Goal: Information Seeking & Learning: Learn about a topic

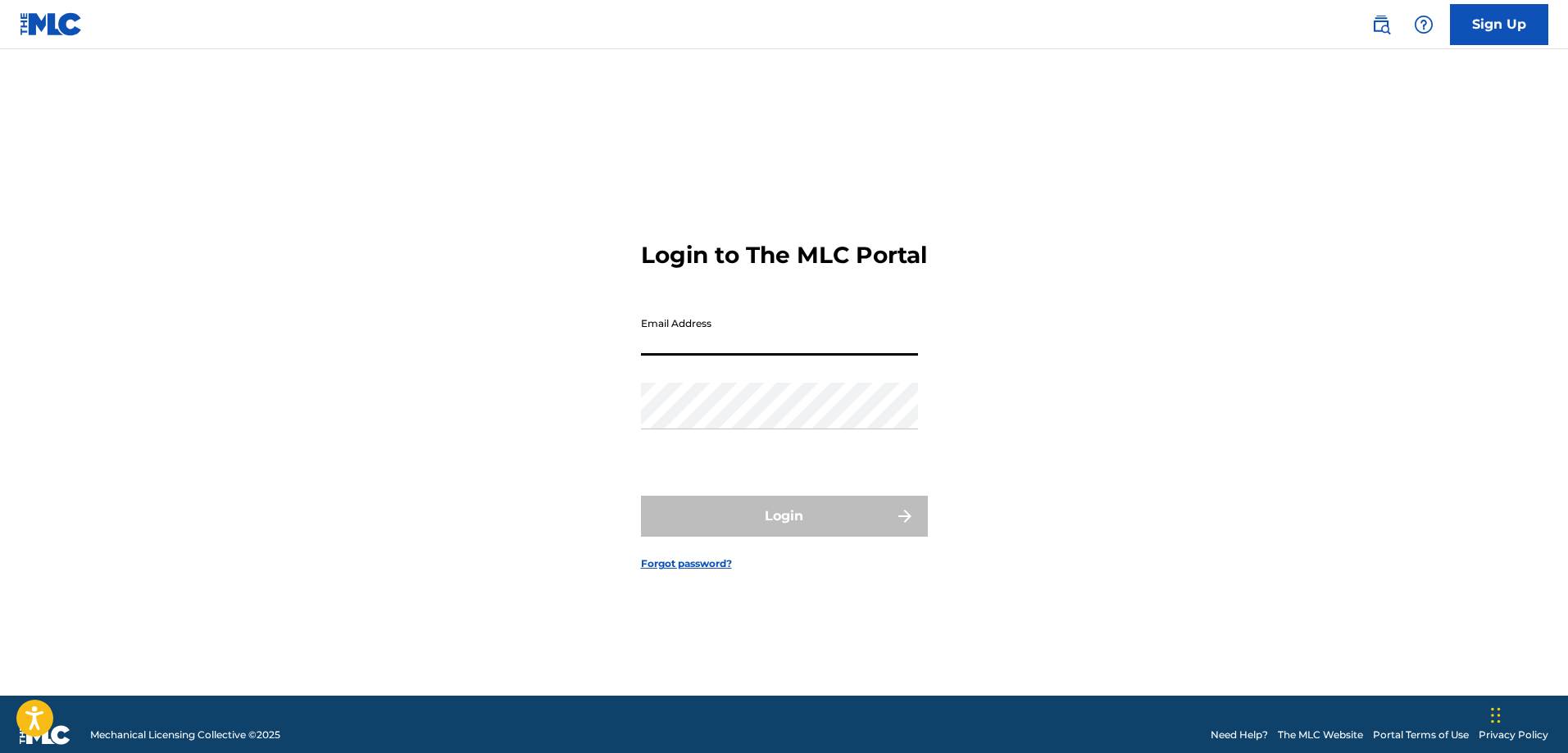
click at [821, 355] on input "Email Address" at bounding box center [779, 332] width 277 height 47
type input "[PERSON_NAME][EMAIL_ADDRESS][DOMAIN_NAME]"
click at [890, 349] on input "Email Address" at bounding box center [779, 332] width 277 height 47
click at [832, 355] on input "Email Address" at bounding box center [779, 332] width 277 height 47
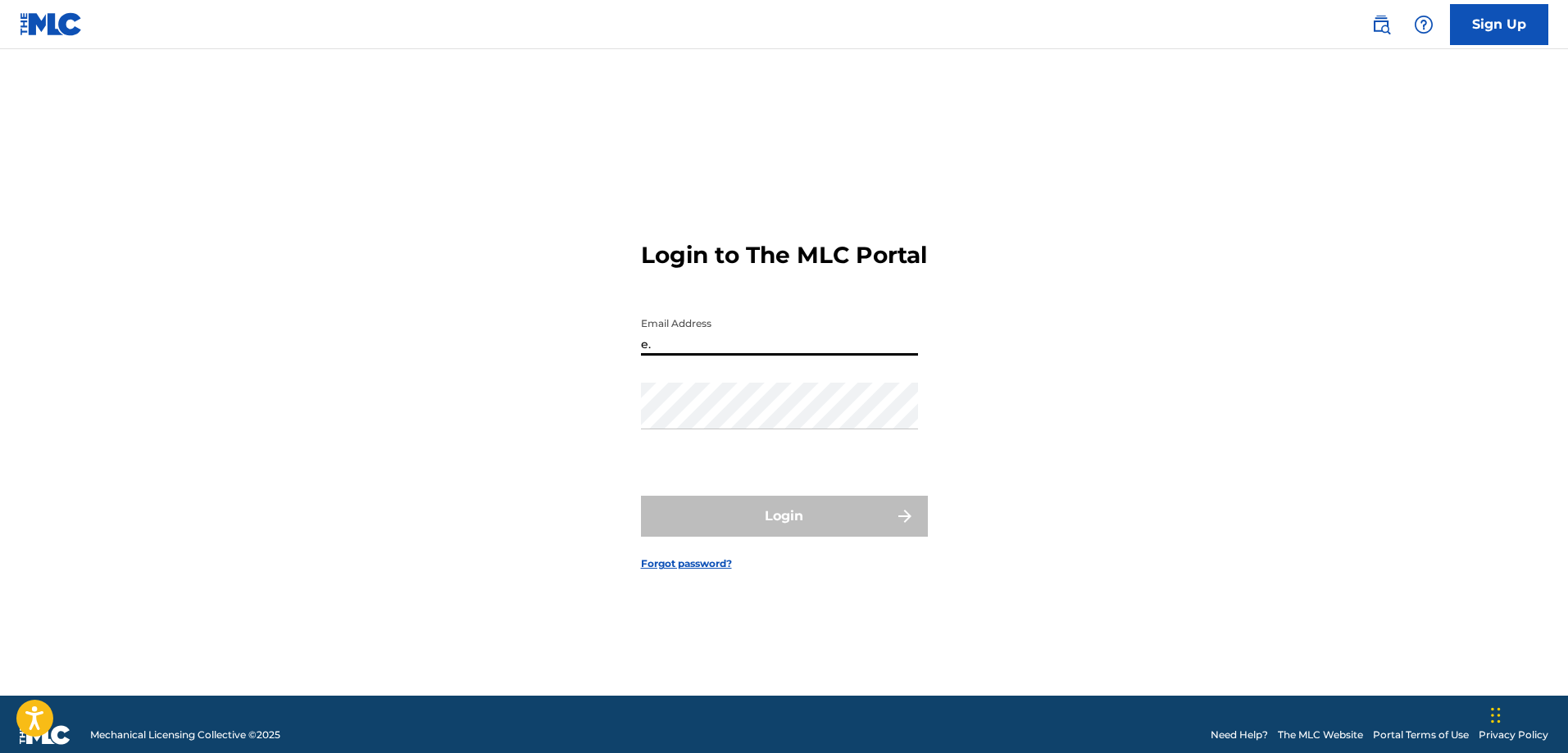
type input "[PERSON_NAME][EMAIL_ADDRESS][DOMAIN_NAME]"
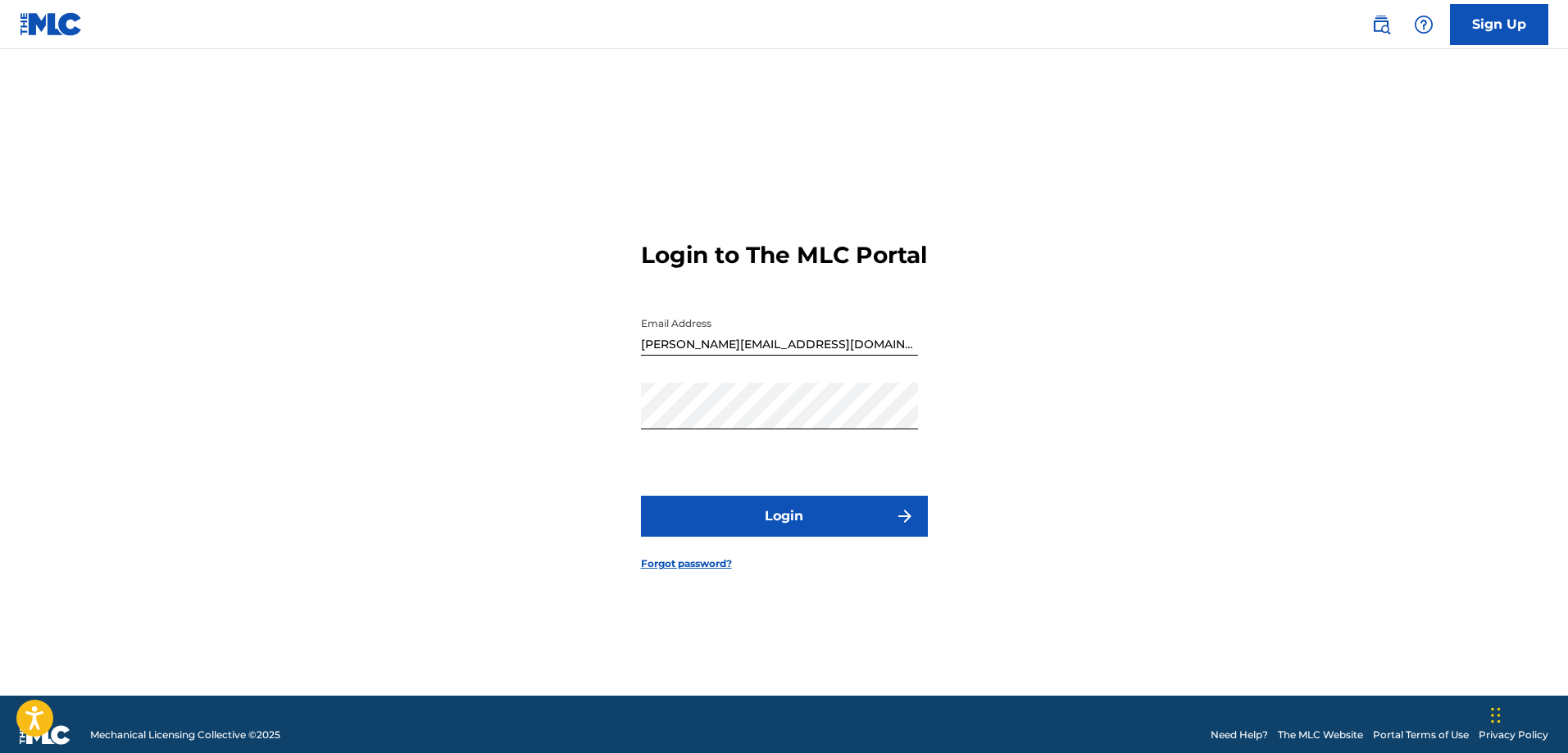
click at [788, 534] on button "Login" at bounding box center [784, 516] width 286 height 41
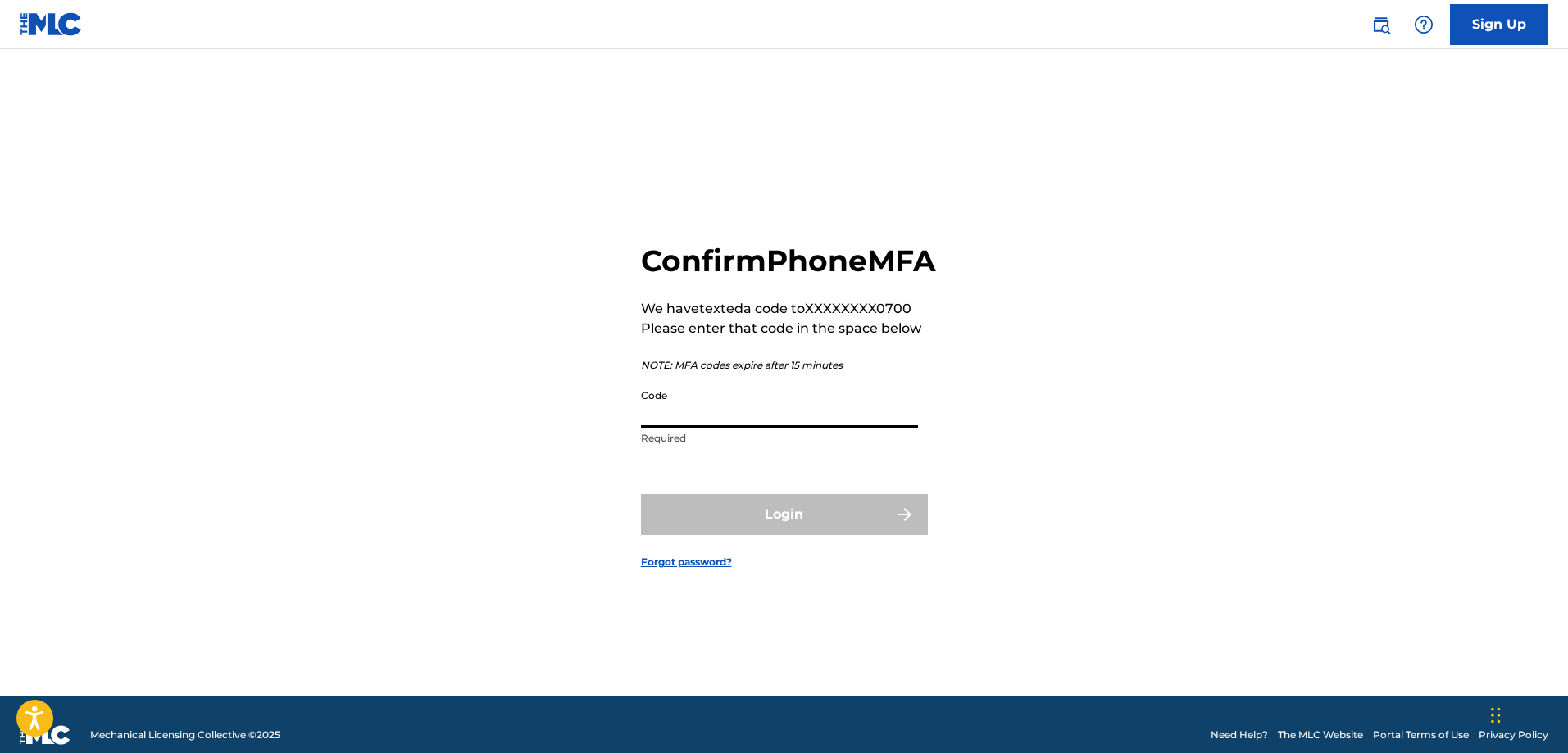
click at [738, 423] on input "Code" at bounding box center [779, 405] width 277 height 47
type input "981041"
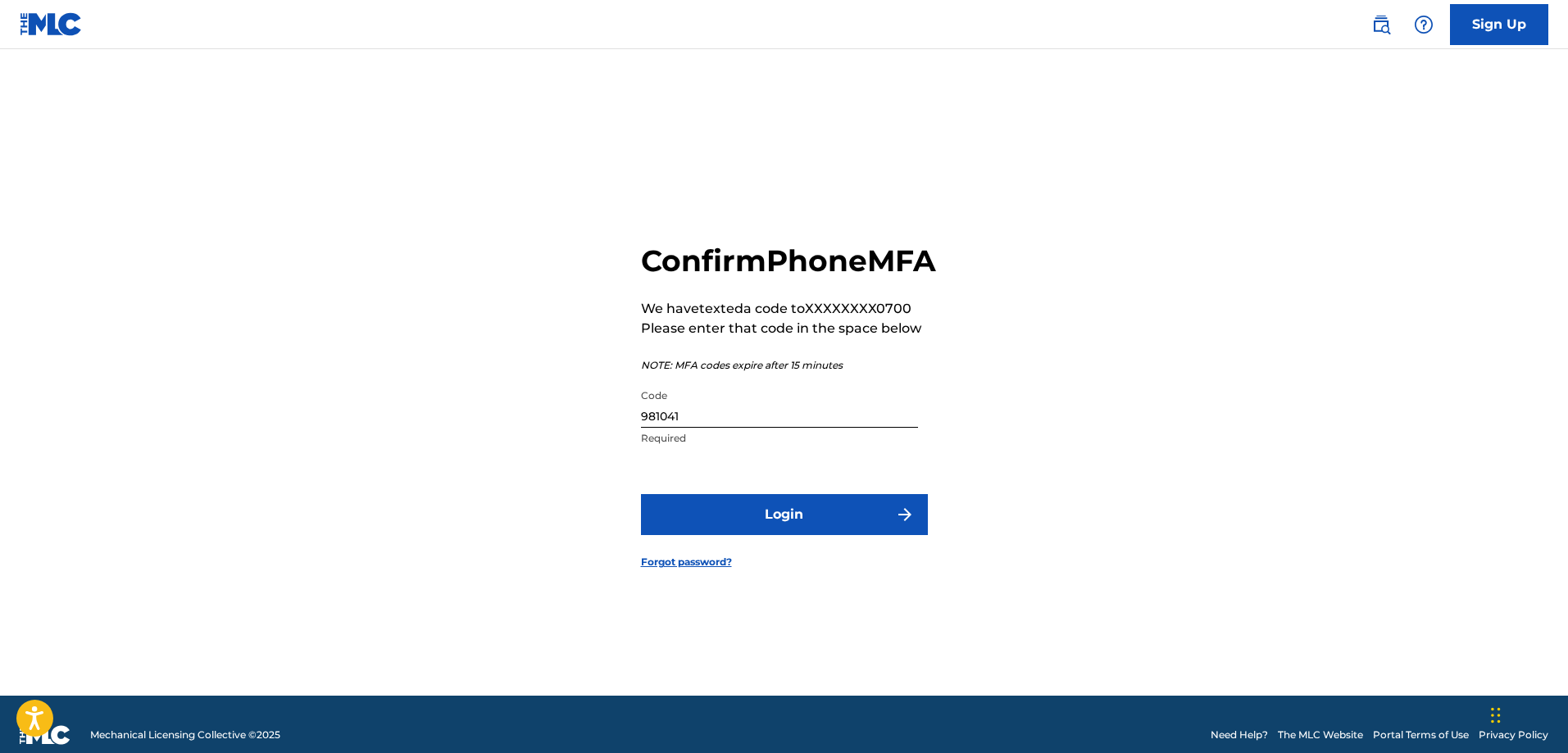
click at [813, 535] on button "Login" at bounding box center [784, 514] width 286 height 41
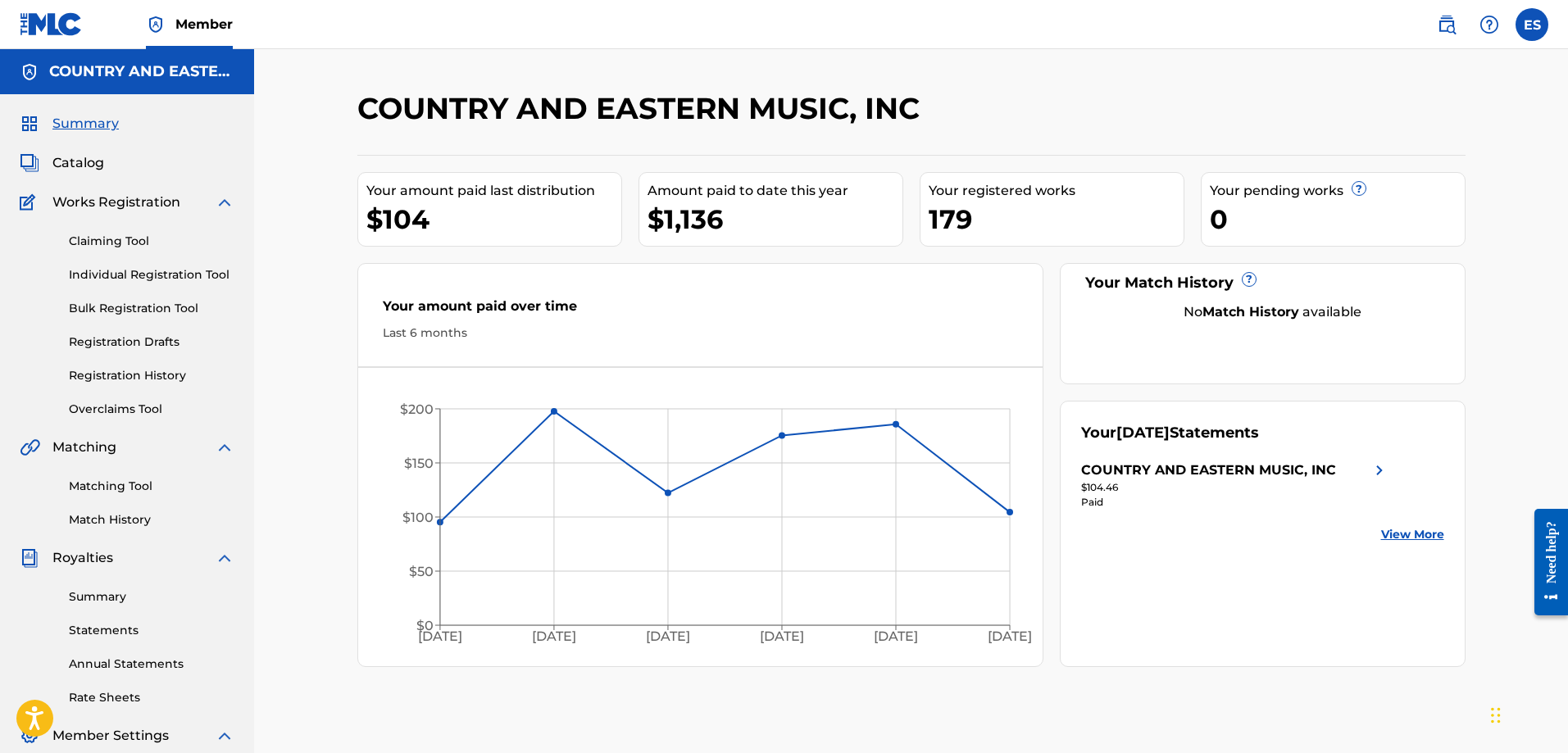
click at [106, 127] on span "Summary" at bounding box center [85, 123] width 66 height 19
click at [94, 171] on span "Catalog" at bounding box center [78, 163] width 51 height 19
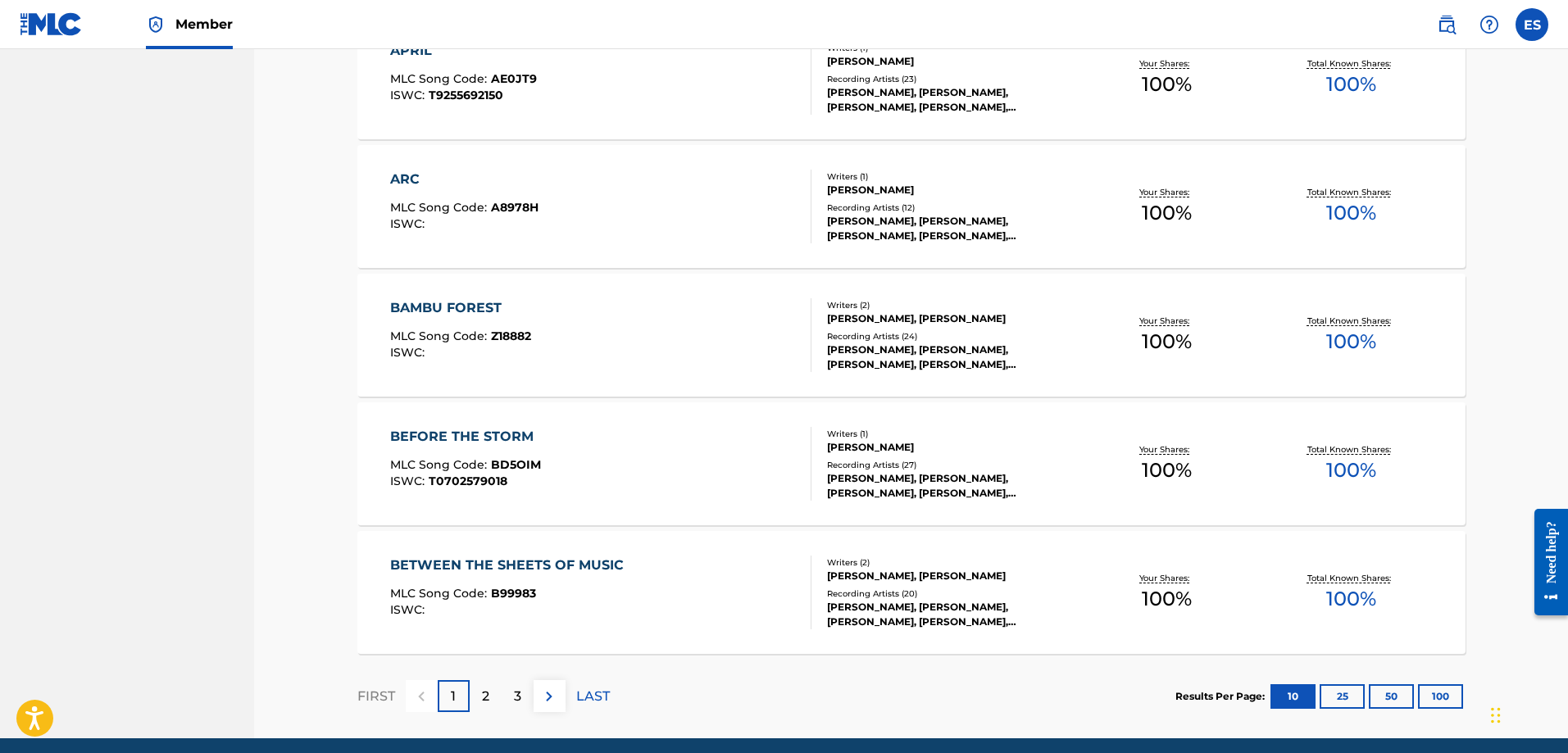
scroll to position [1080, 0]
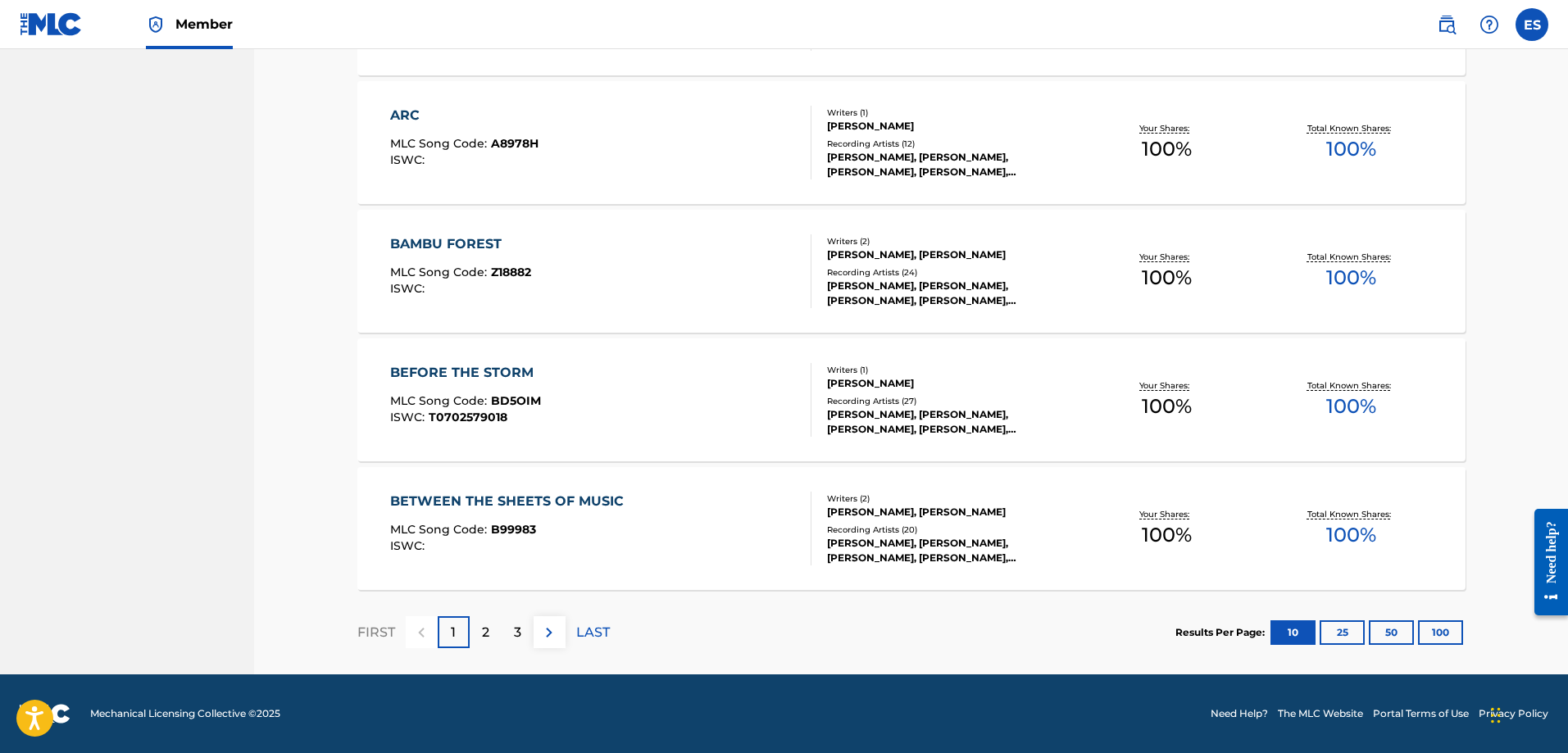
click at [1404, 634] on button "50" at bounding box center [1391, 632] width 45 height 24
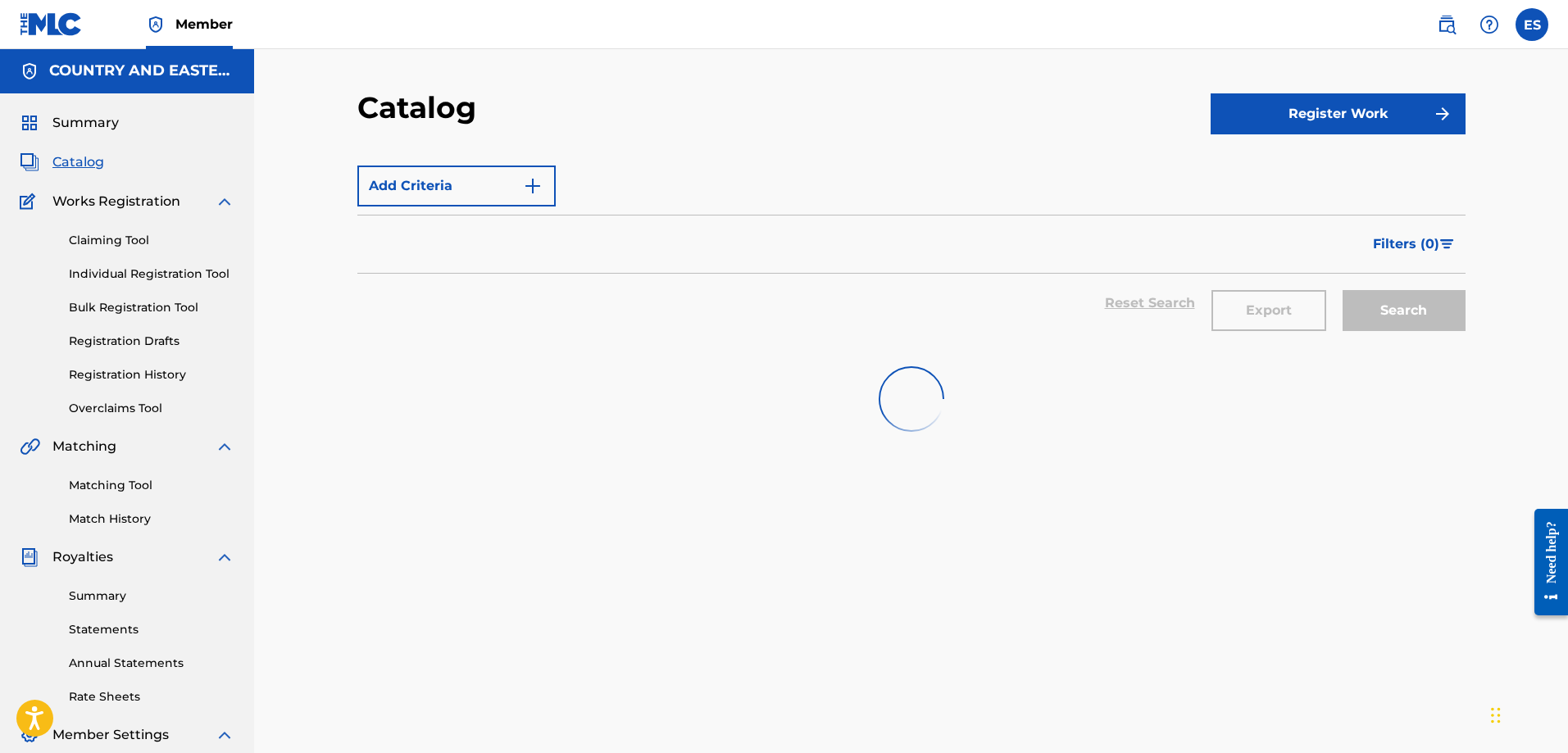
scroll to position [0, 0]
click at [814, 505] on div "Add Criteria Filter Hold Filters Overclaim Dispute Remove Filters Apply Filters…" at bounding box center [911, 545] width 1108 height 813
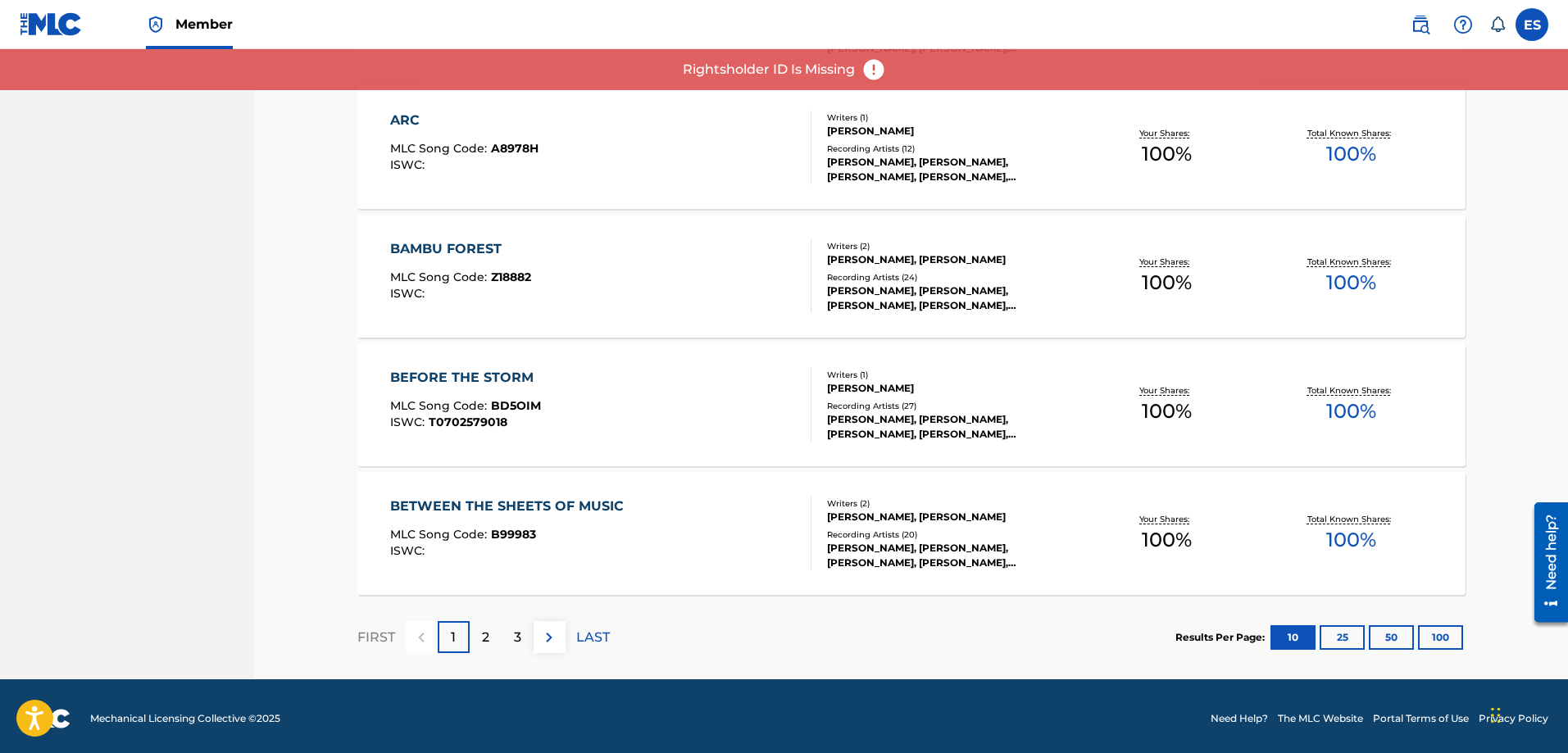
scroll to position [1123, 0]
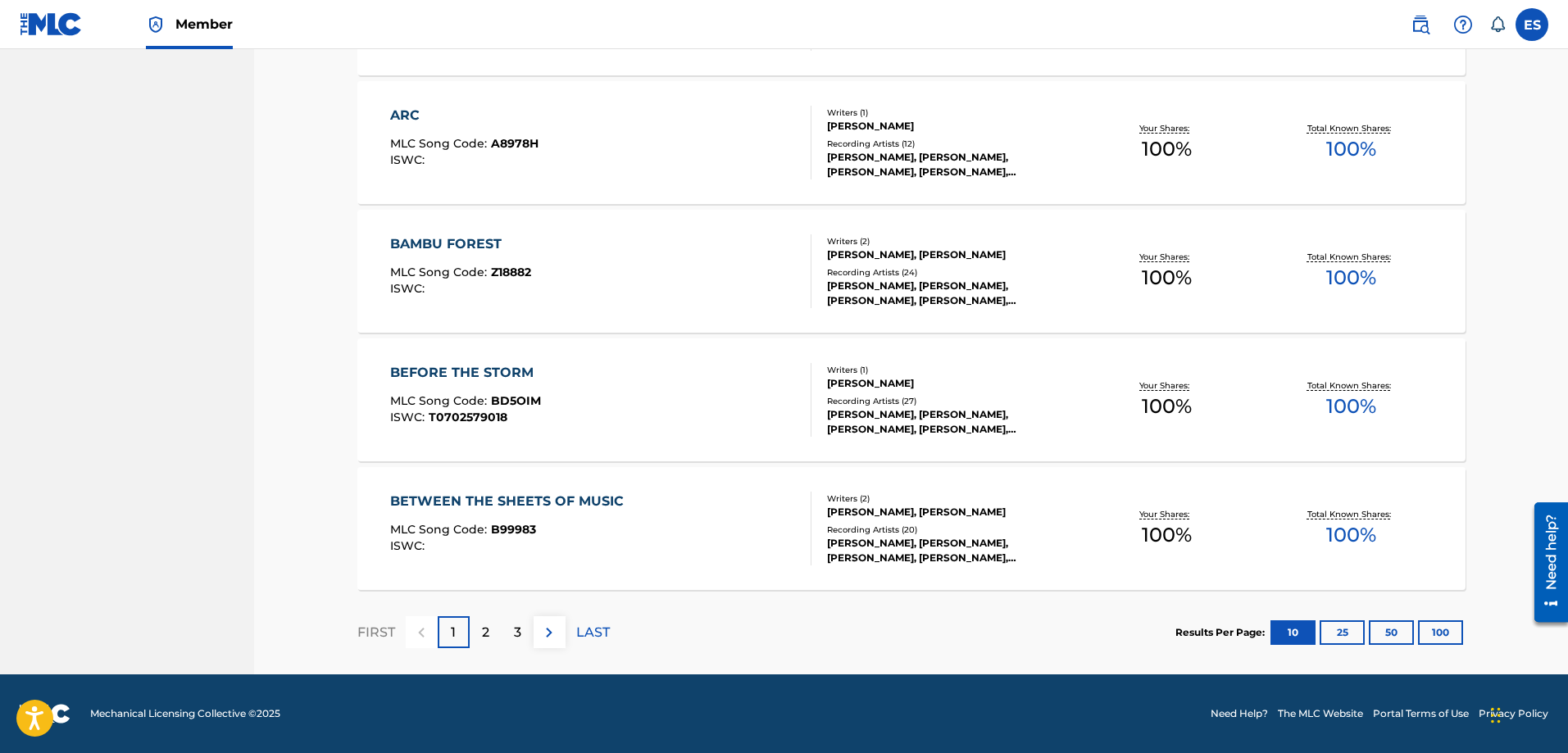
click at [1339, 638] on button "25" at bounding box center [1342, 632] width 45 height 24
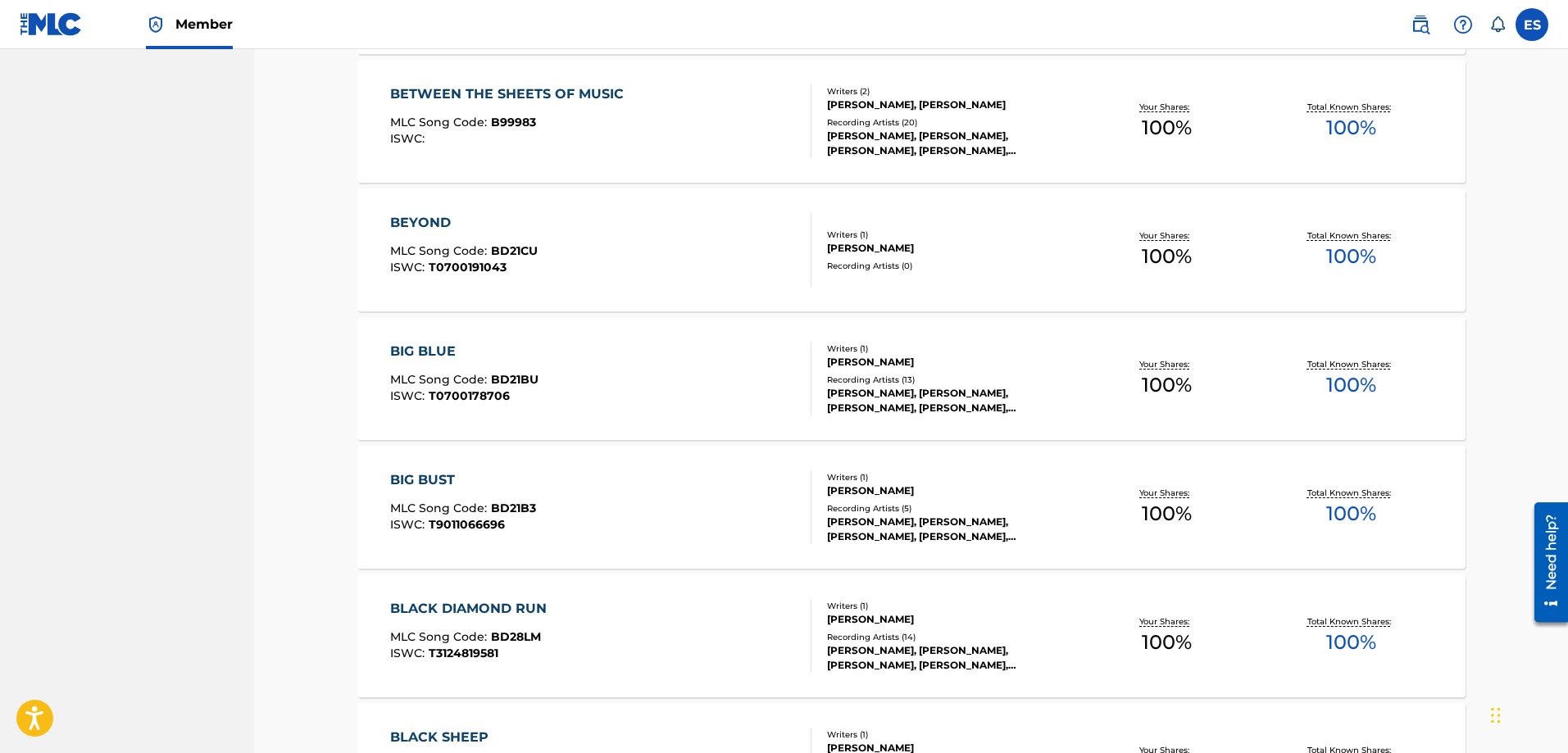
scroll to position [1614, 0]
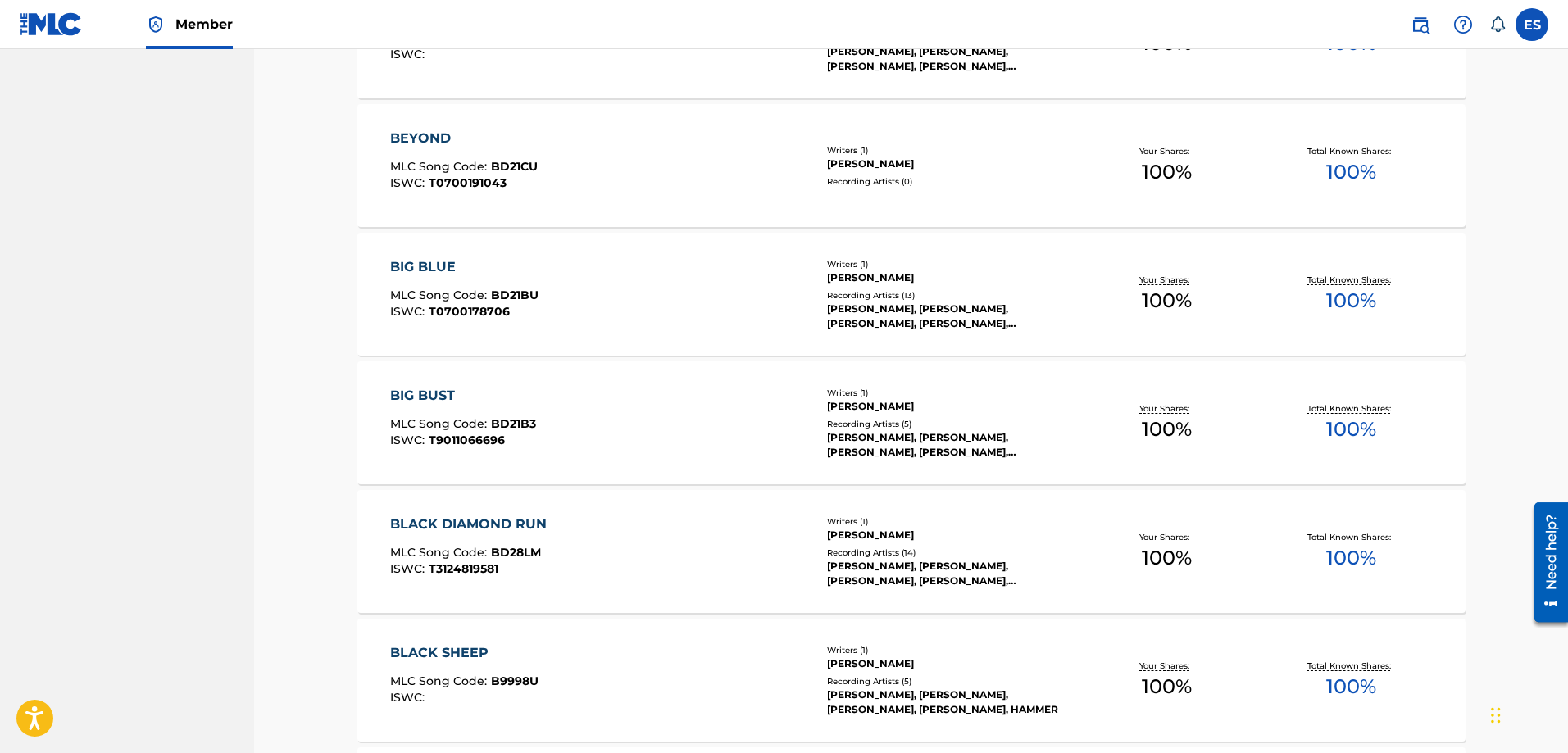
click at [430, 397] on div "BIG BUST" at bounding box center [463, 396] width 146 height 19
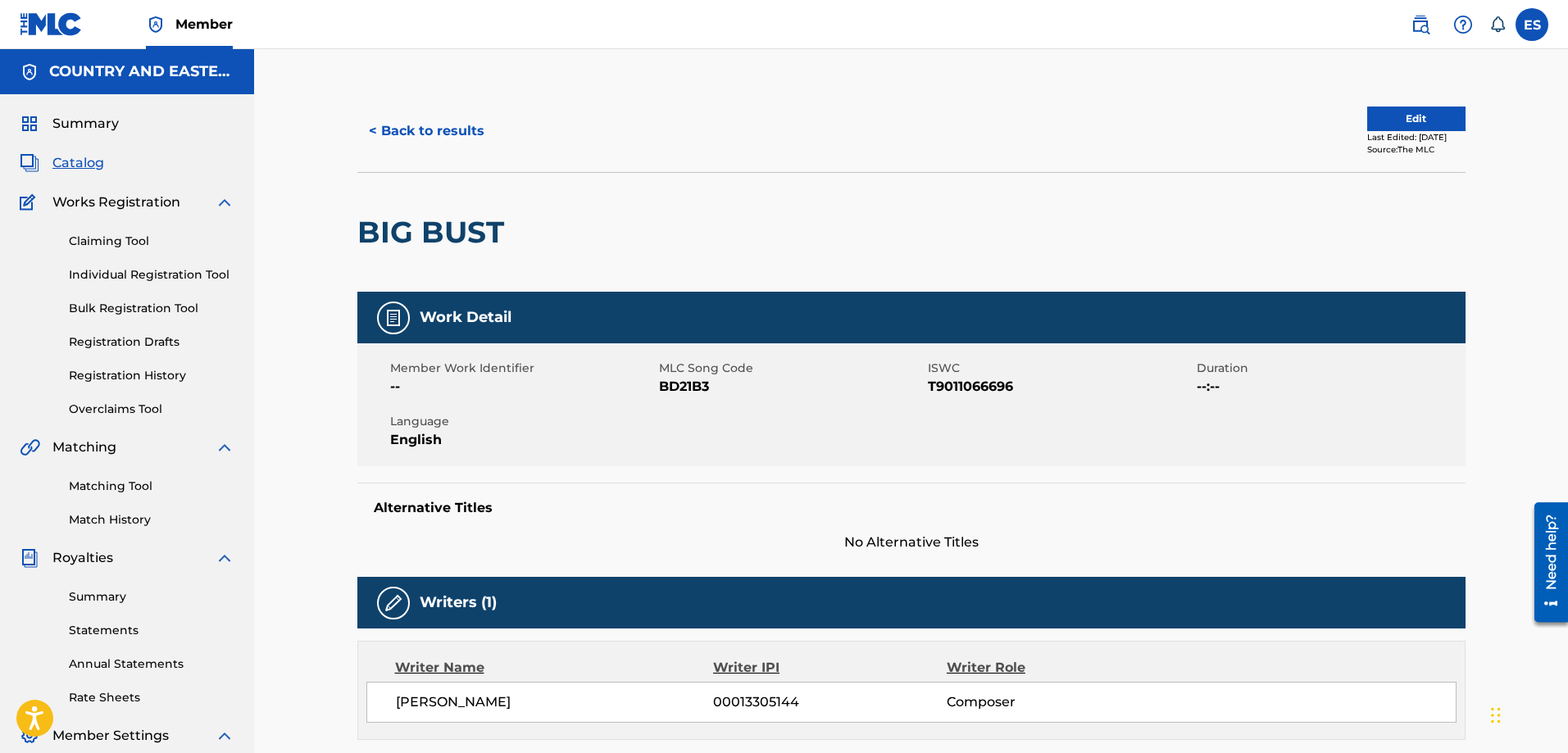
click at [369, 135] on button "< Back to results" at bounding box center [426, 131] width 139 height 41
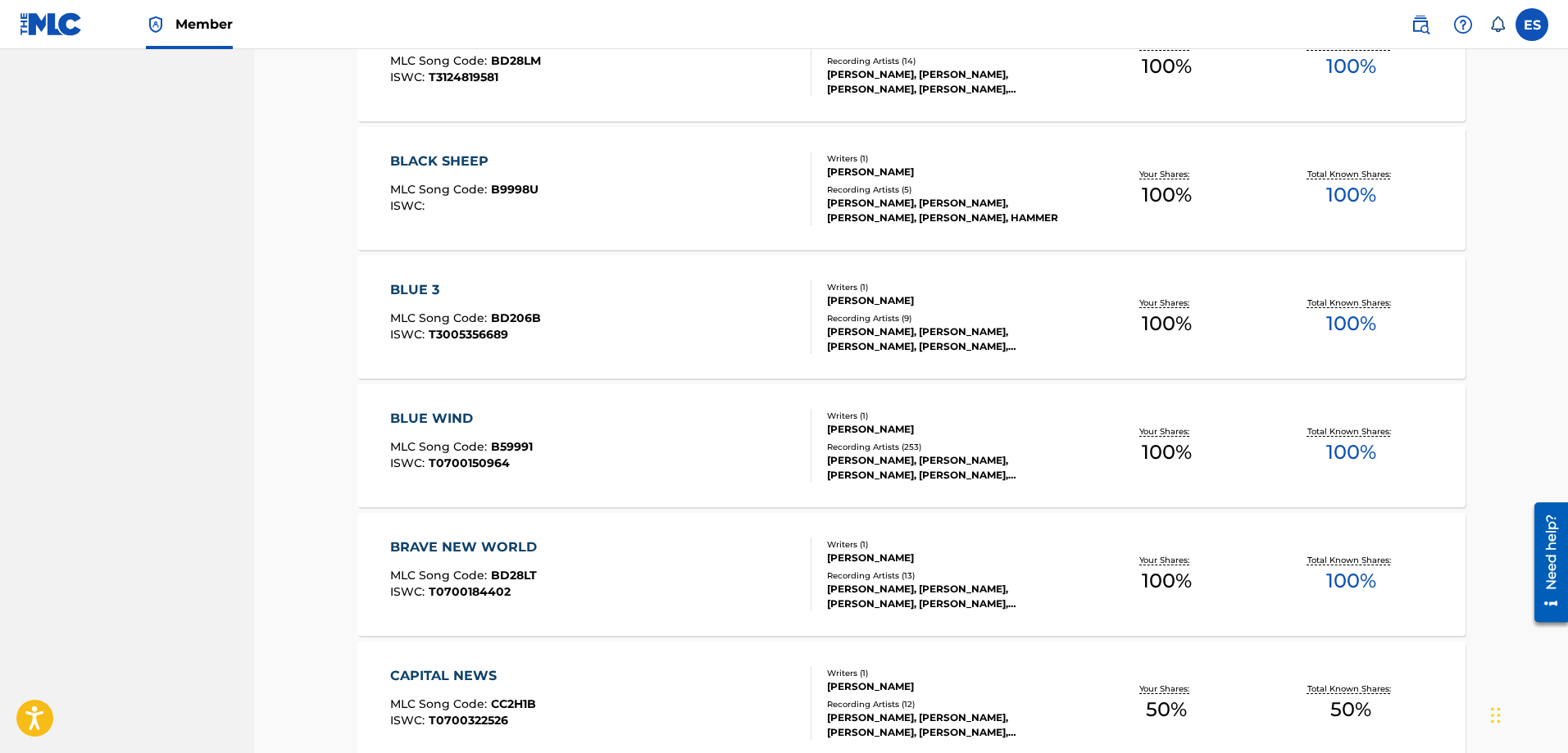
scroll to position [2187, 0]
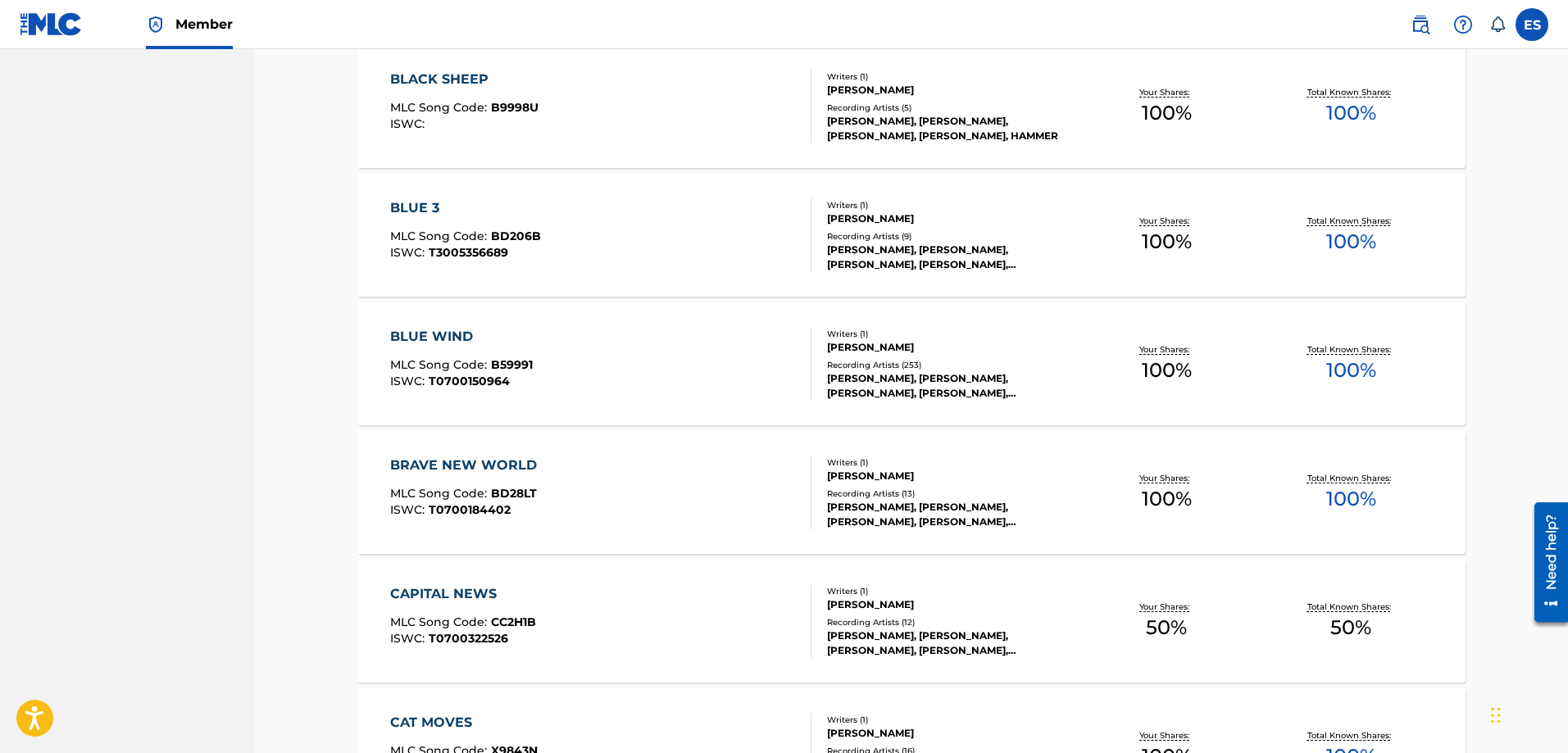
click at [454, 338] on div "BLUE WIND" at bounding box center [461, 337] width 143 height 19
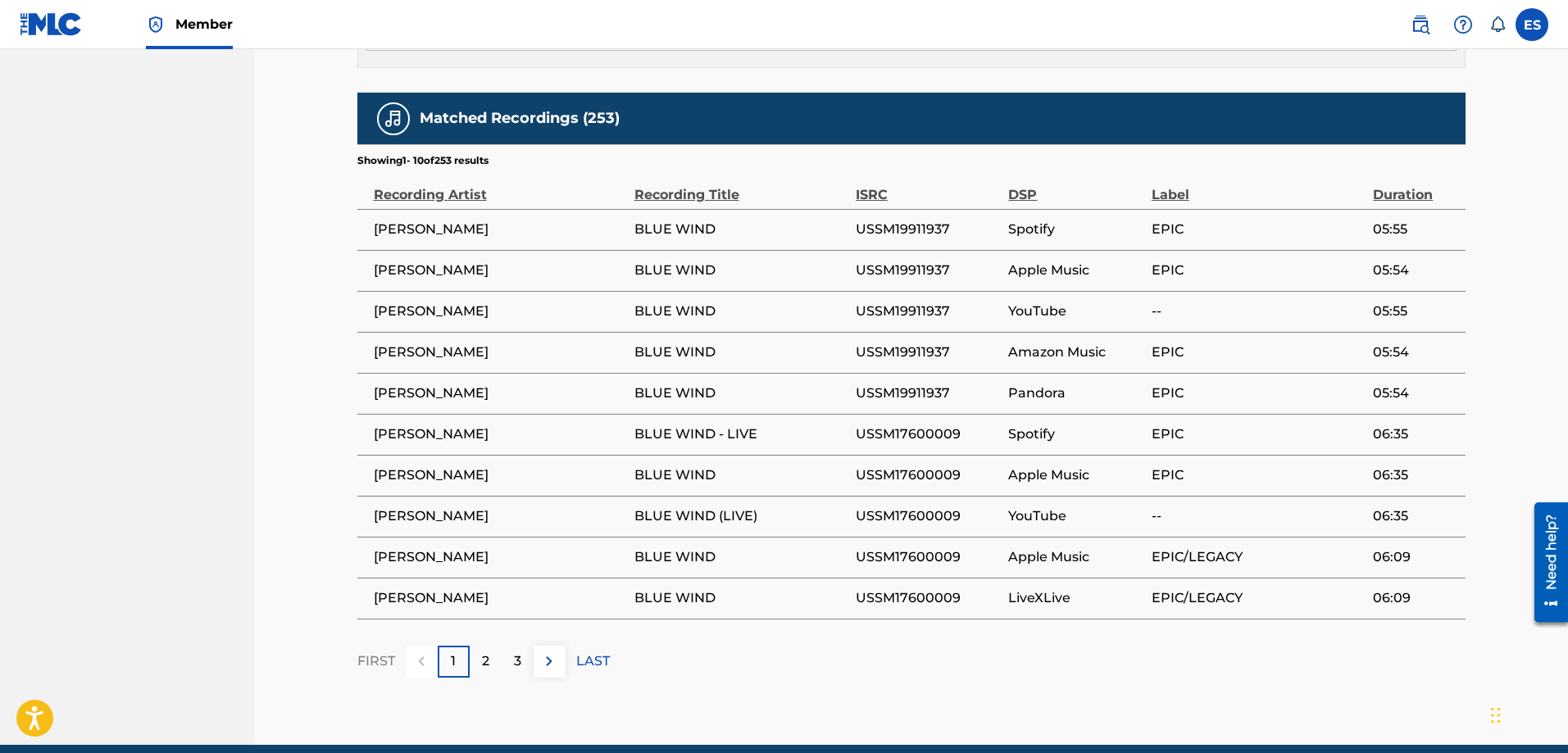
scroll to position [872, 0]
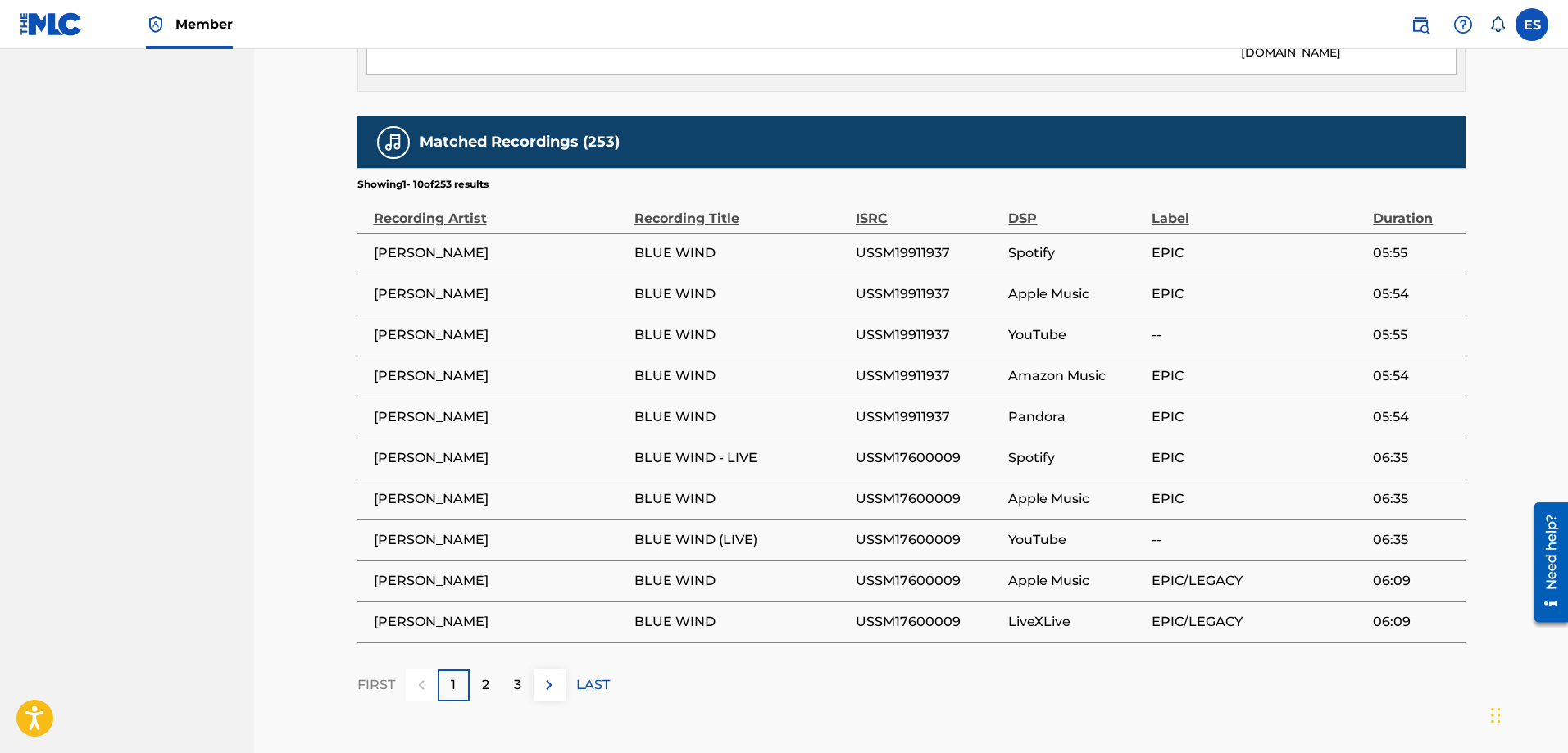
click at [486, 675] on p "2" at bounding box center [485, 685] width 8 height 19
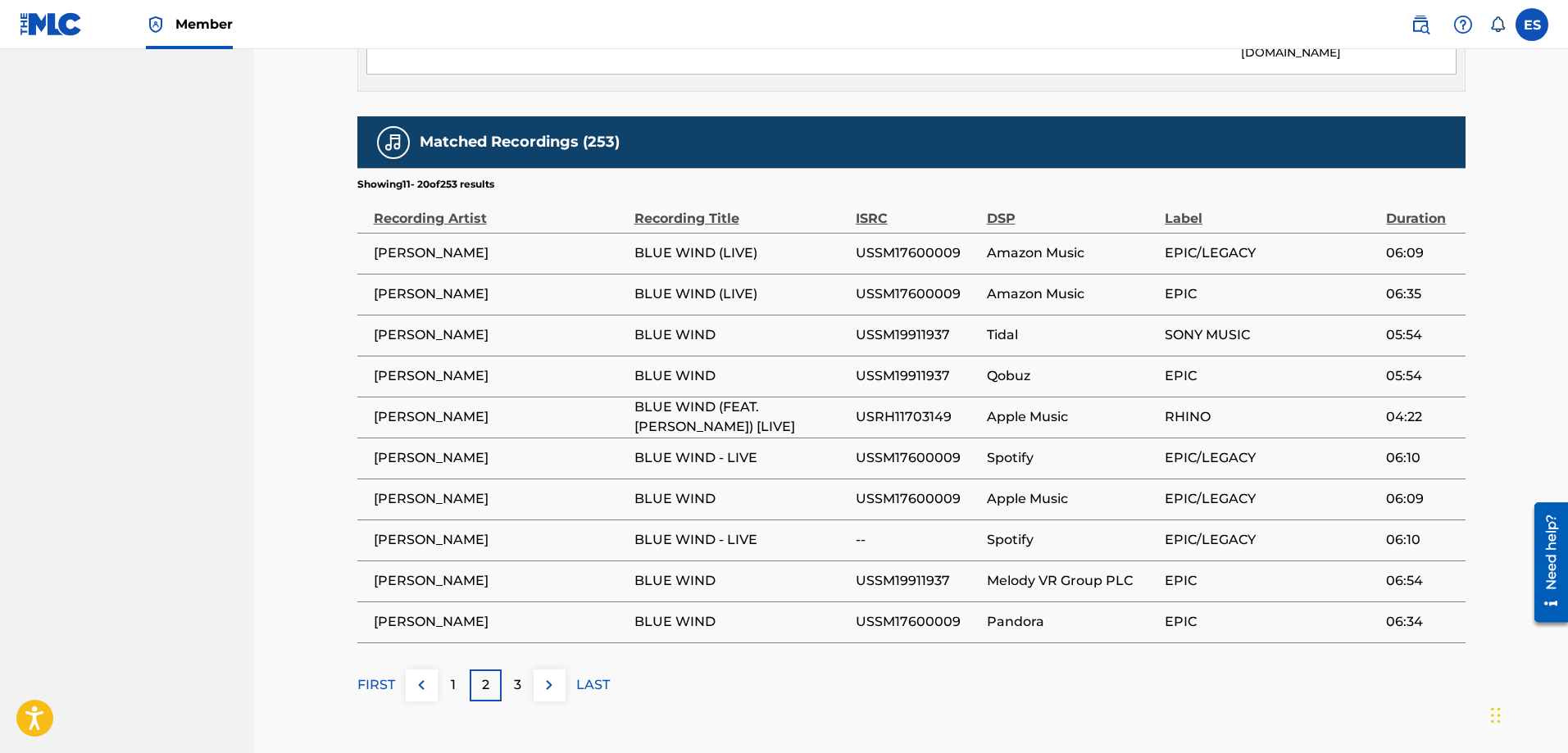
click at [524, 675] on div "3" at bounding box center [517, 685] width 32 height 32
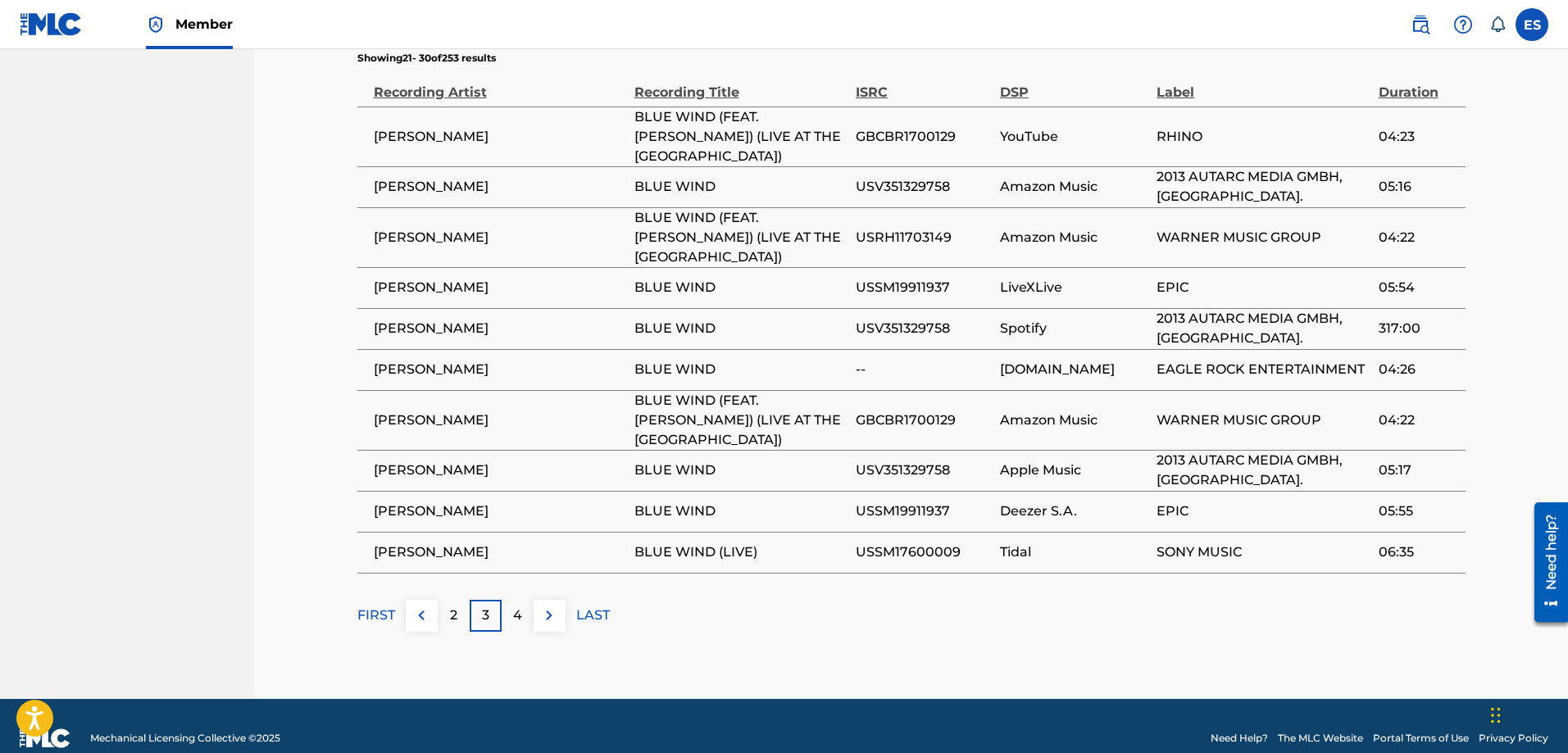
scroll to position [1011, 0]
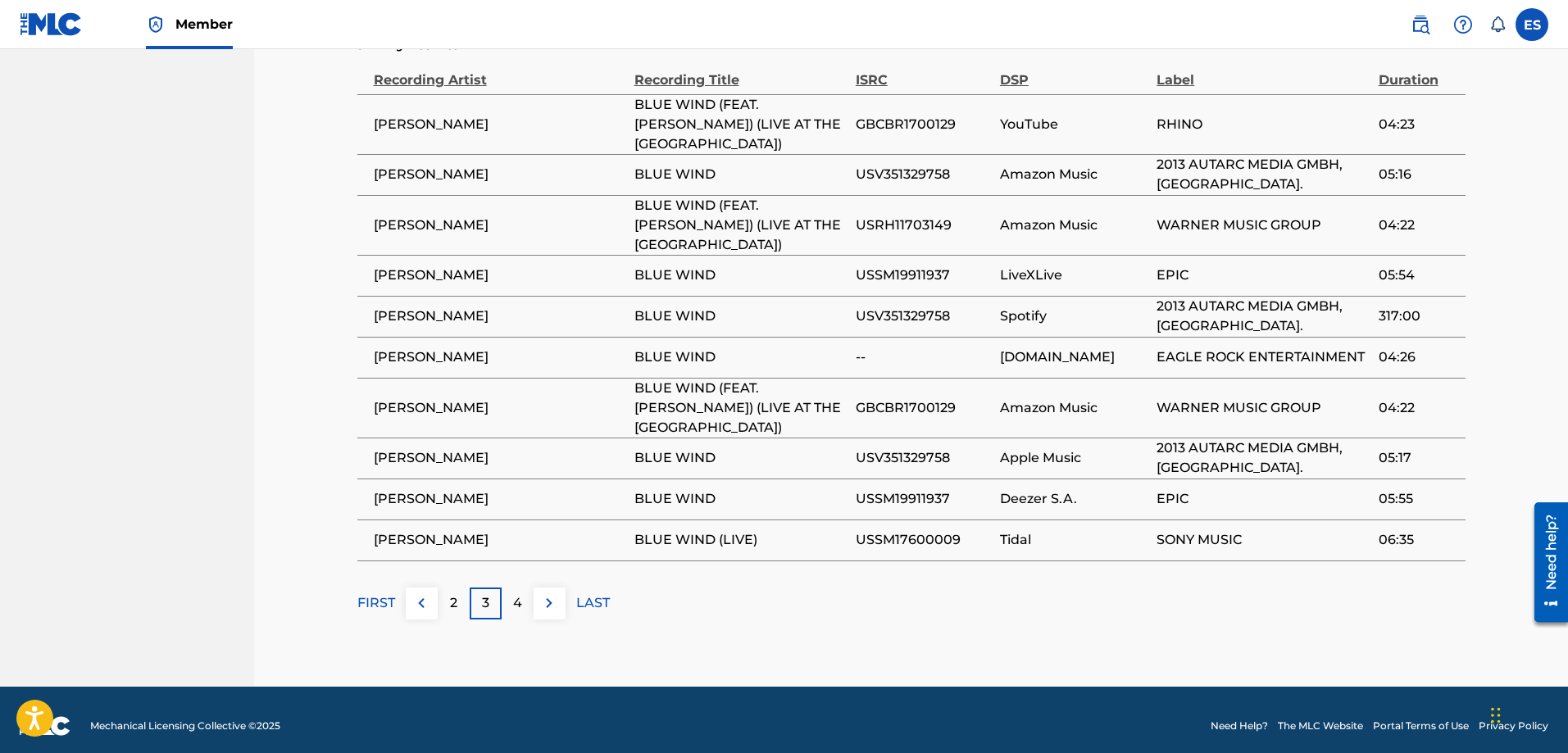
click at [508, 589] on div "4" at bounding box center [517, 603] width 32 height 32
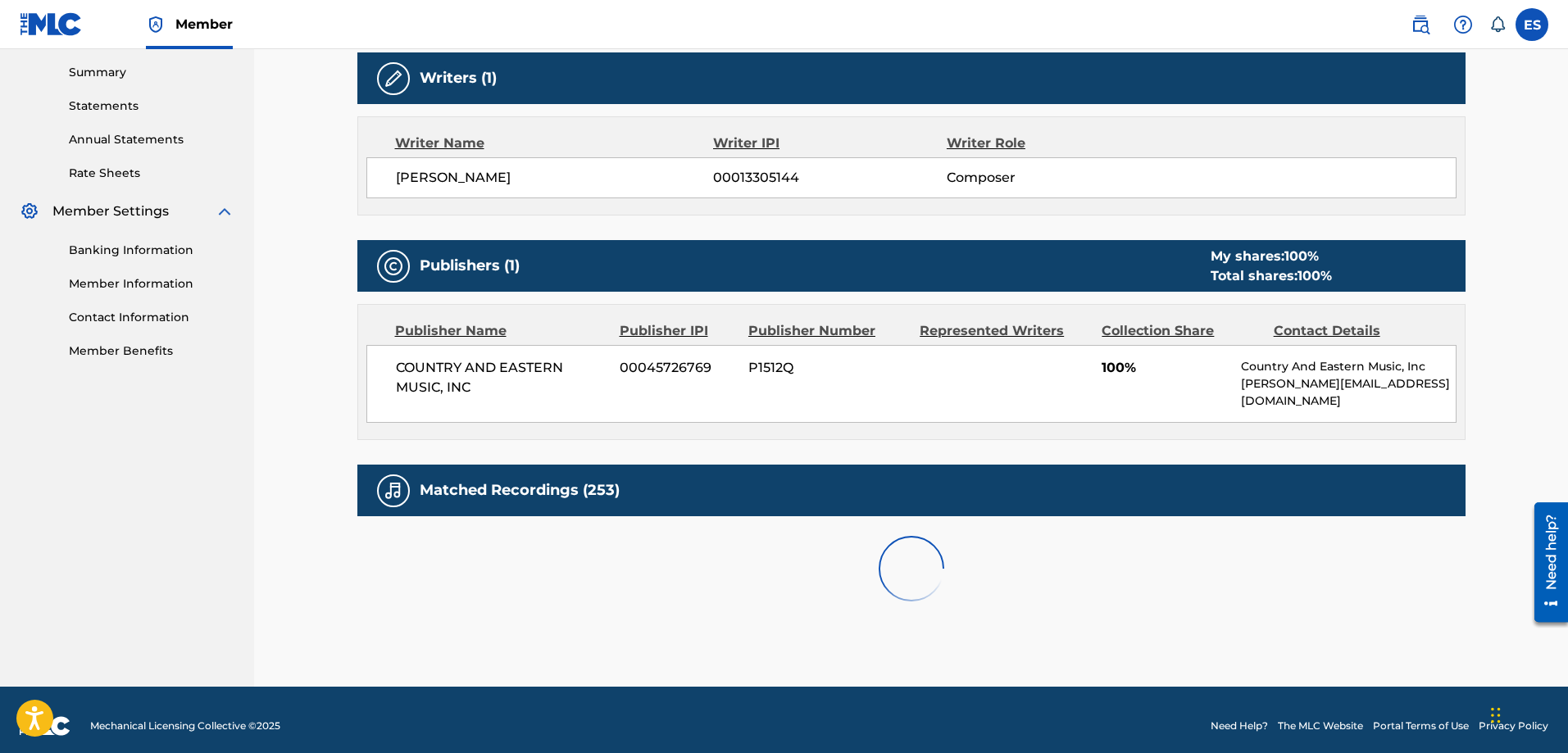
scroll to position [955, 0]
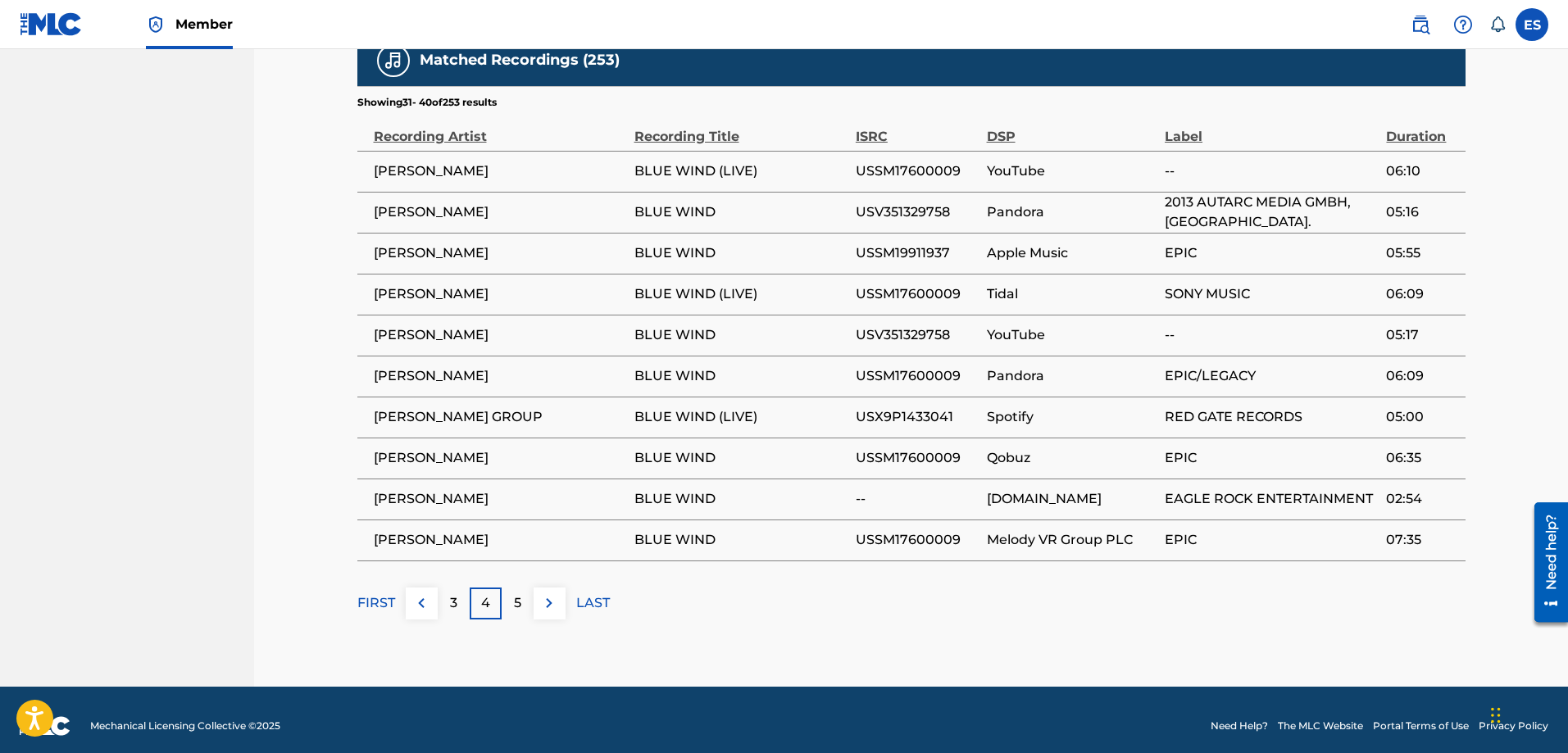
click at [519, 593] on p "5" at bounding box center [517, 603] width 8 height 19
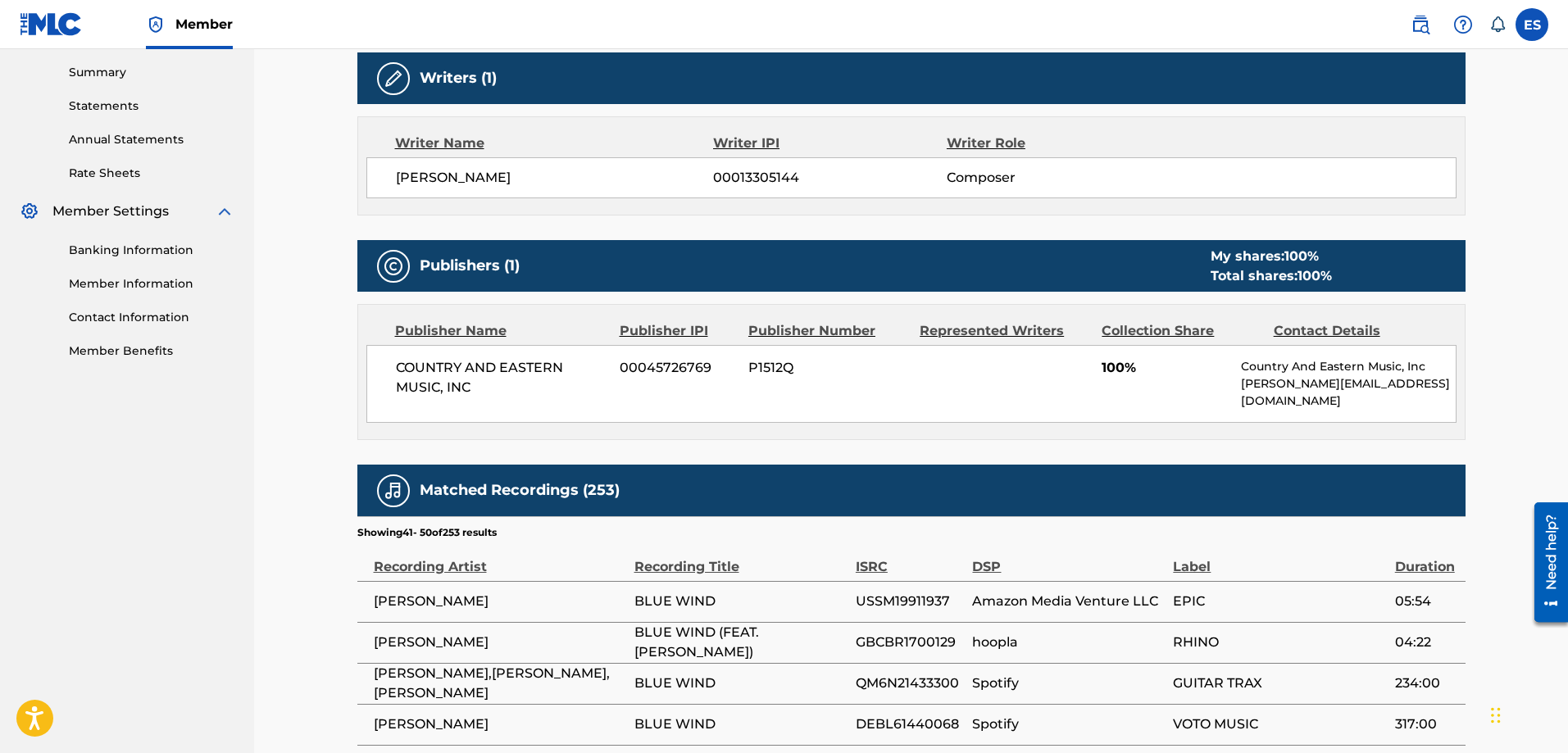
scroll to position [973, 0]
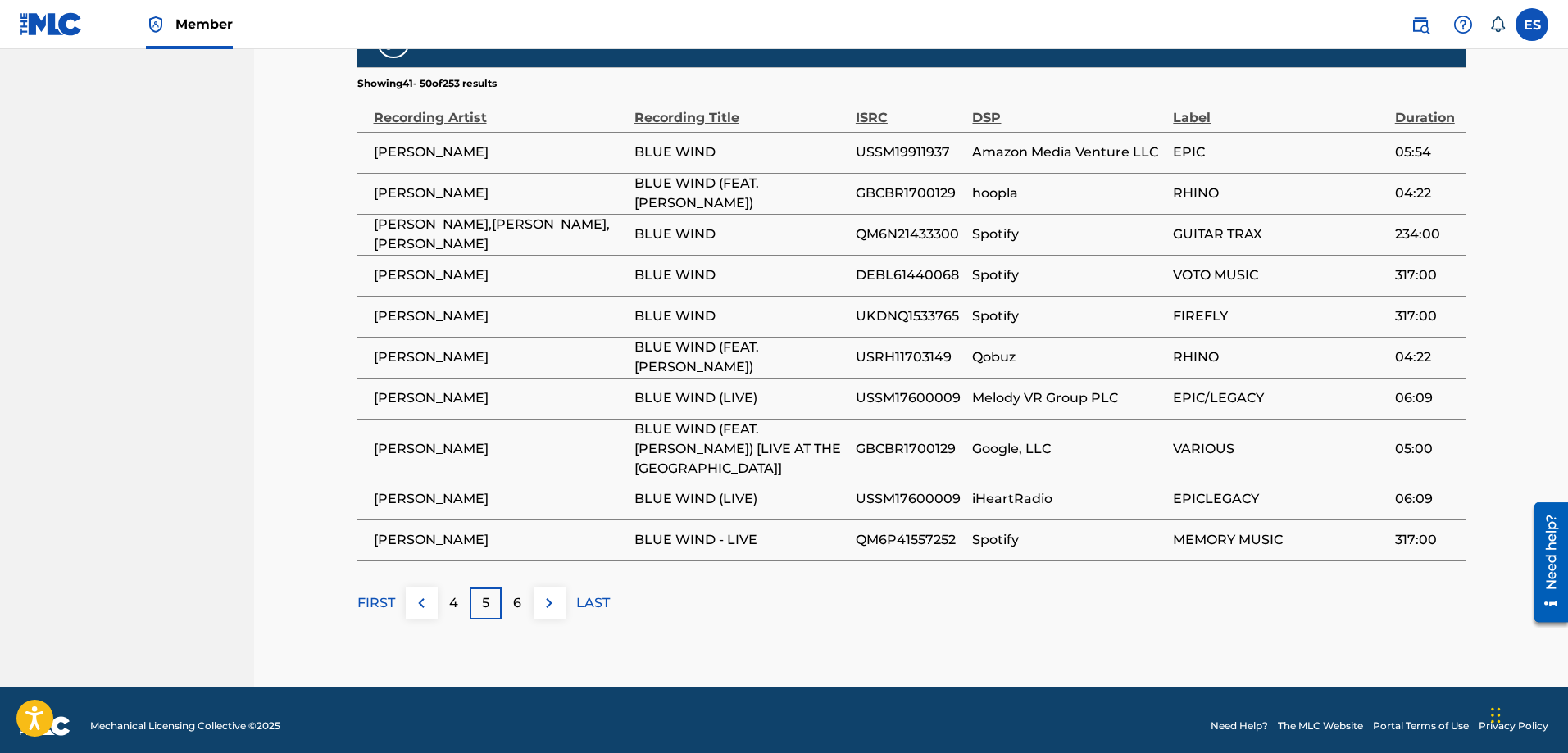
click at [519, 593] on p "6" at bounding box center [517, 603] width 8 height 19
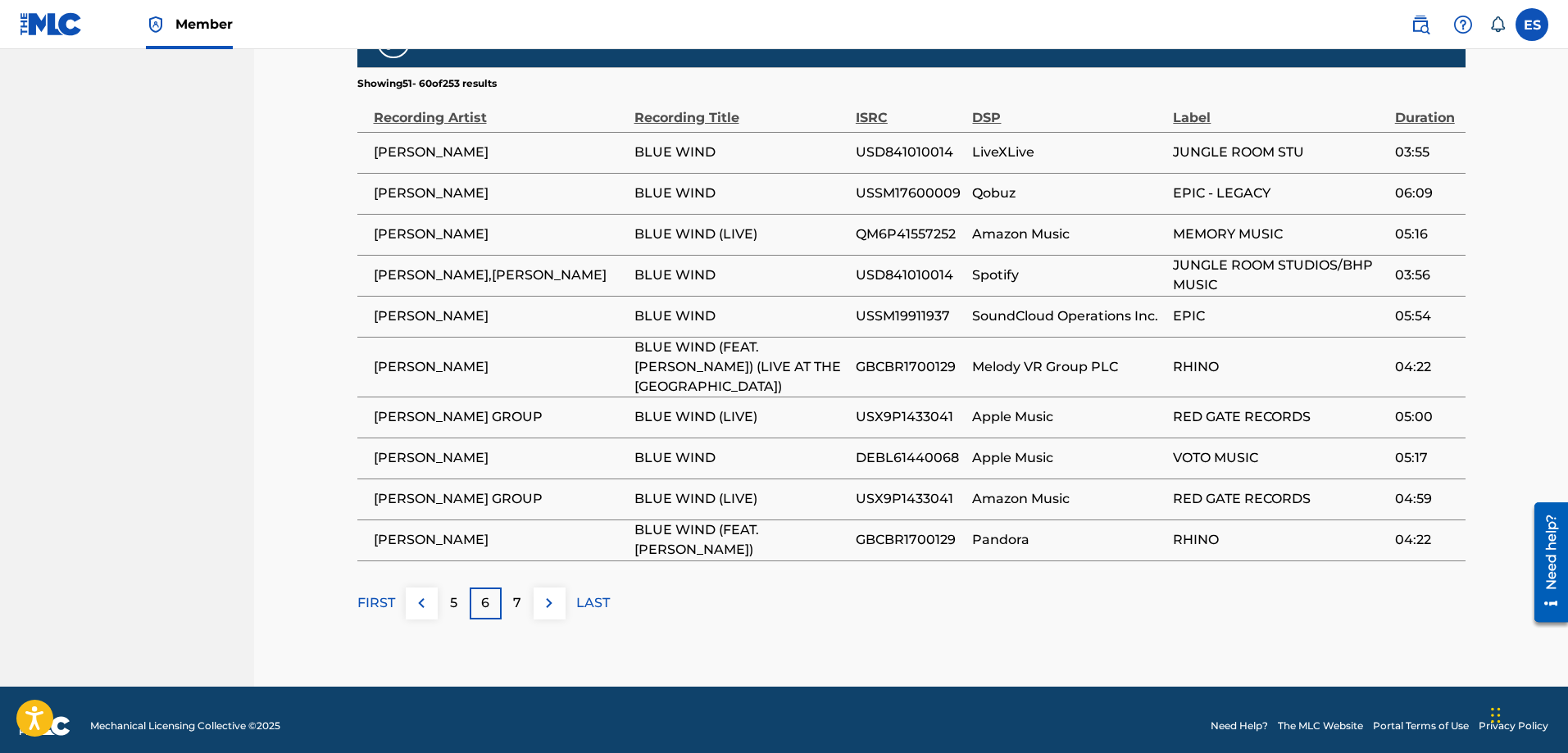
click at [519, 593] on p "7" at bounding box center [517, 603] width 8 height 19
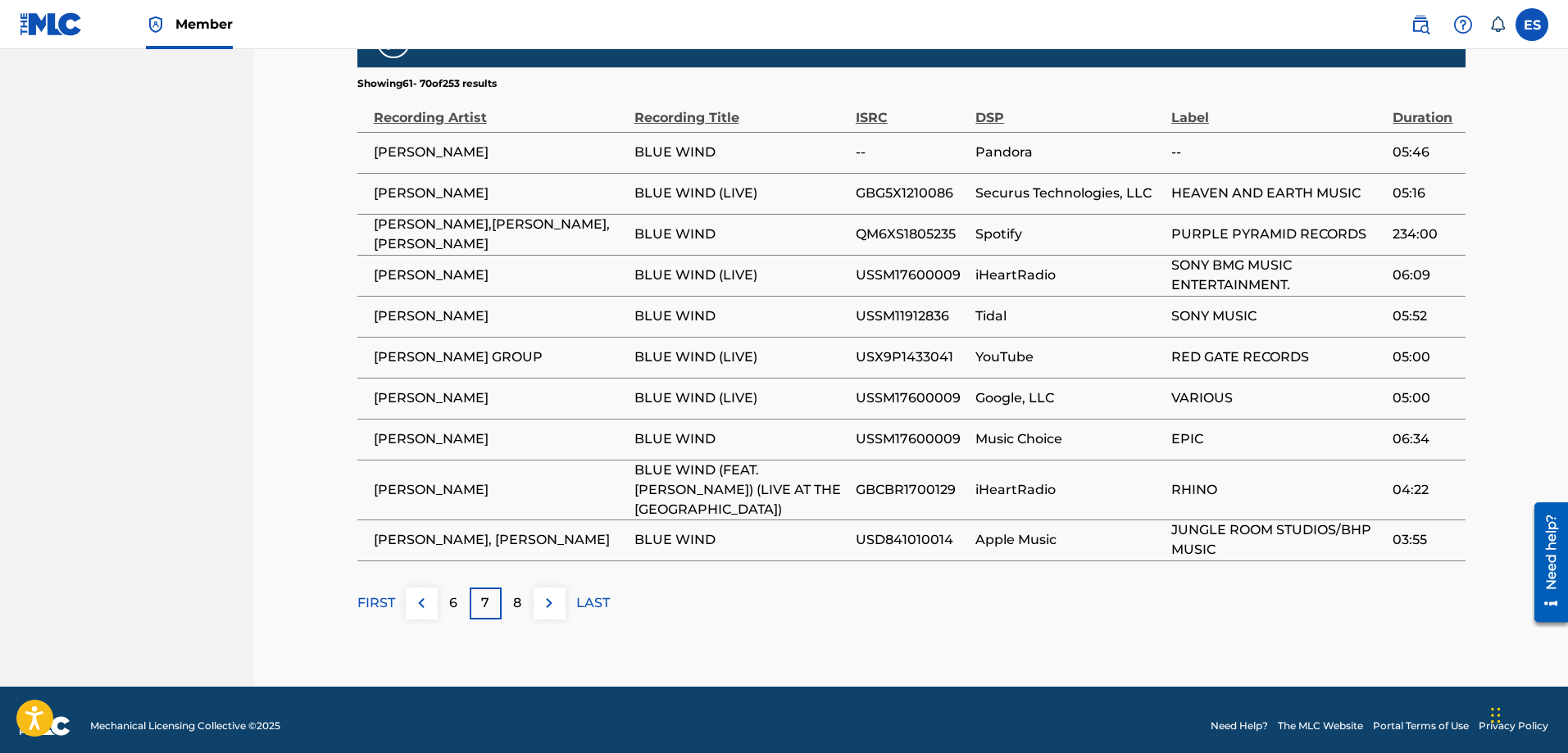
click at [519, 593] on p "8" at bounding box center [517, 603] width 8 height 19
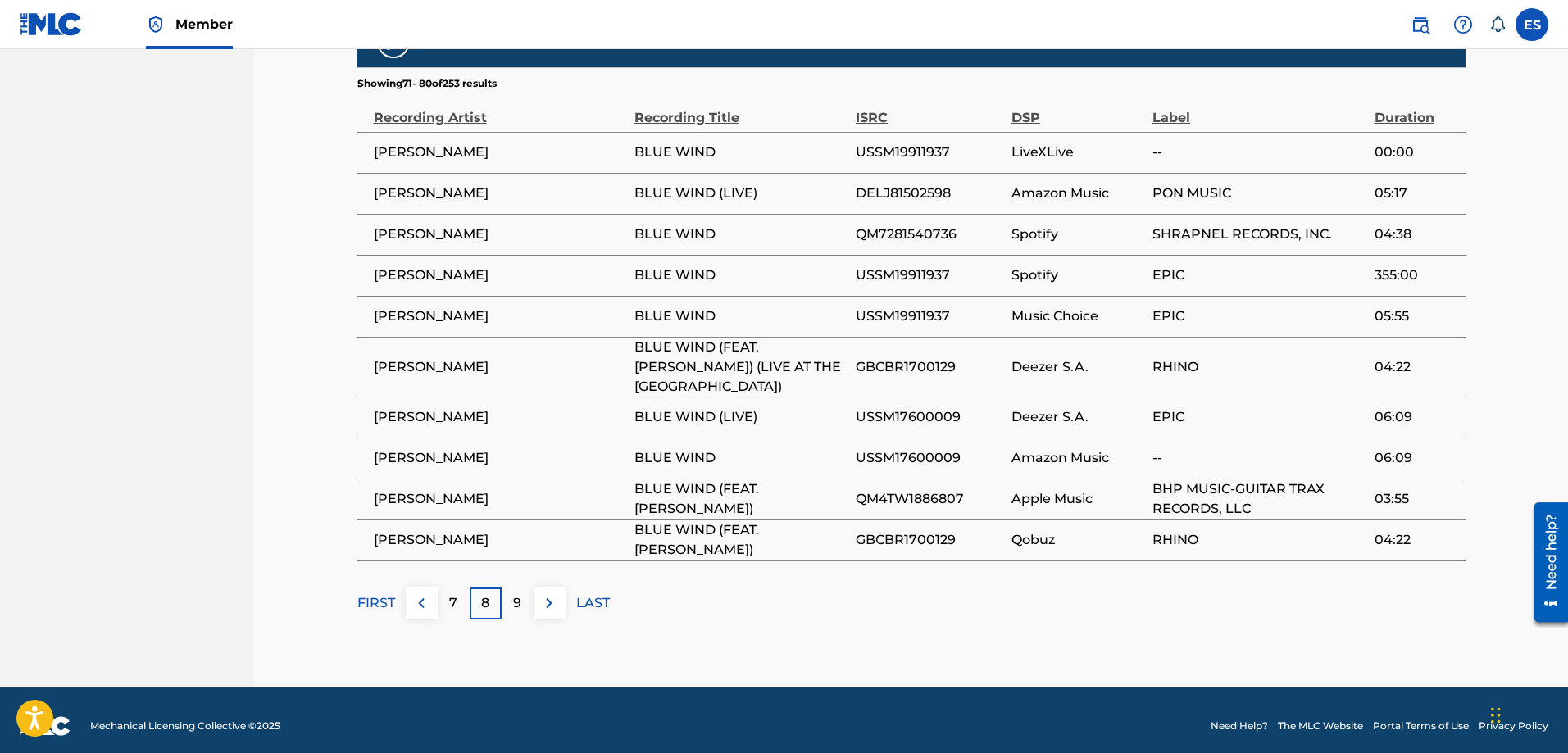
click at [518, 593] on p "9" at bounding box center [517, 603] width 8 height 19
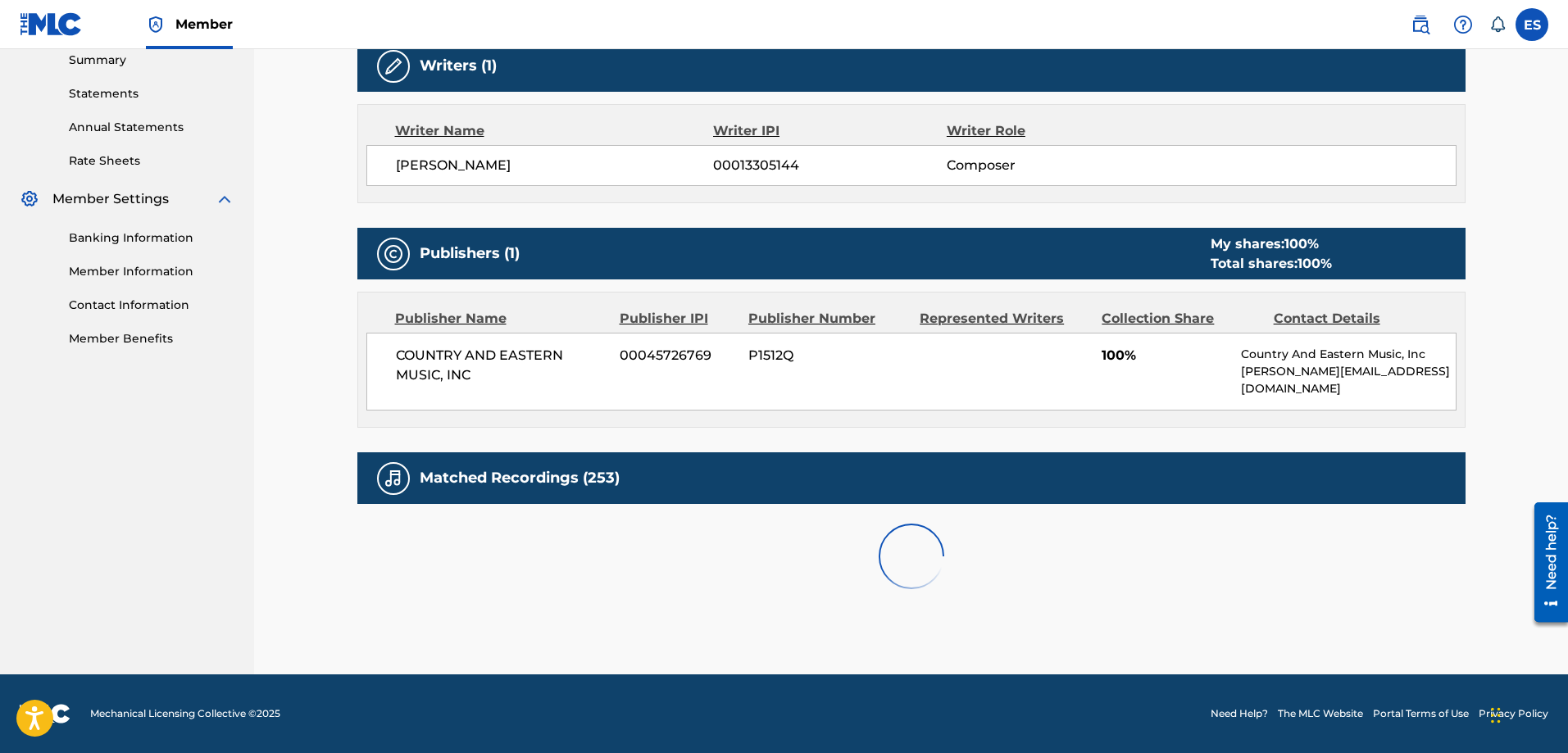
scroll to position [955, 0]
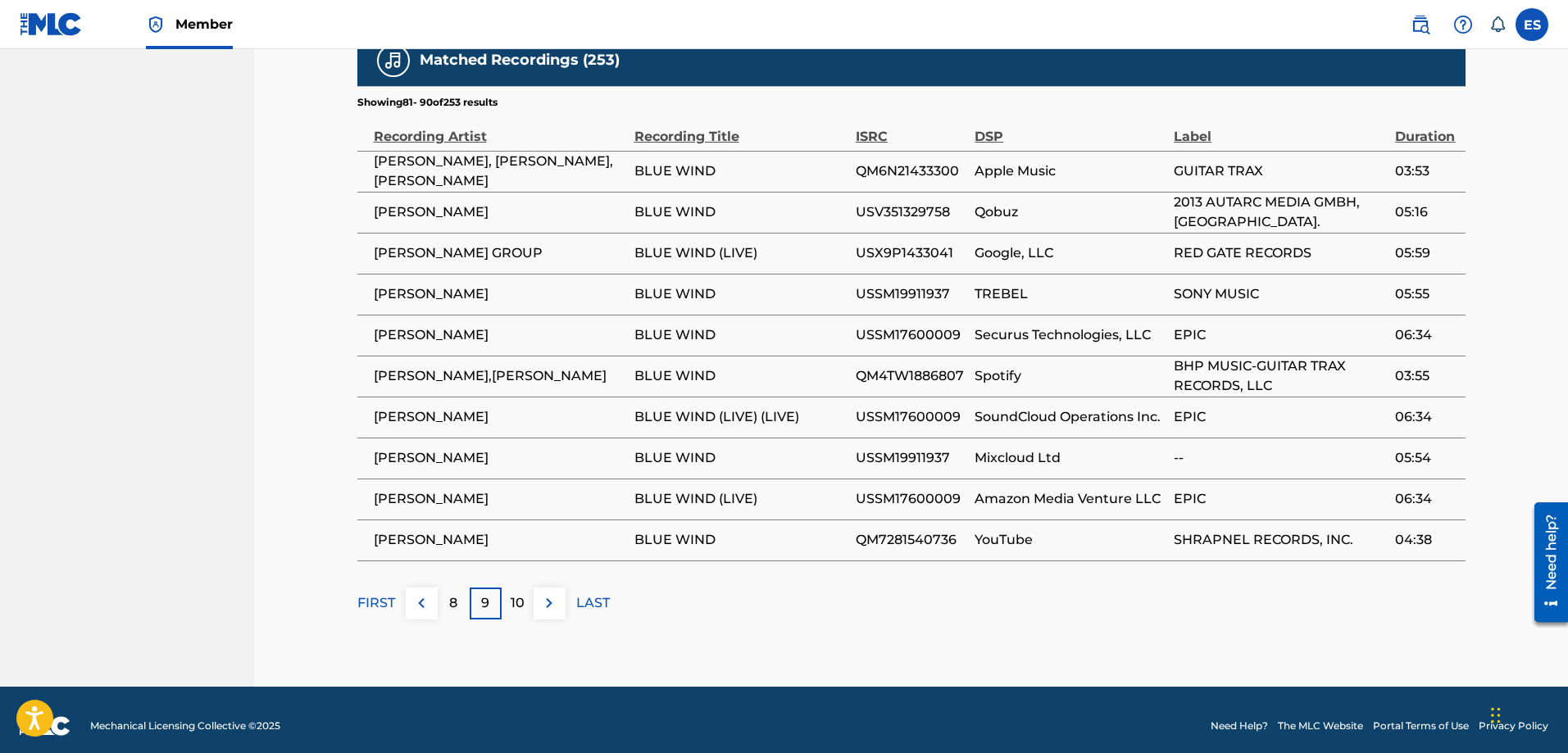
click at [518, 593] on p "10" at bounding box center [517, 603] width 14 height 19
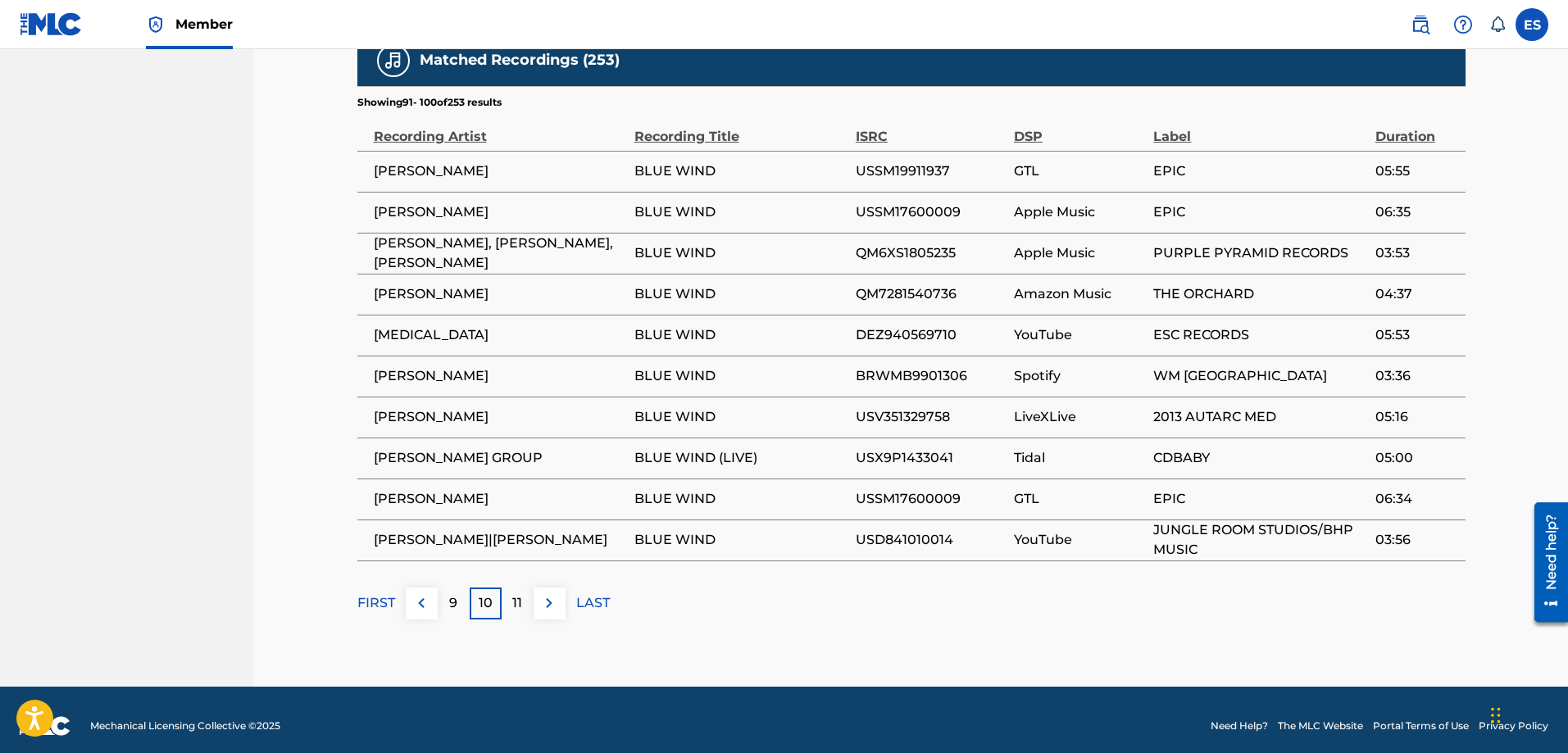
click at [518, 593] on p "11" at bounding box center [517, 603] width 10 height 19
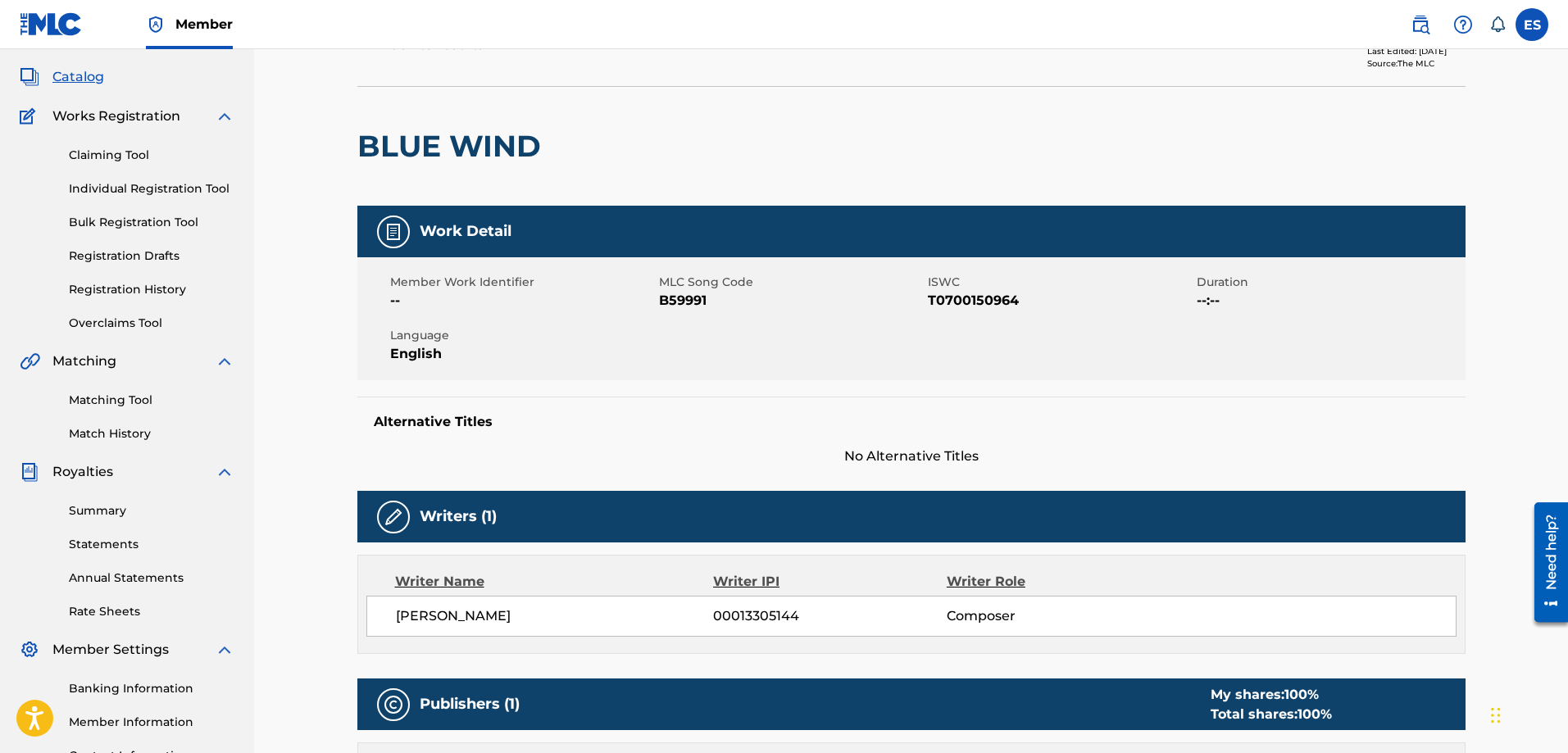
scroll to position [0, 0]
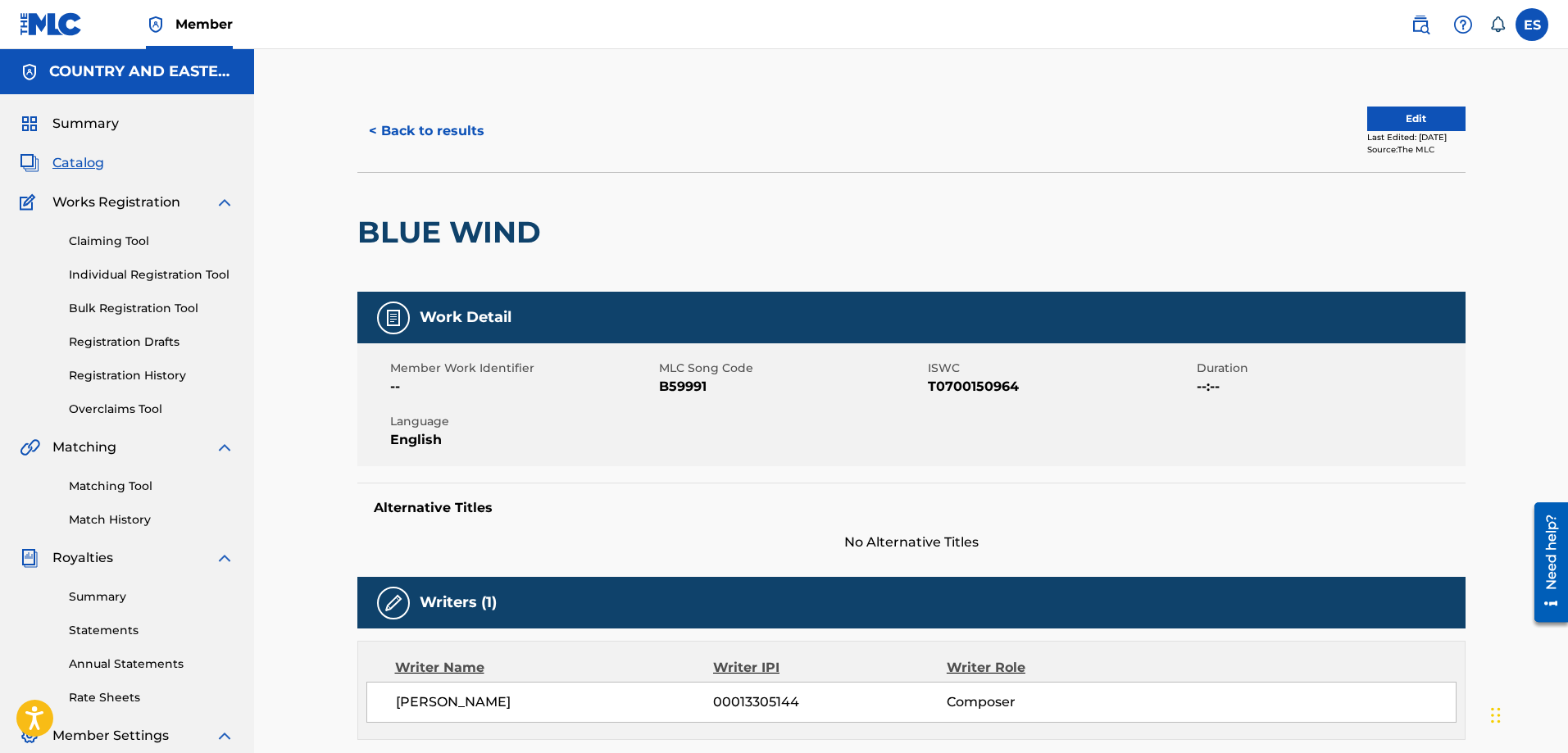
click at [448, 129] on button "< Back to results" at bounding box center [426, 131] width 139 height 41
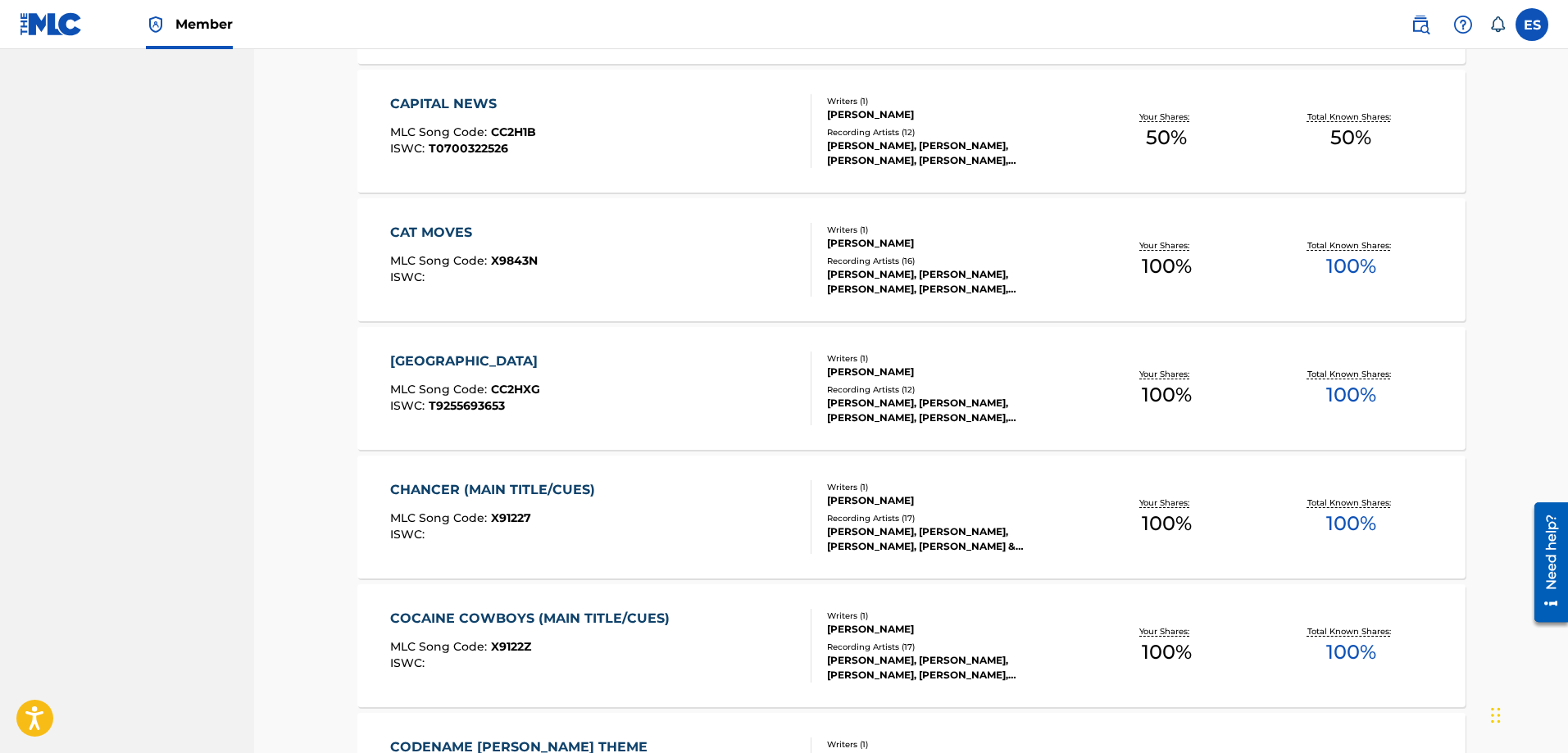
scroll to position [2679, 0]
click at [450, 233] on div "CAT MOVES" at bounding box center [464, 231] width 148 height 19
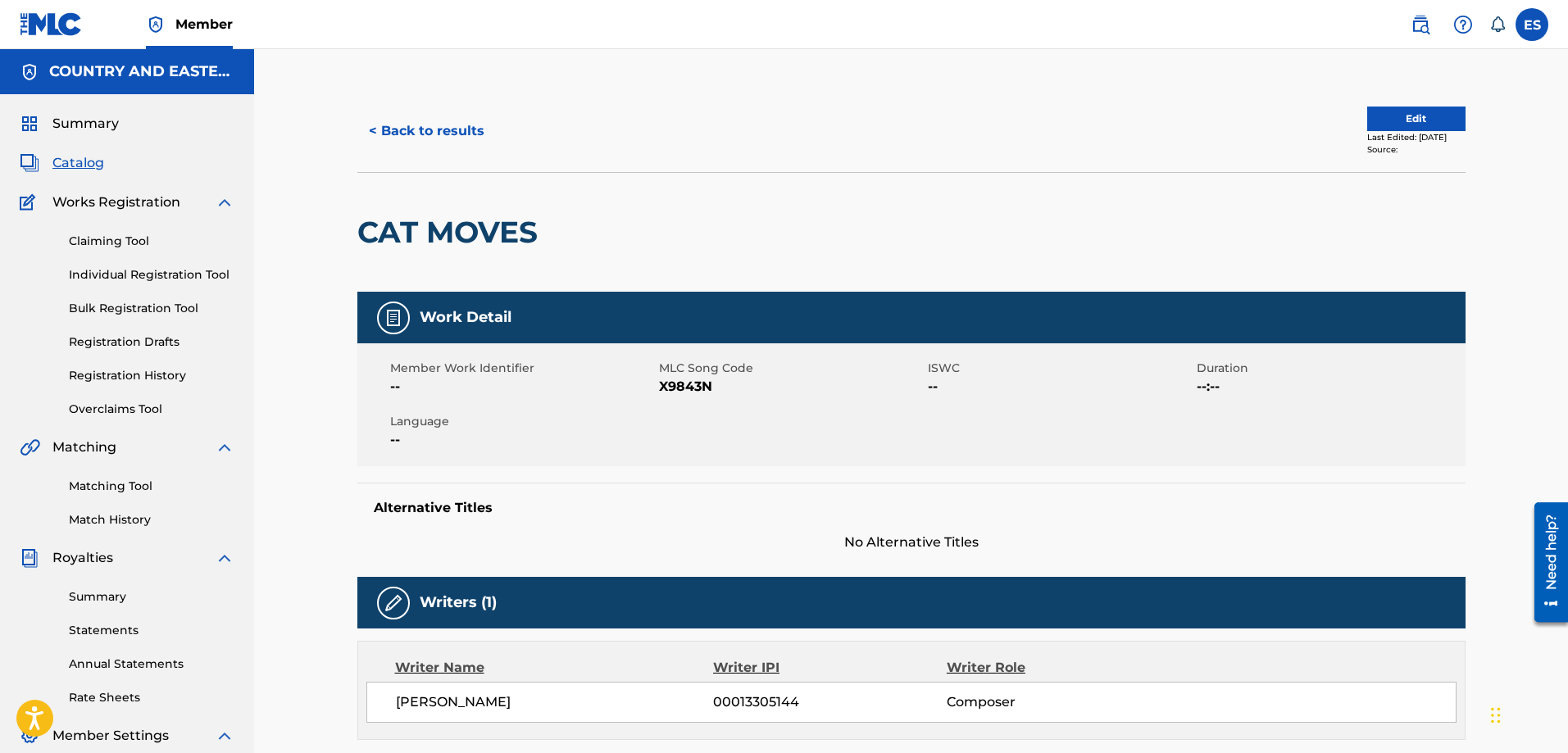
click at [390, 124] on button "< Back to results" at bounding box center [426, 131] width 139 height 41
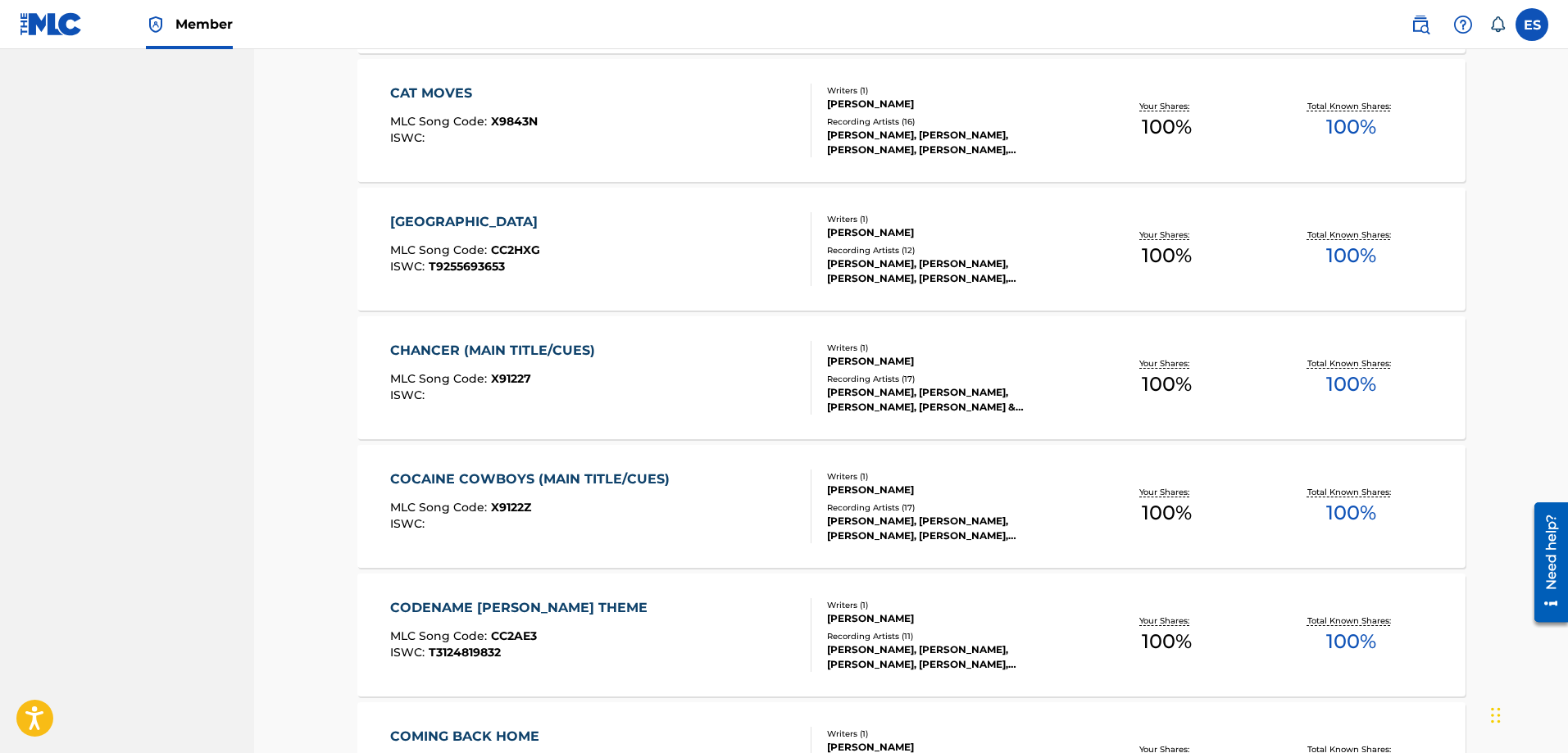
scroll to position [2842, 0]
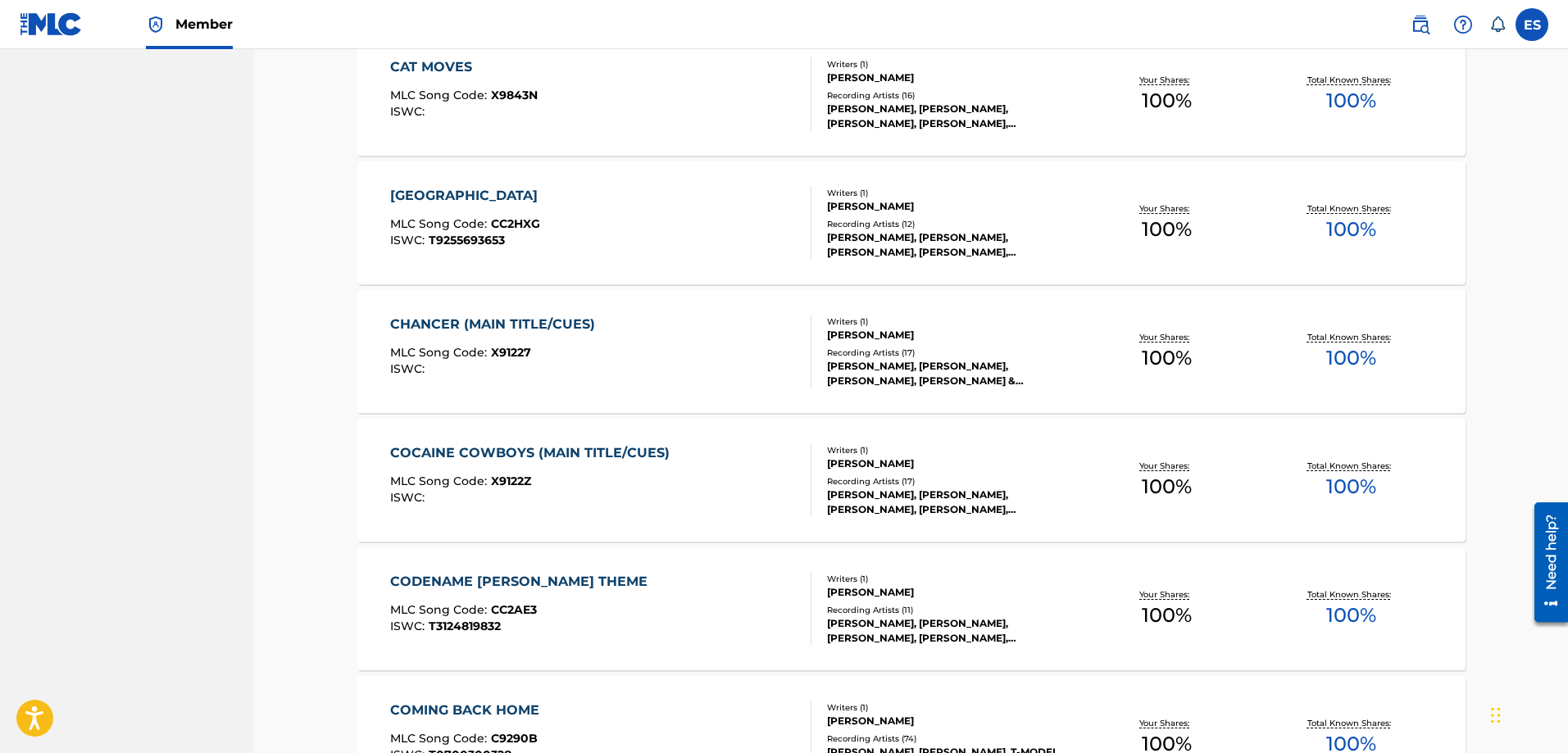
click at [579, 320] on div "CHANCER (MAIN TITLE/CUES)" at bounding box center [496, 324] width 213 height 19
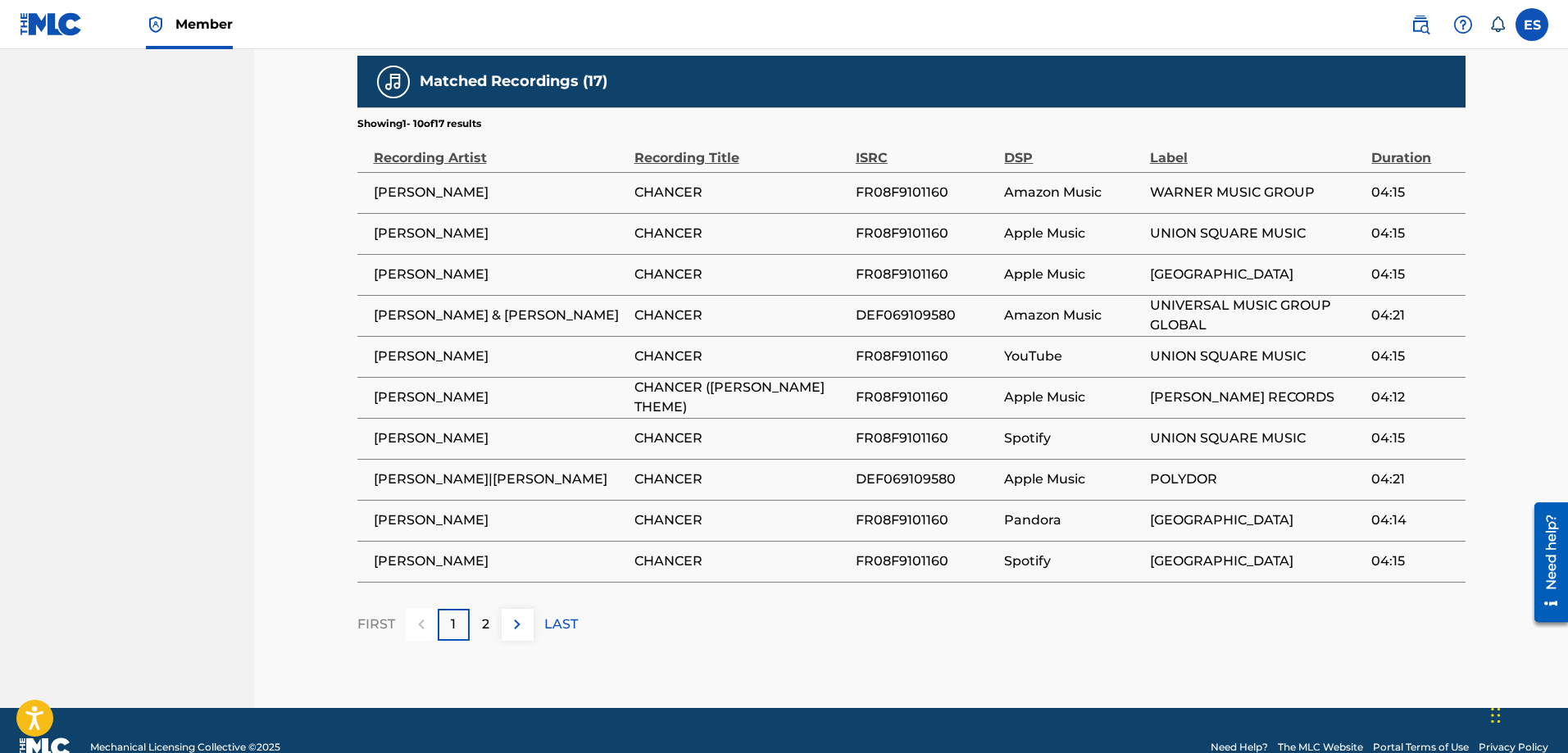
scroll to position [1028, 0]
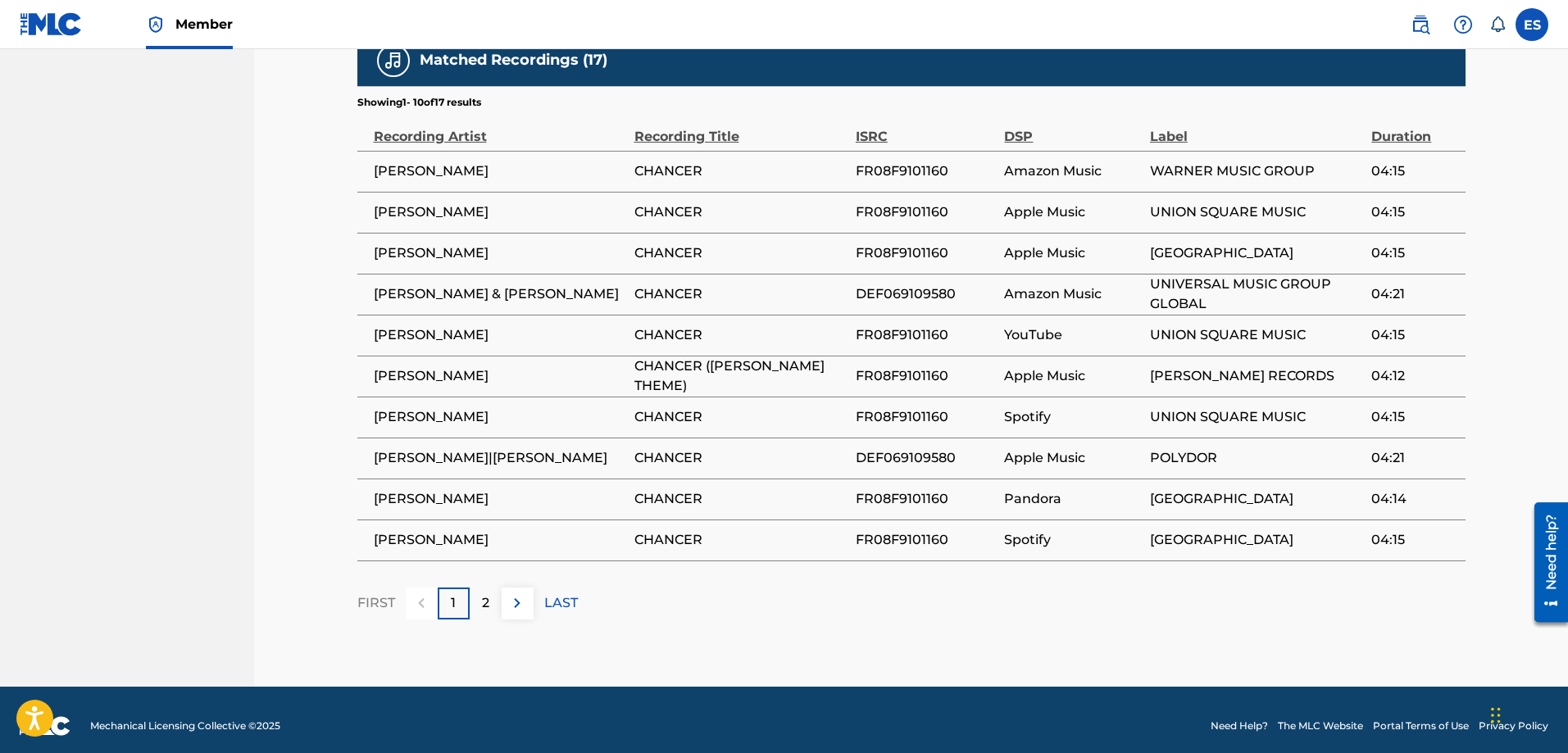
click at [489, 587] on div "2" at bounding box center [485, 603] width 32 height 32
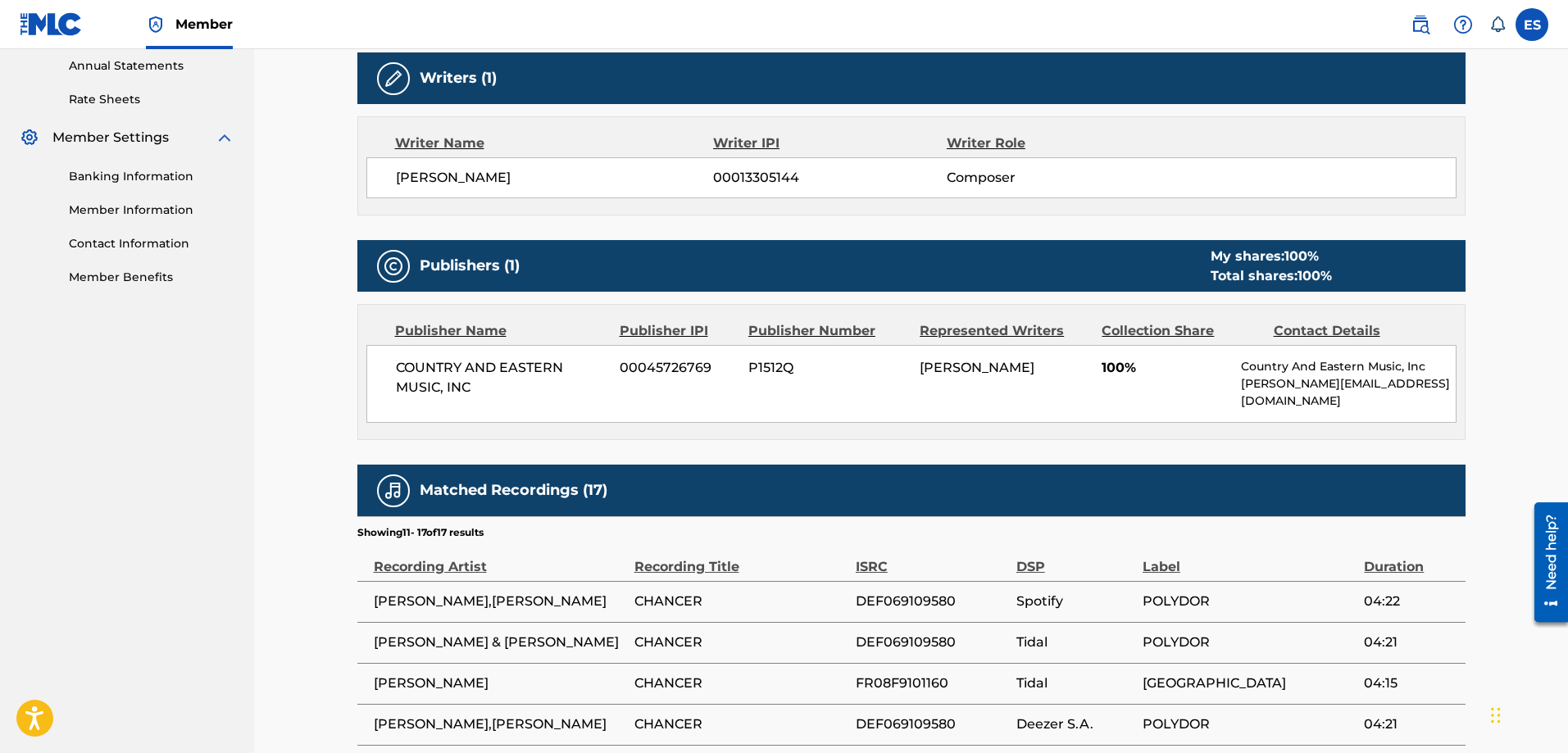
scroll to position [905, 0]
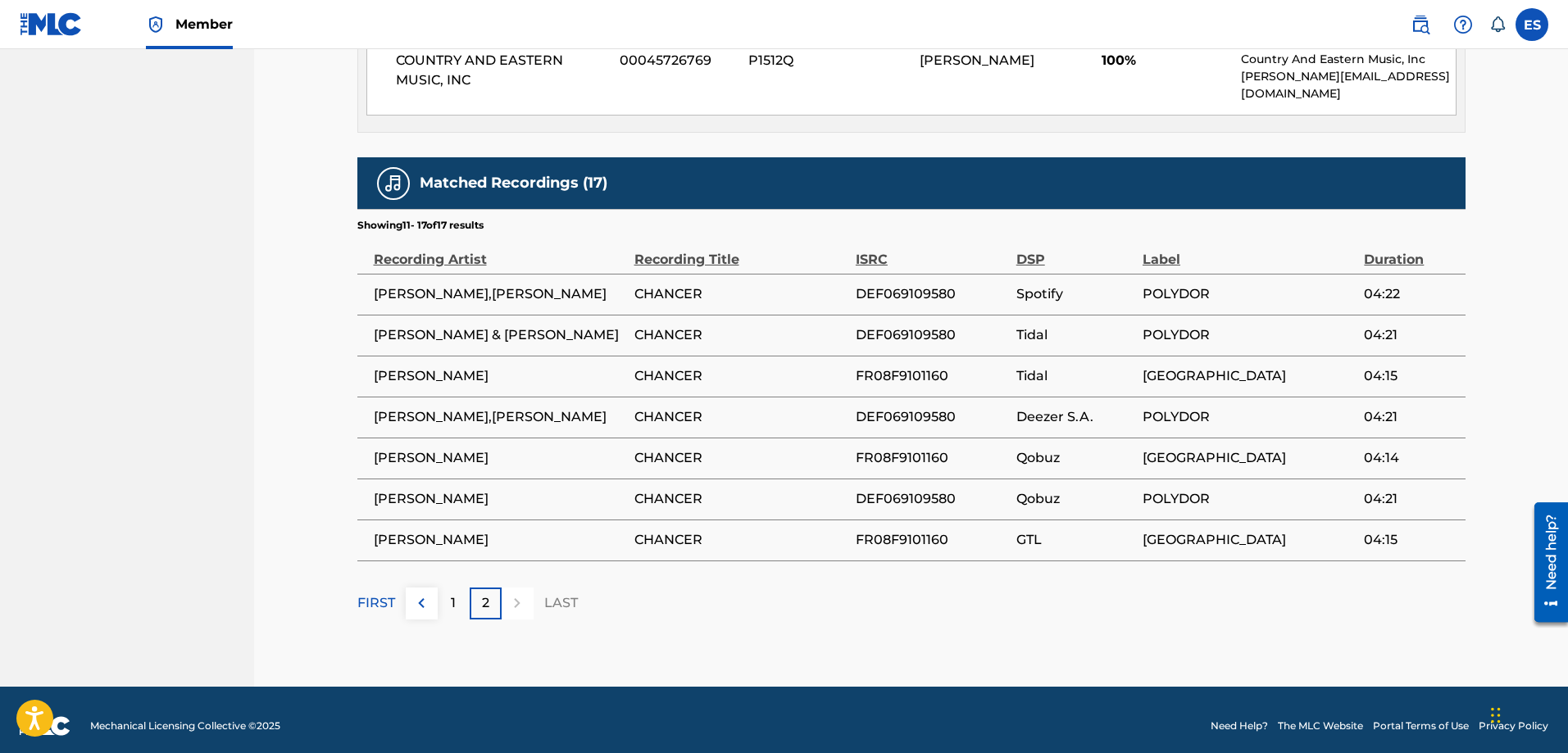
click at [489, 587] on div "2" at bounding box center [485, 603] width 32 height 32
click at [447, 597] on div "1" at bounding box center [453, 603] width 32 height 32
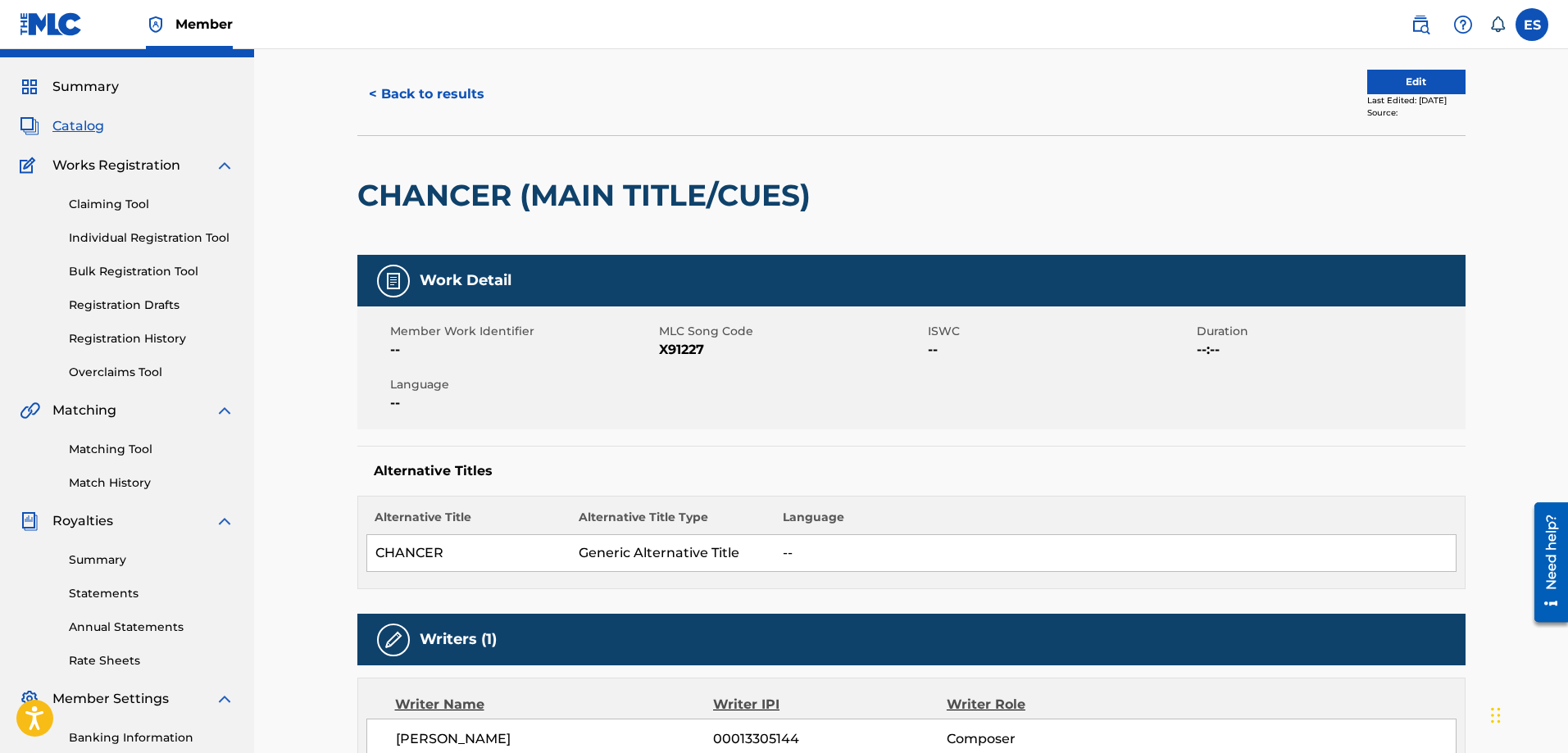
scroll to position [0, 0]
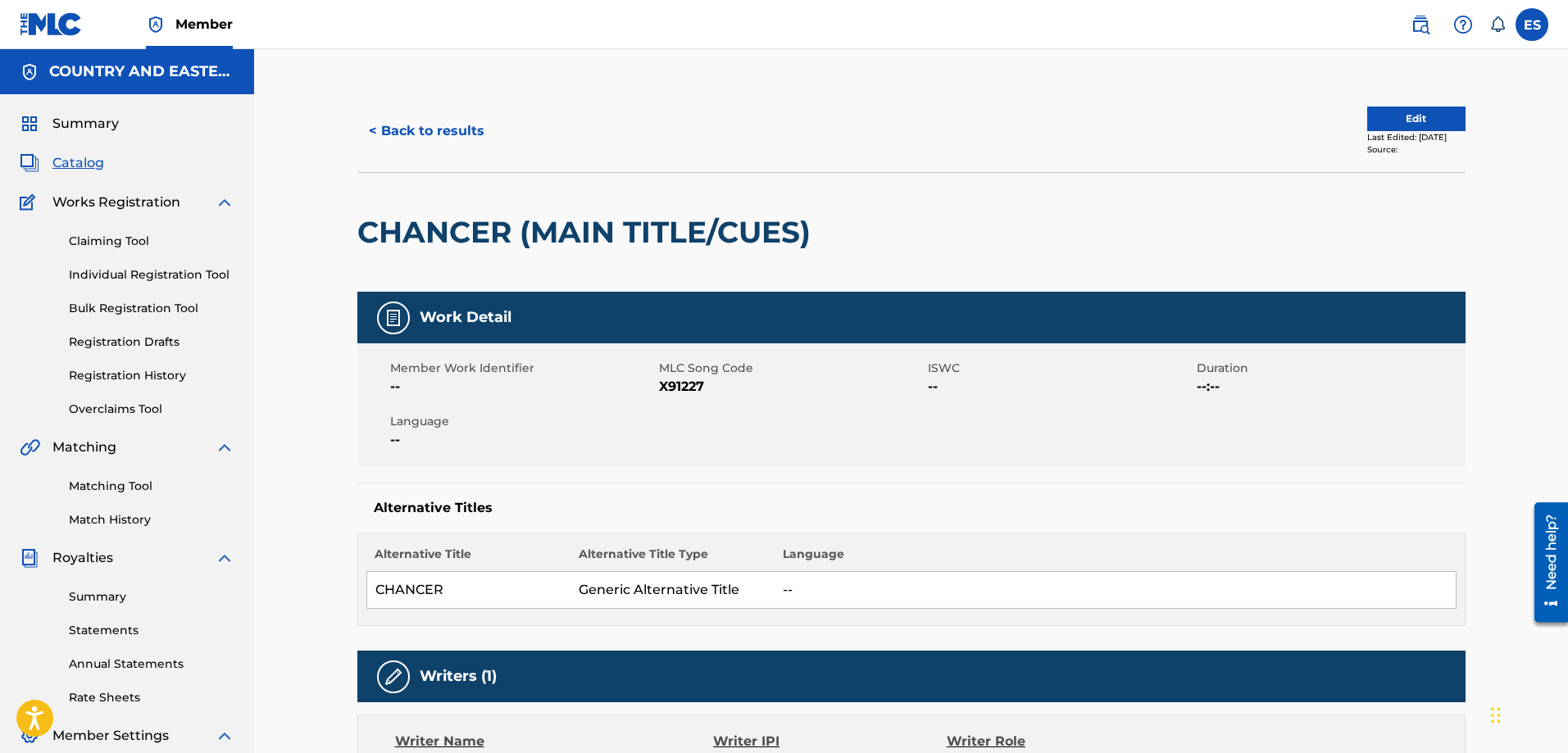
click at [470, 134] on button "< Back to results" at bounding box center [426, 131] width 139 height 41
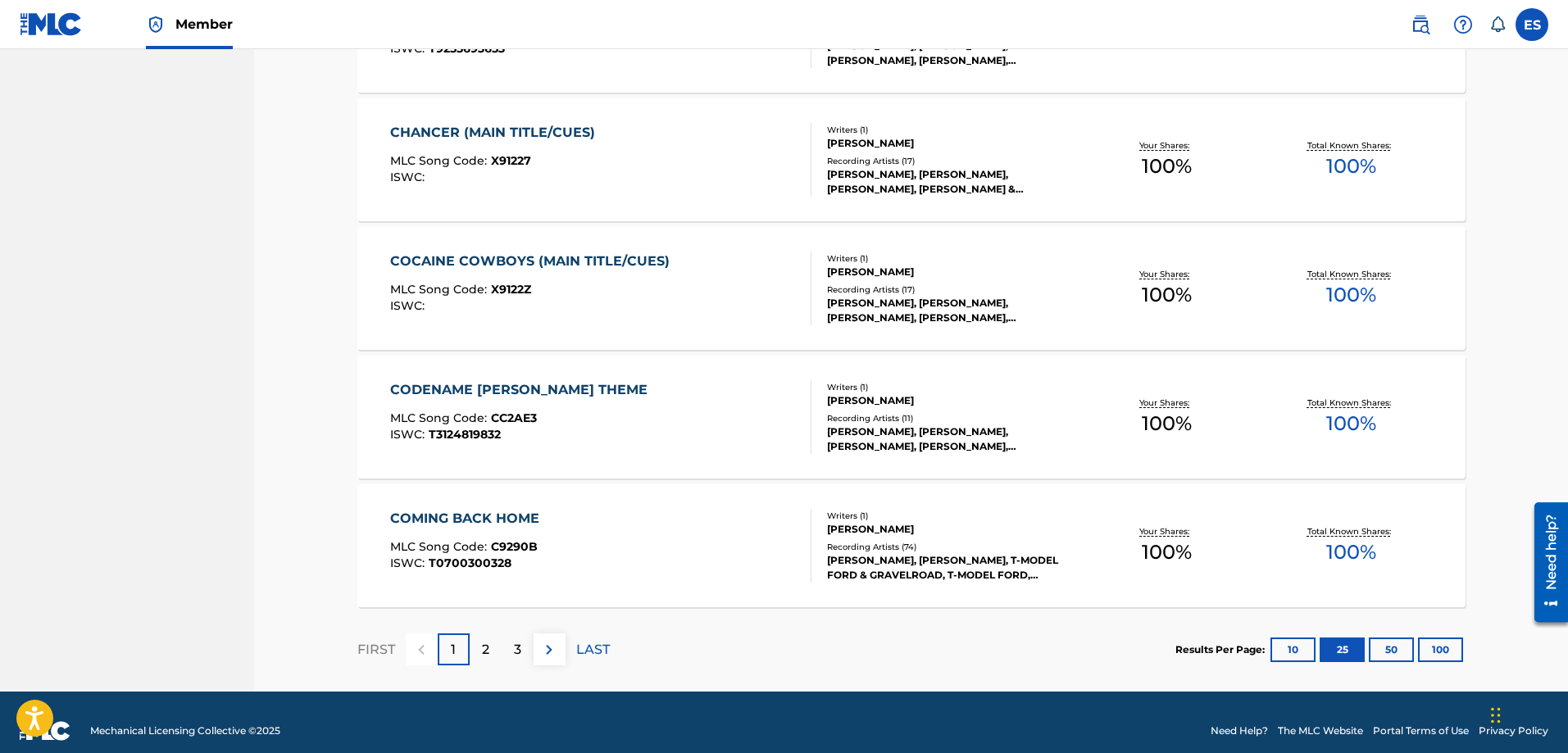
scroll to position [3052, 0]
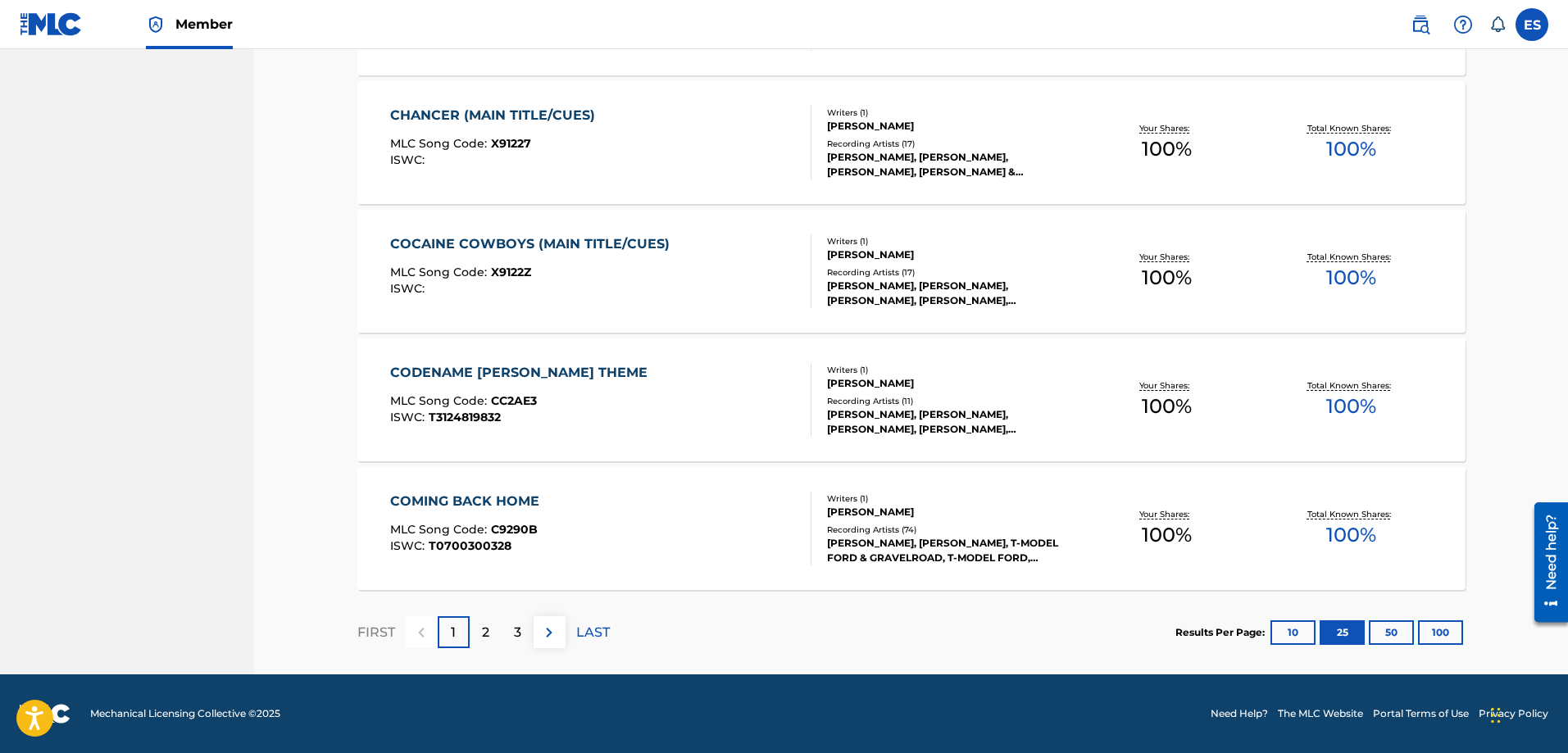
click at [484, 638] on p "2" at bounding box center [485, 633] width 8 height 19
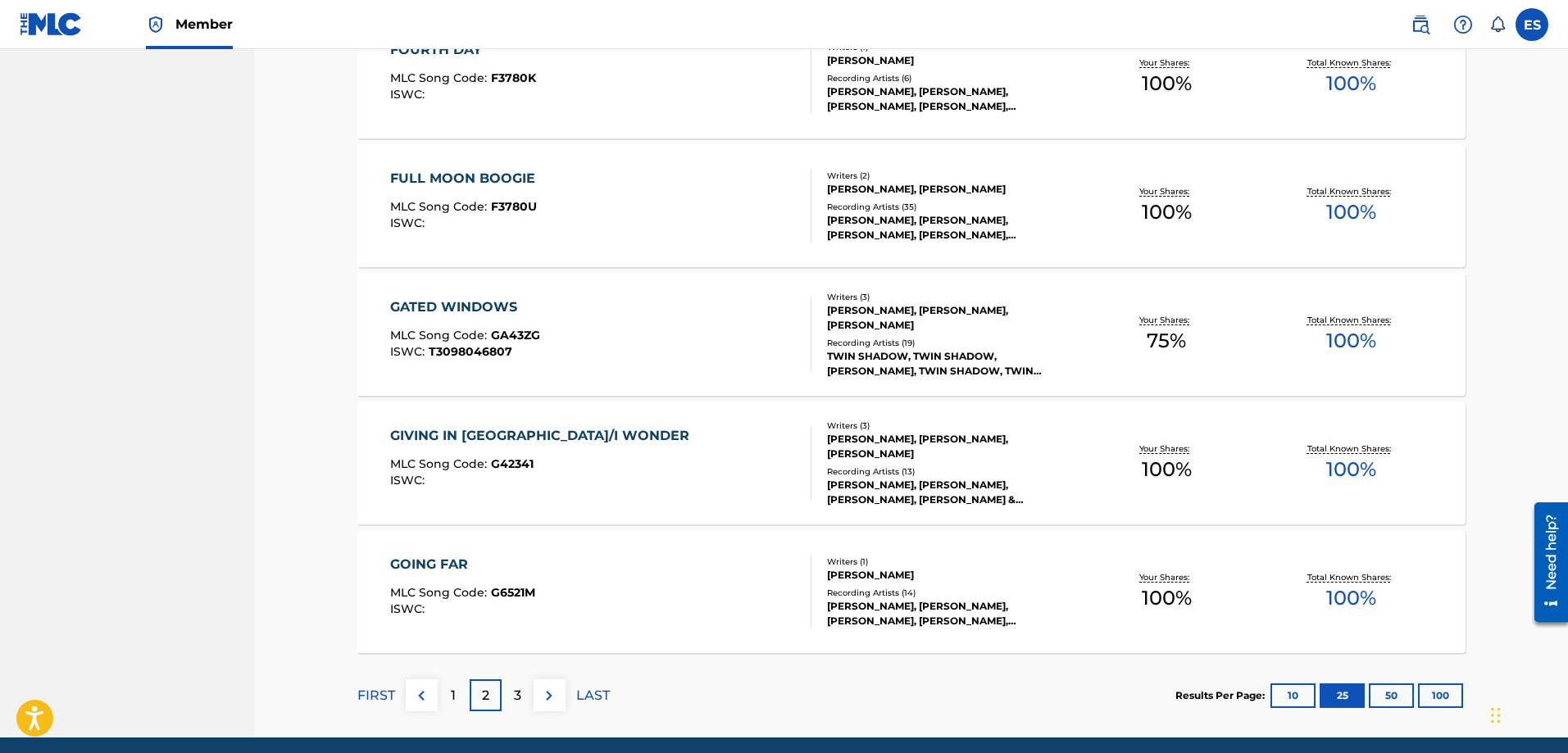
scroll to position [2969, 0]
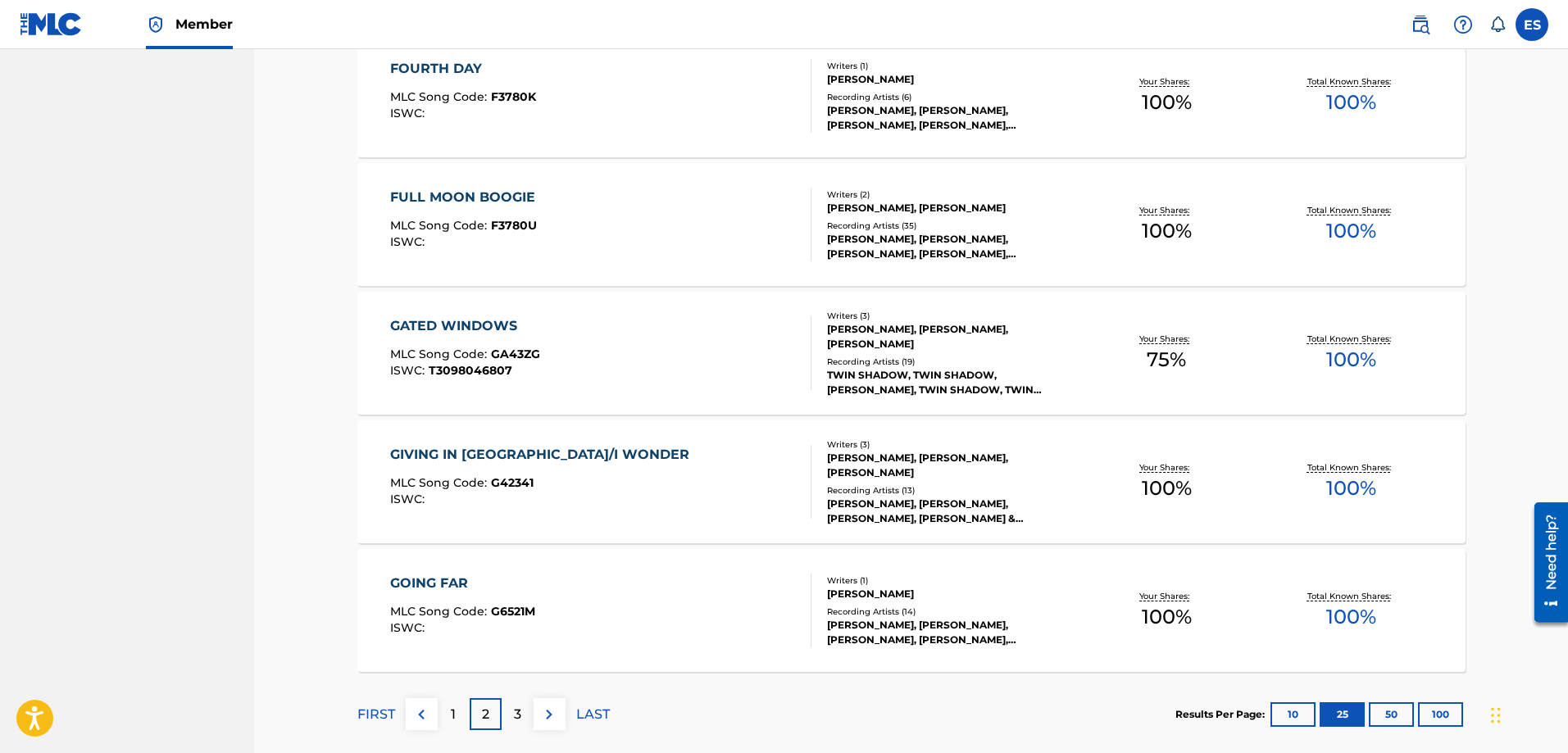
click at [482, 323] on div "GATED WINDOWS" at bounding box center [465, 326] width 150 height 19
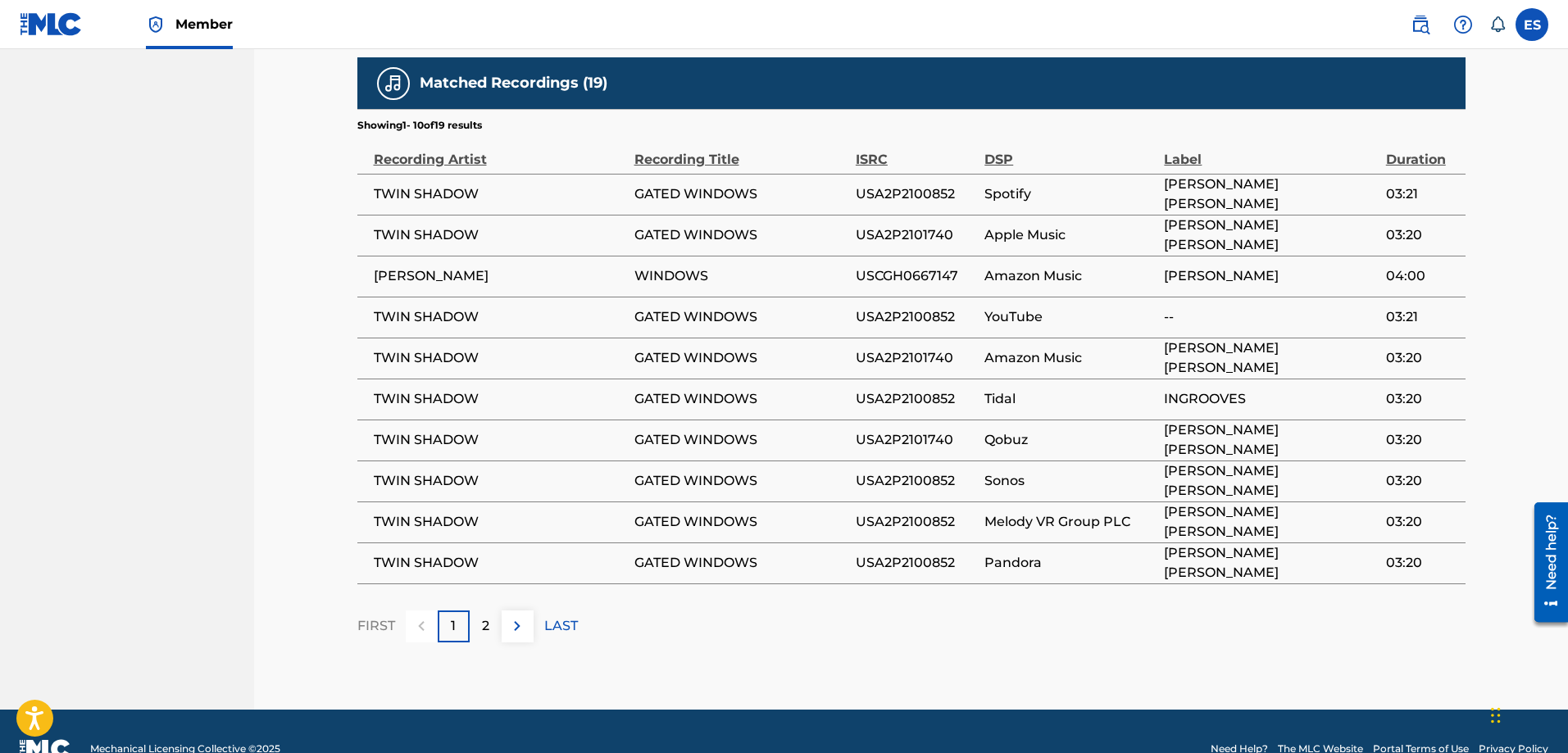
scroll to position [1255, 0]
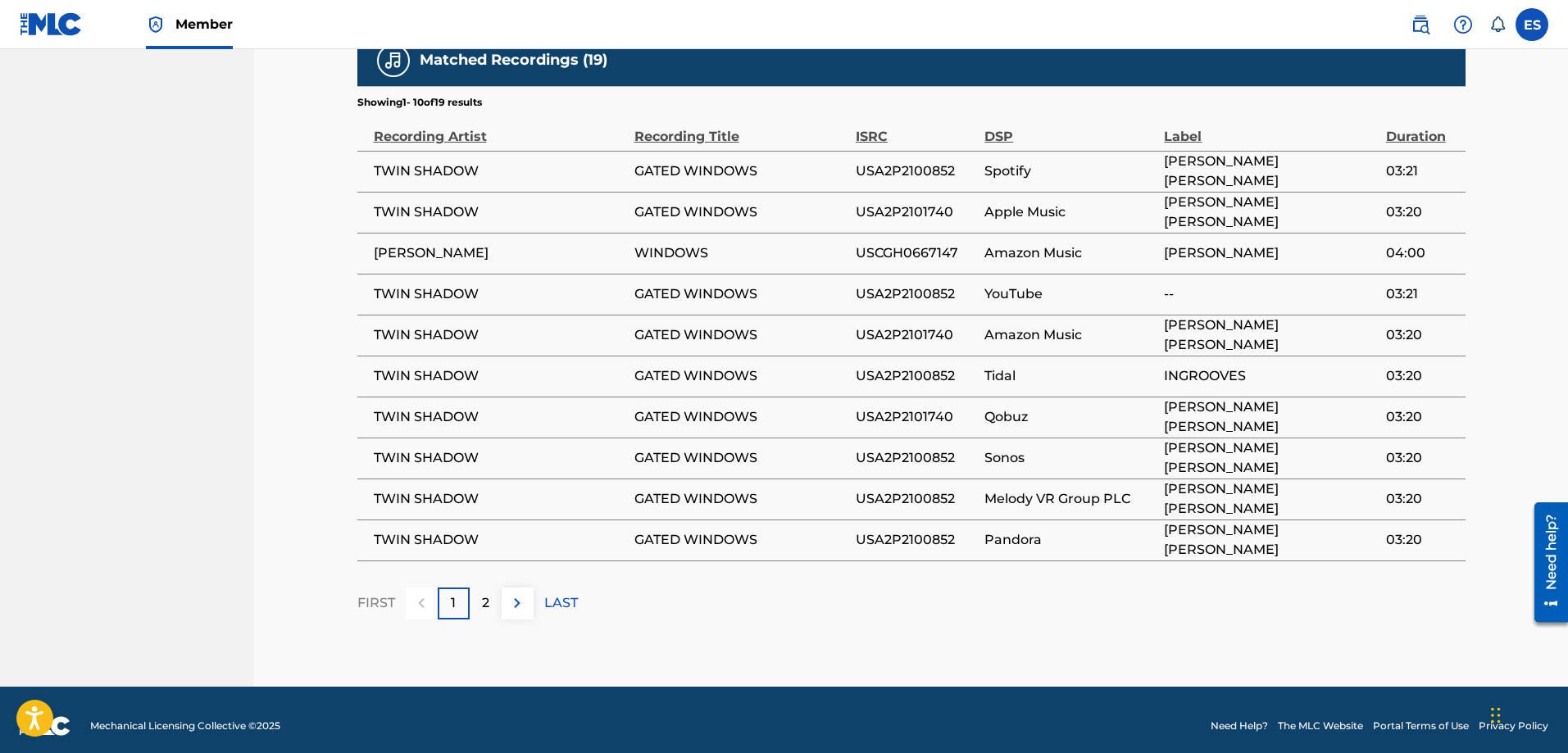
click at [482, 593] on p "2" at bounding box center [485, 603] width 8 height 19
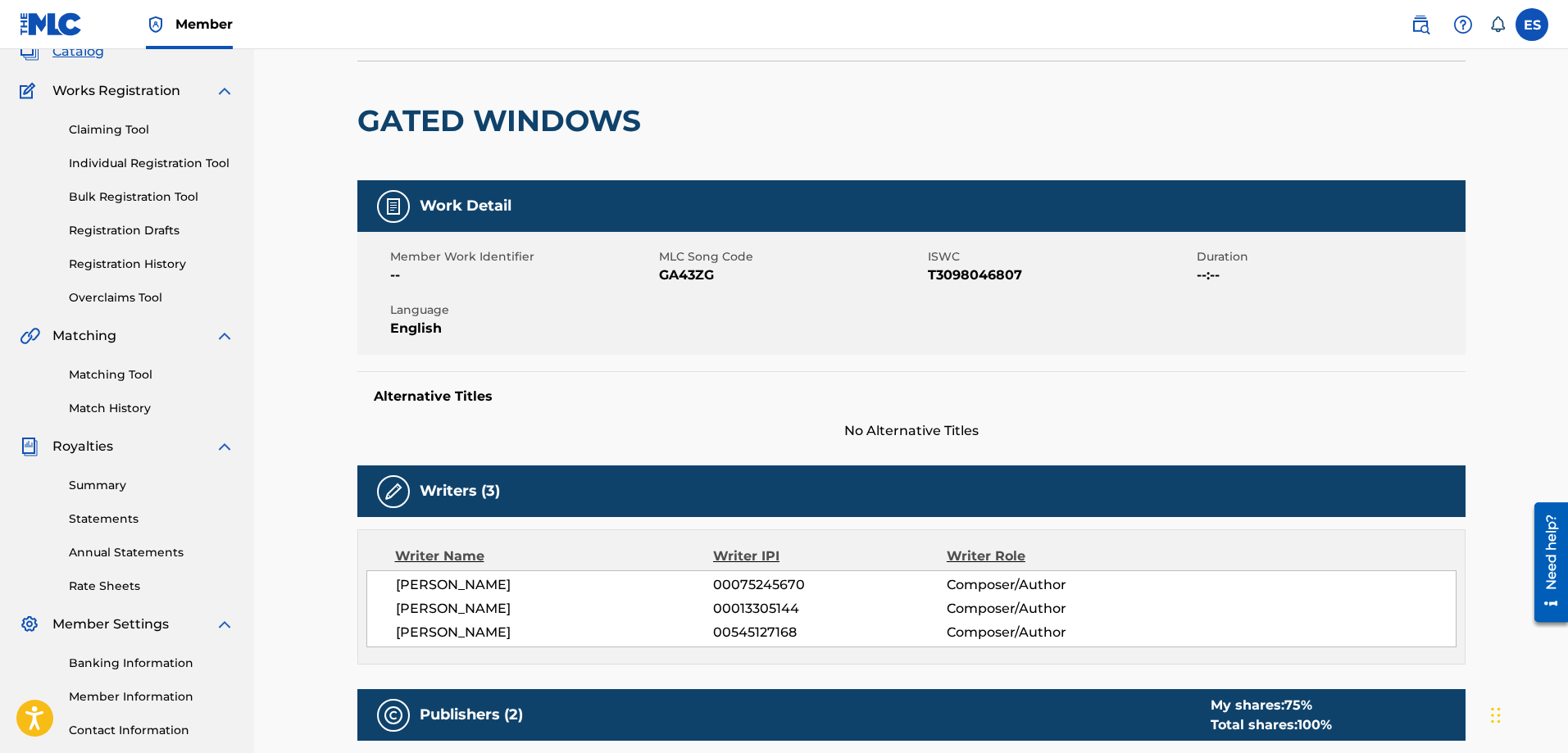
scroll to position [0, 0]
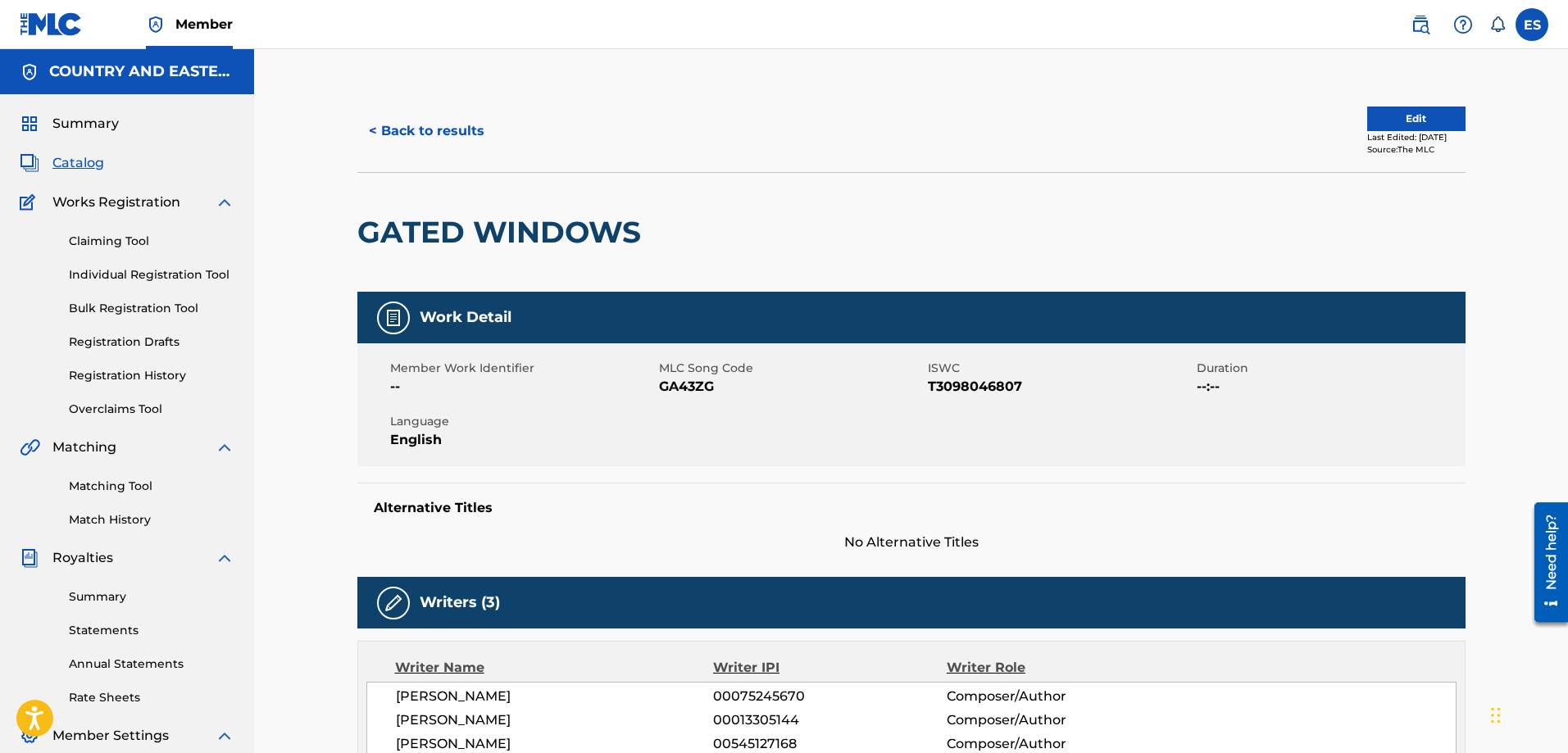
click at [429, 129] on button "< Back to results" at bounding box center [426, 131] width 139 height 41
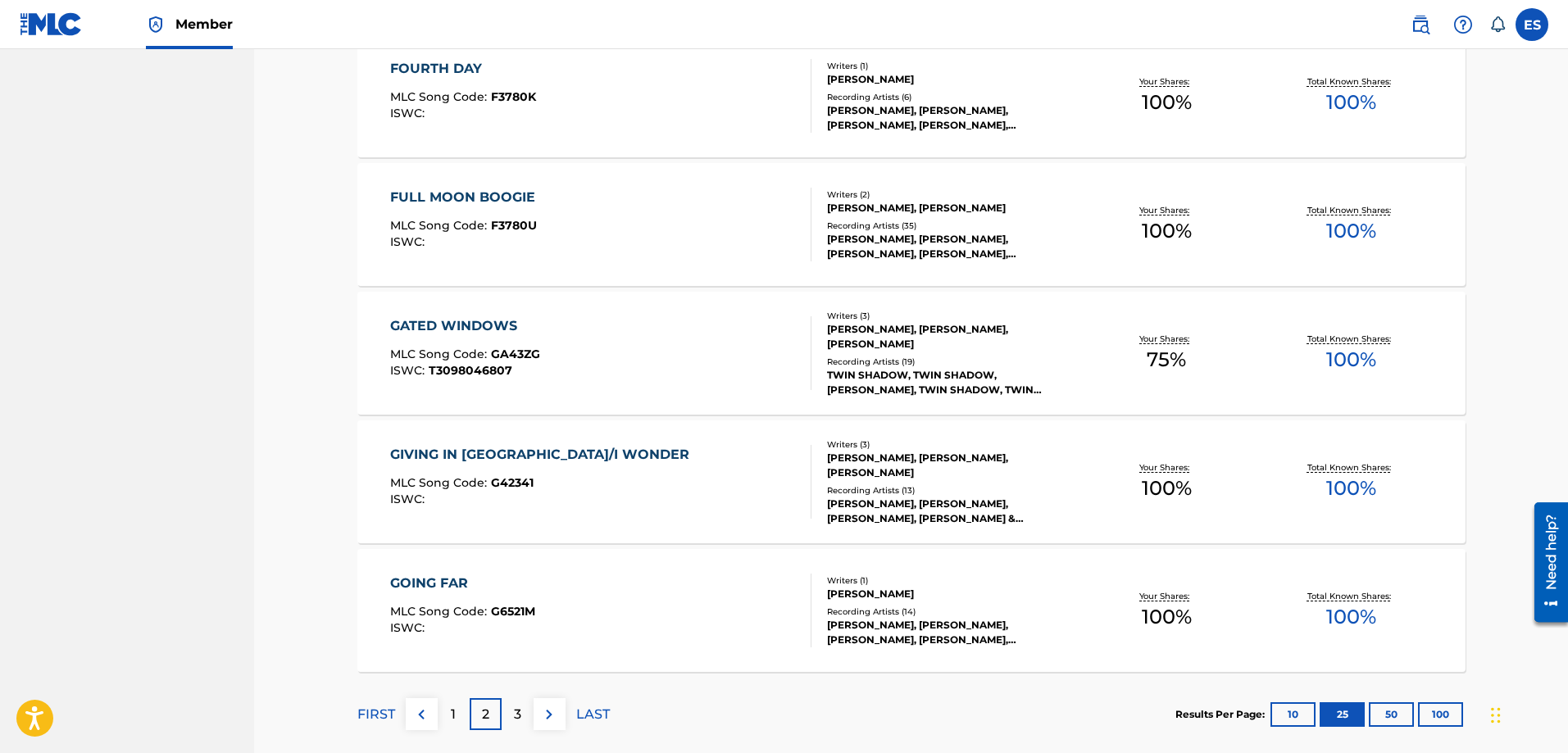
scroll to position [3052, 0]
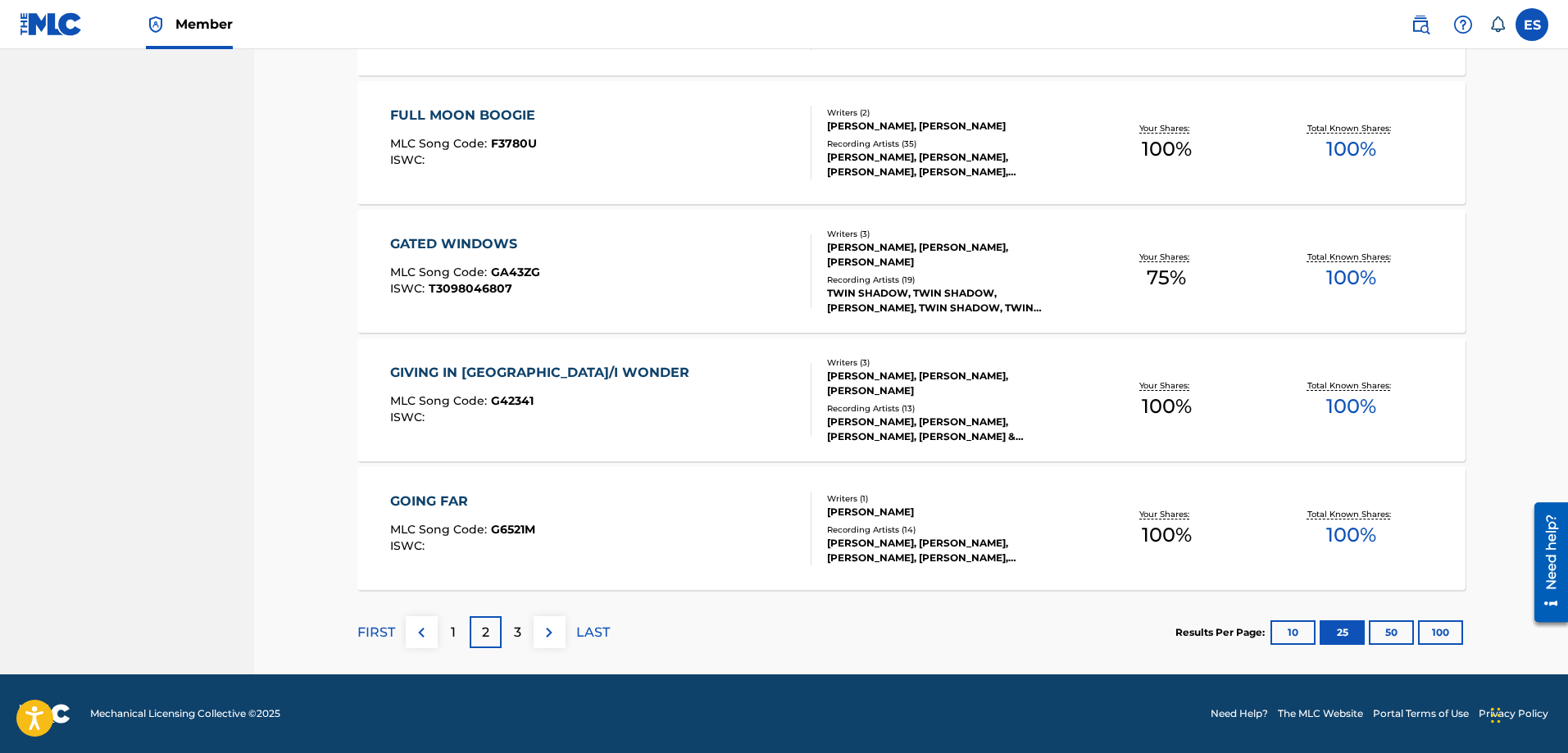
click at [510, 628] on div "3" at bounding box center [517, 632] width 32 height 32
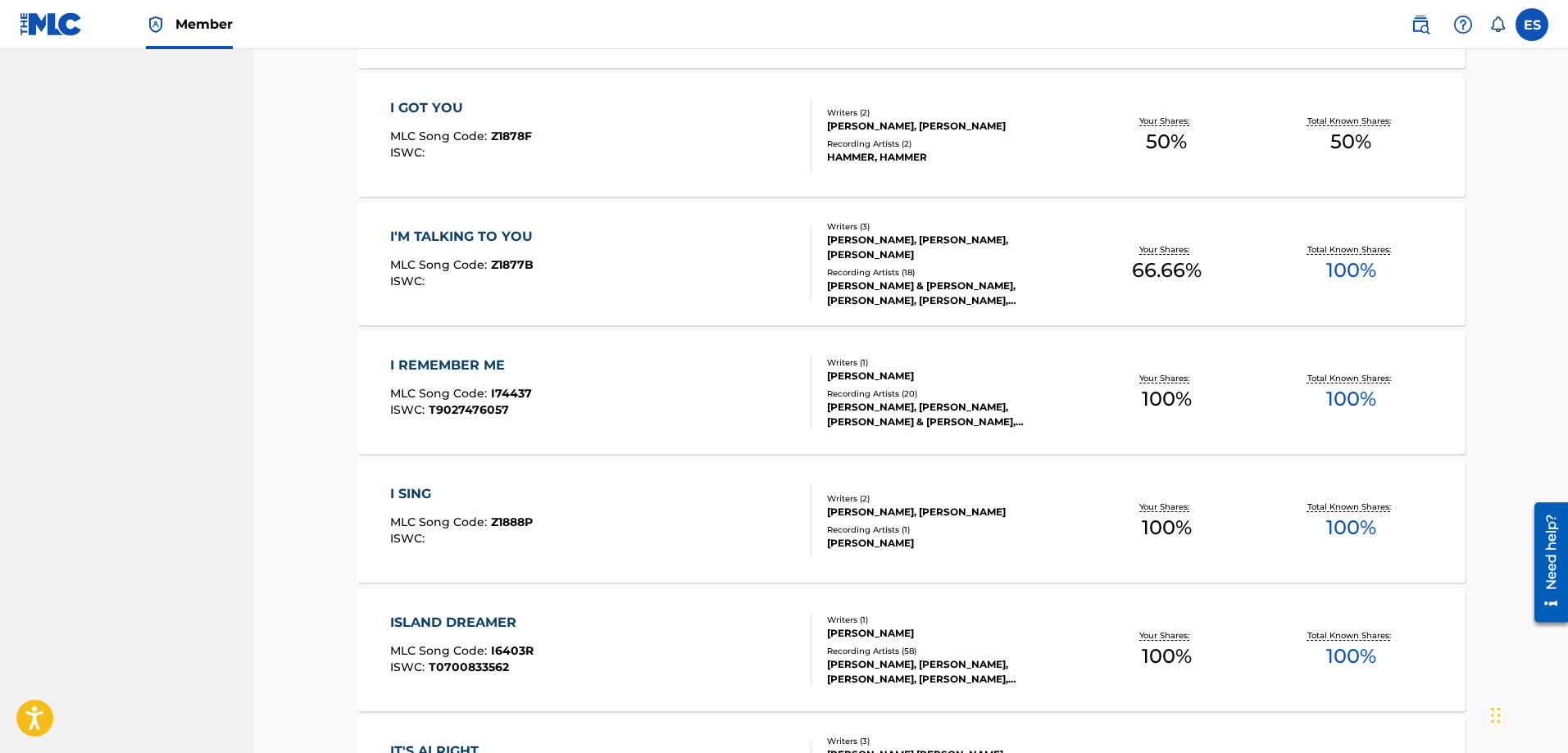
scroll to position [1392, 0]
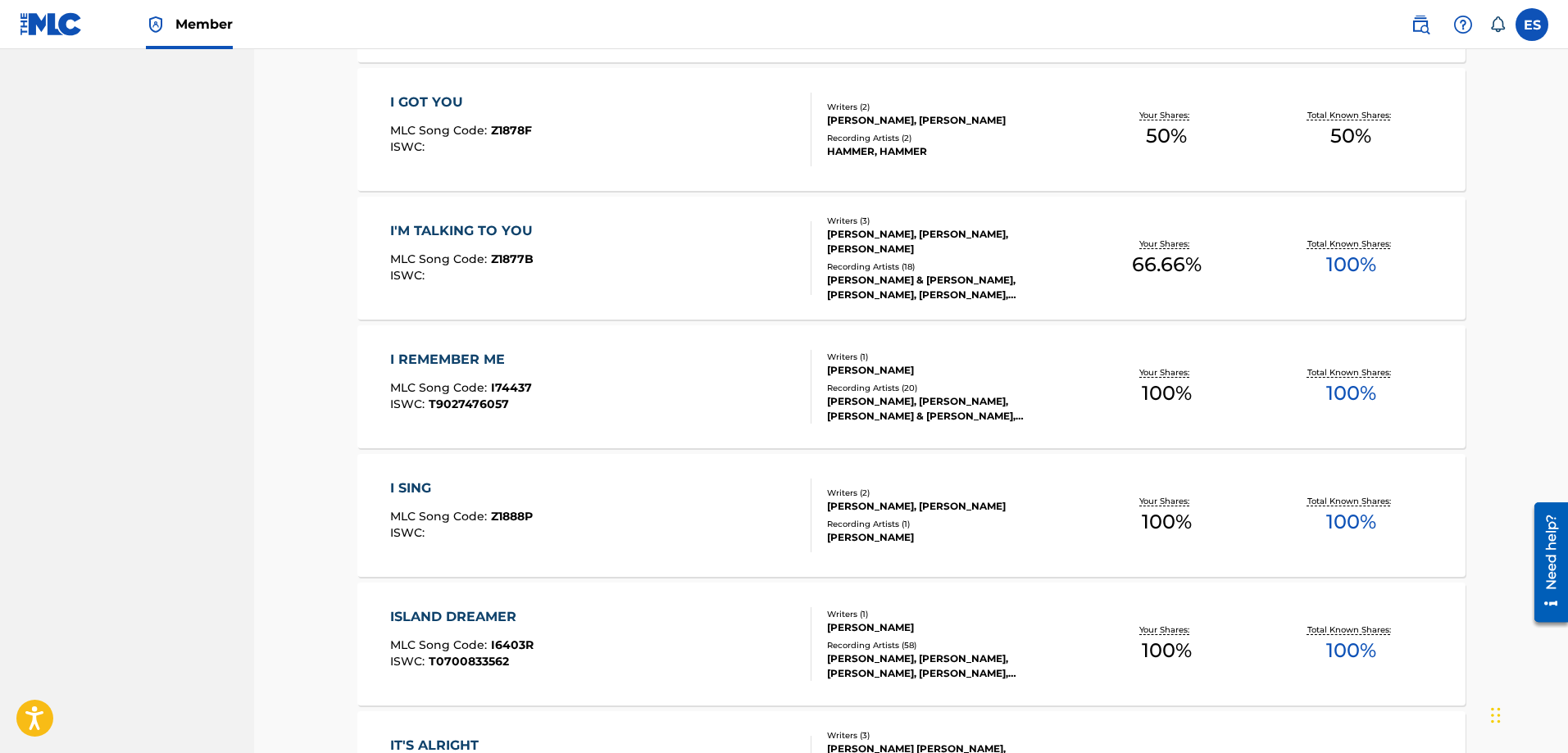
click at [462, 363] on div "I REMEMBER ME" at bounding box center [461, 359] width 142 height 19
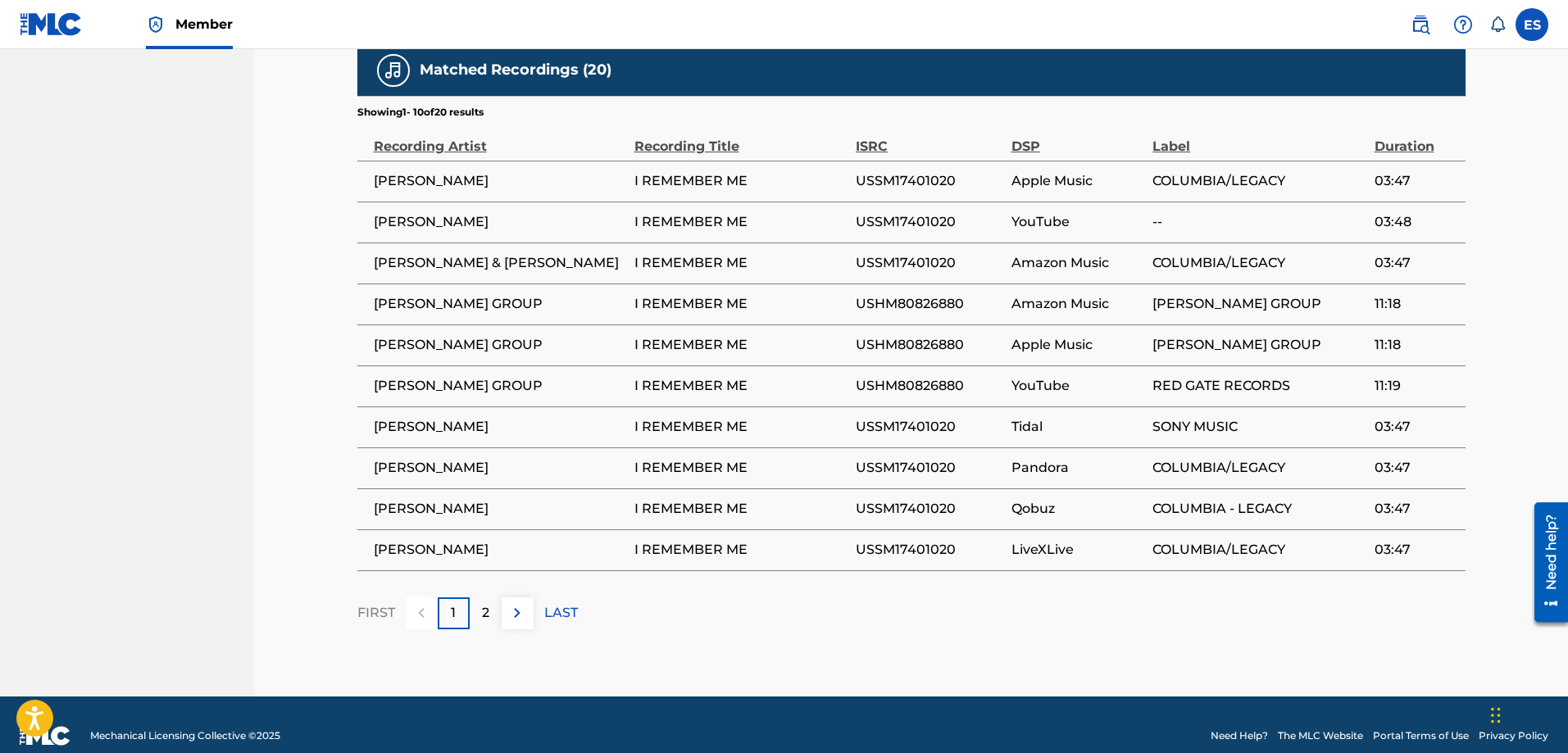
scroll to position [955, 0]
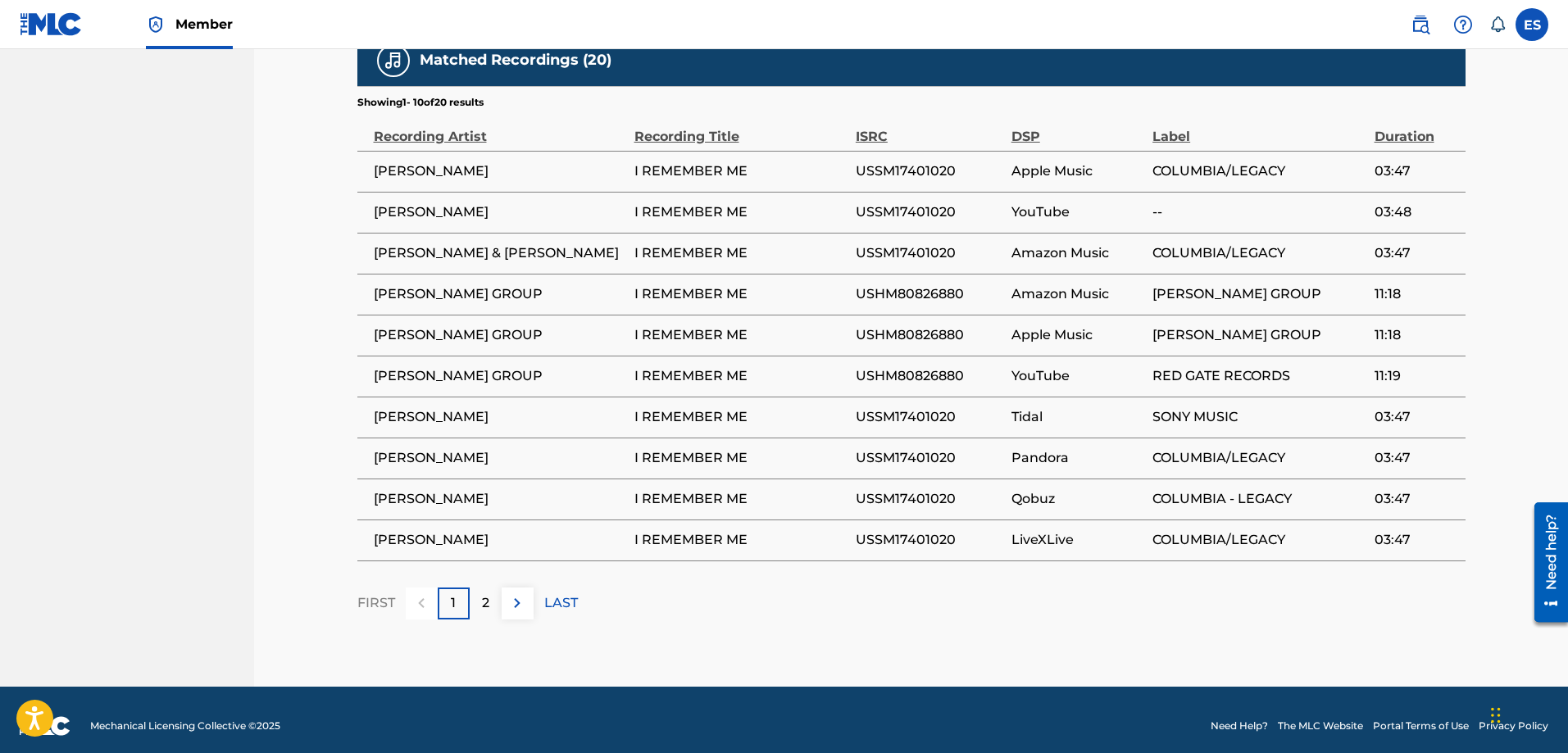
click at [473, 598] on div "2" at bounding box center [485, 603] width 32 height 32
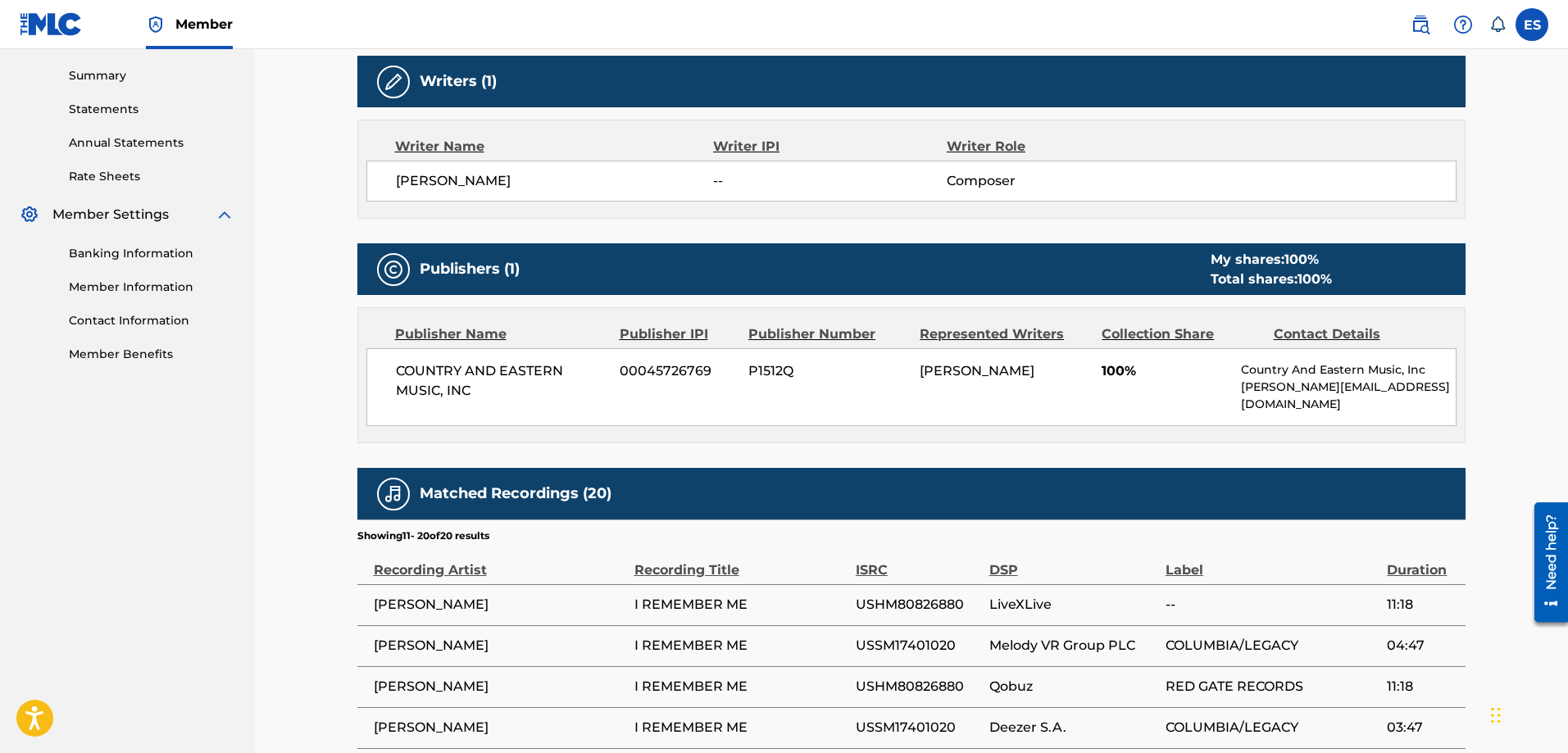
scroll to position [0, 0]
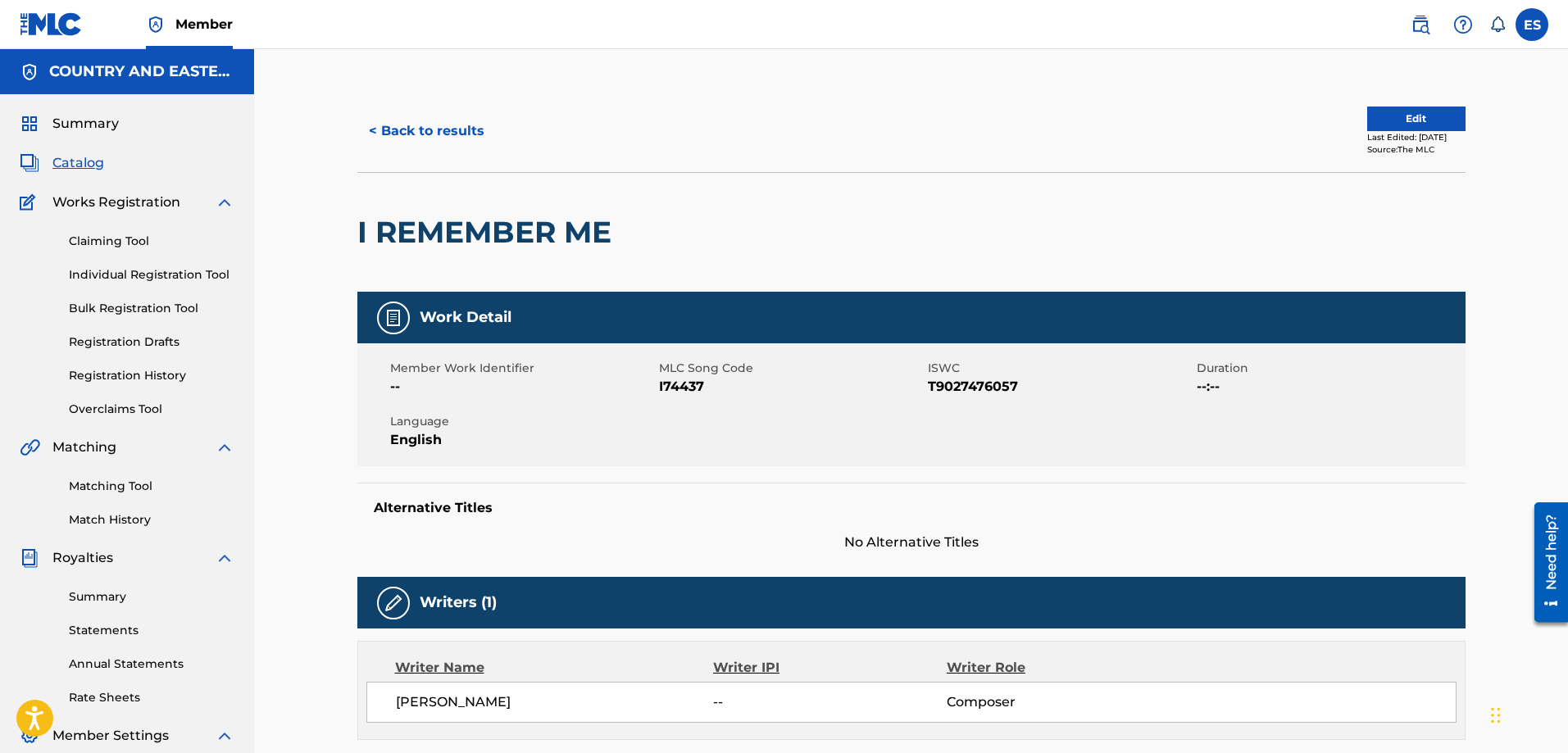
click at [386, 130] on button "< Back to results" at bounding box center [426, 131] width 139 height 41
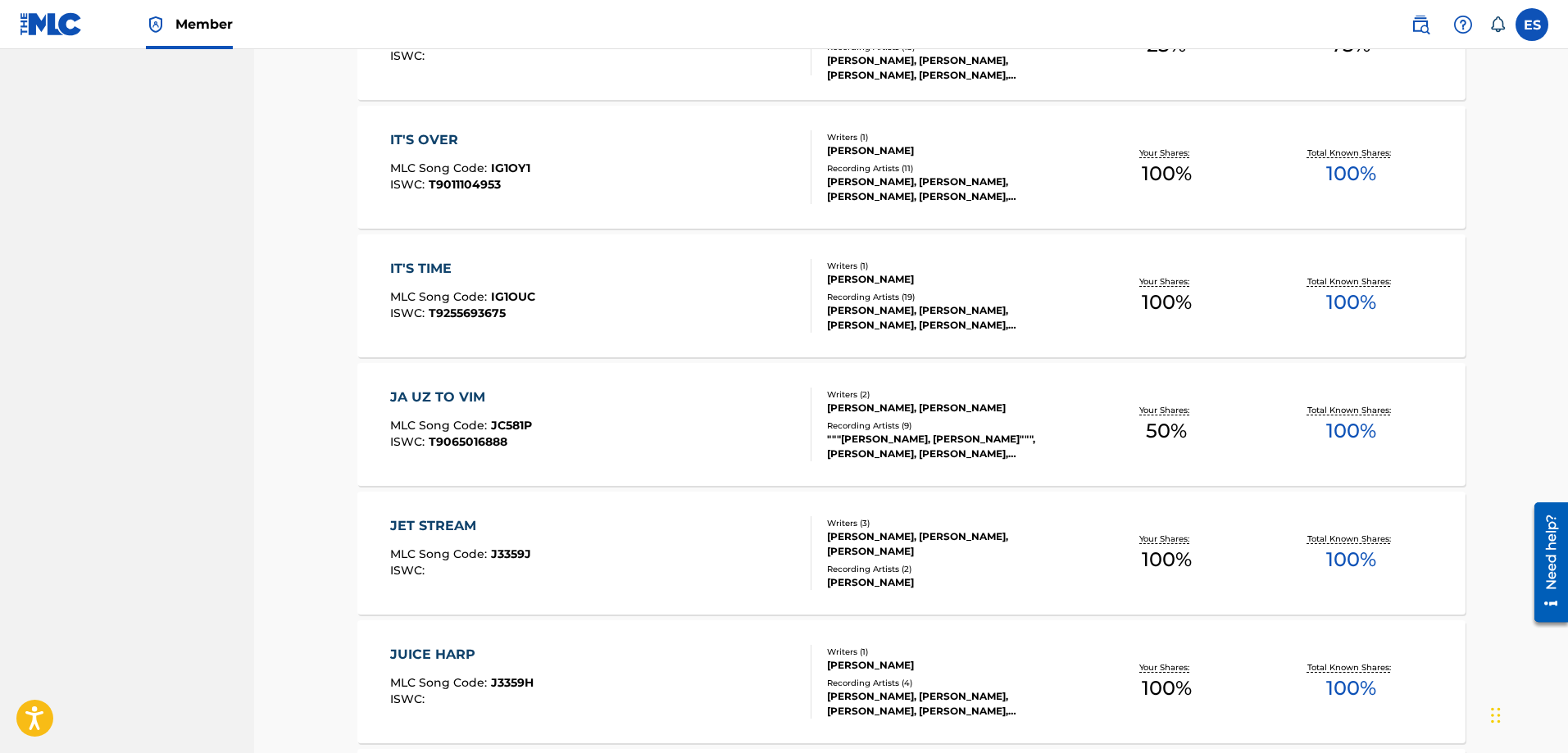
scroll to position [2130, 0]
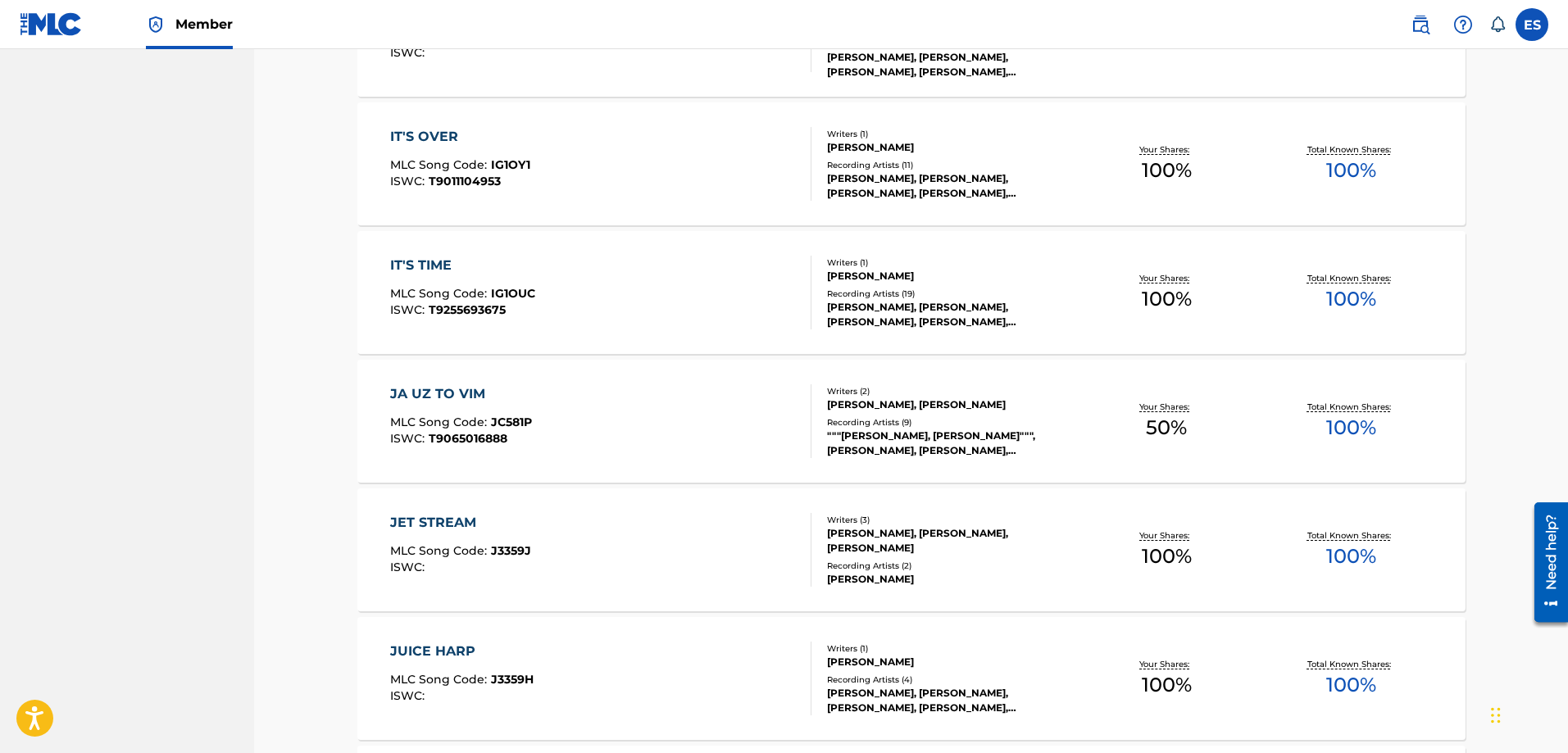
click at [464, 395] on div "JA UZ TO VIM" at bounding box center [461, 394] width 142 height 19
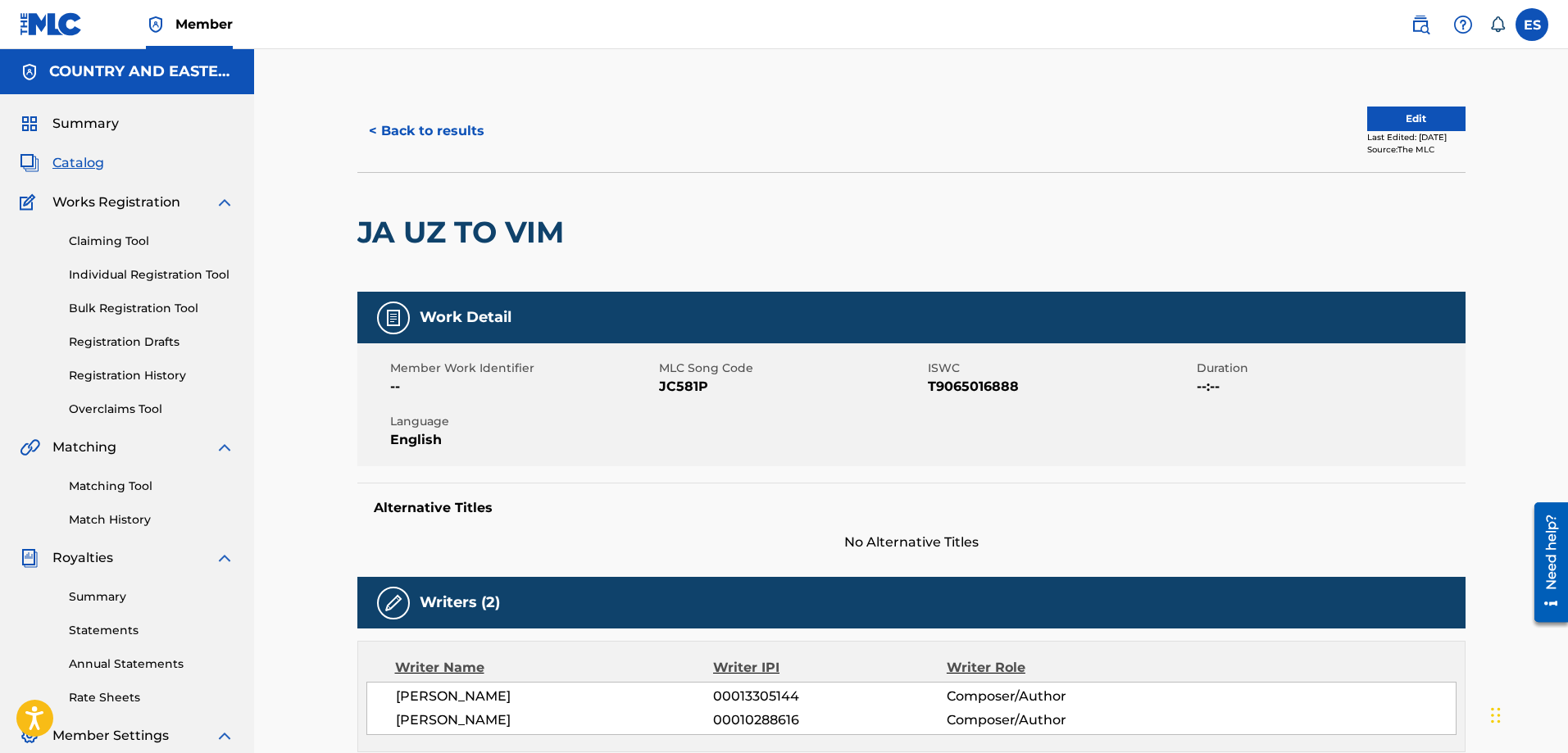
click at [417, 133] on button "< Back to results" at bounding box center [426, 131] width 139 height 41
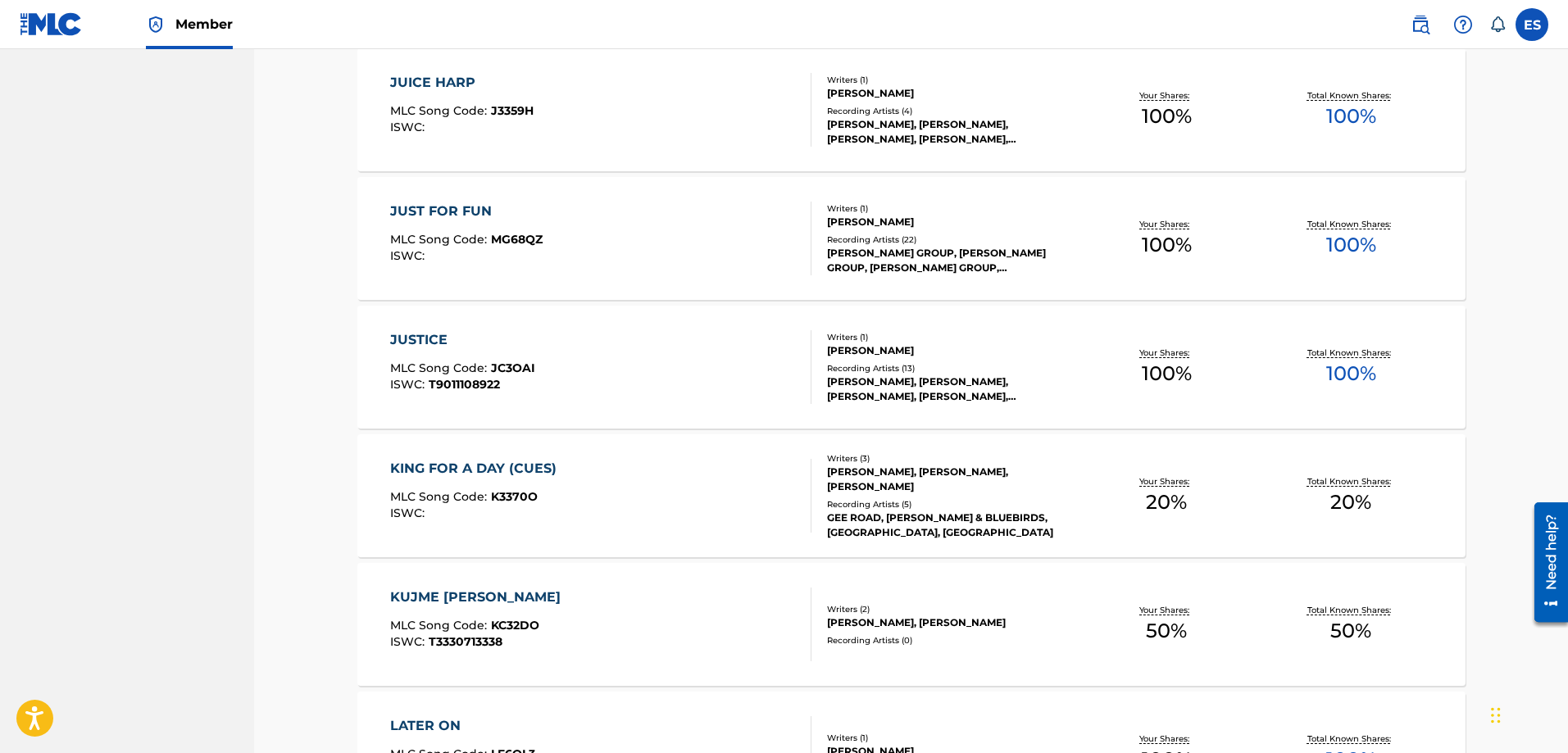
scroll to position [2703, 0]
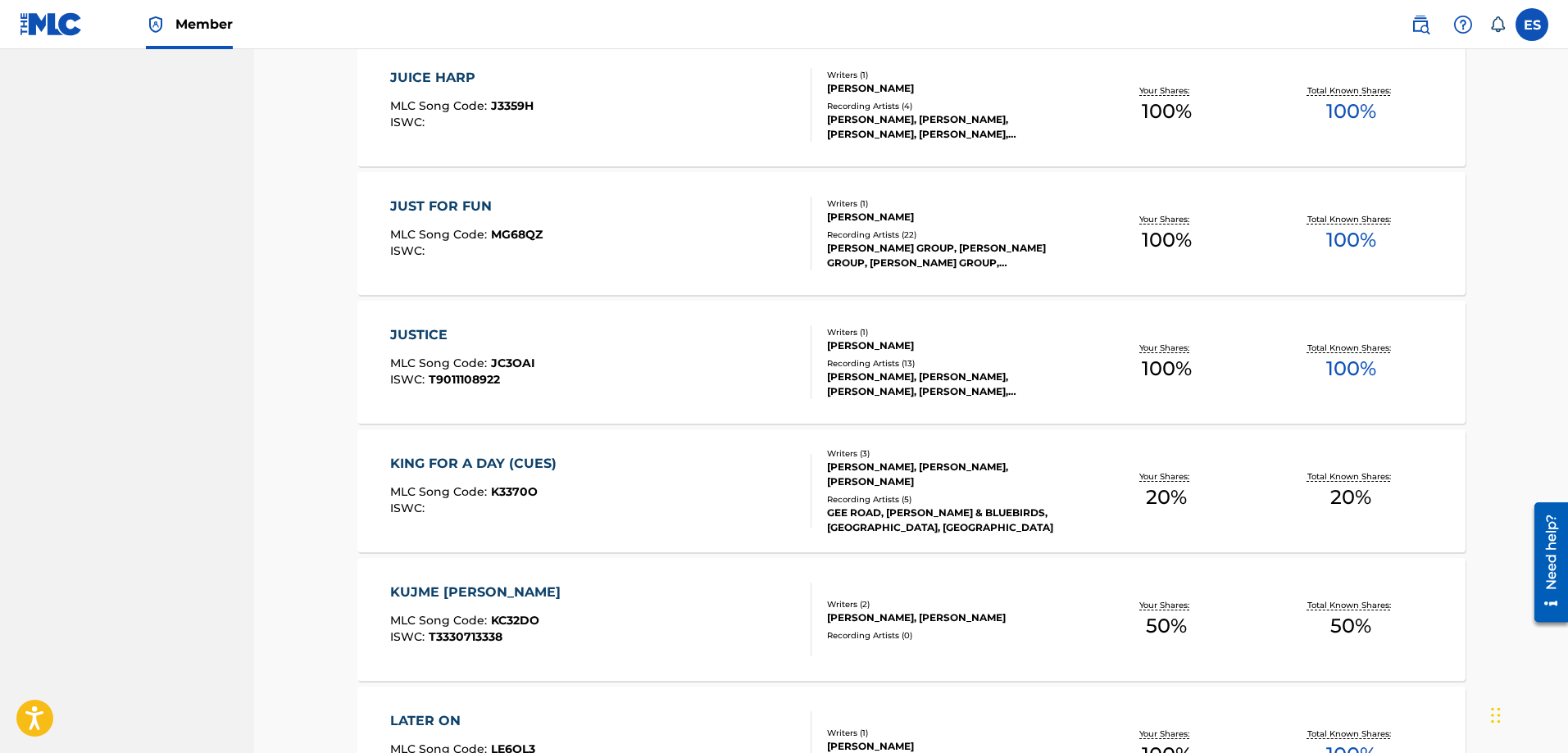
click at [530, 463] on div "KING FOR A DAY (CUES)" at bounding box center [478, 464] width 175 height 19
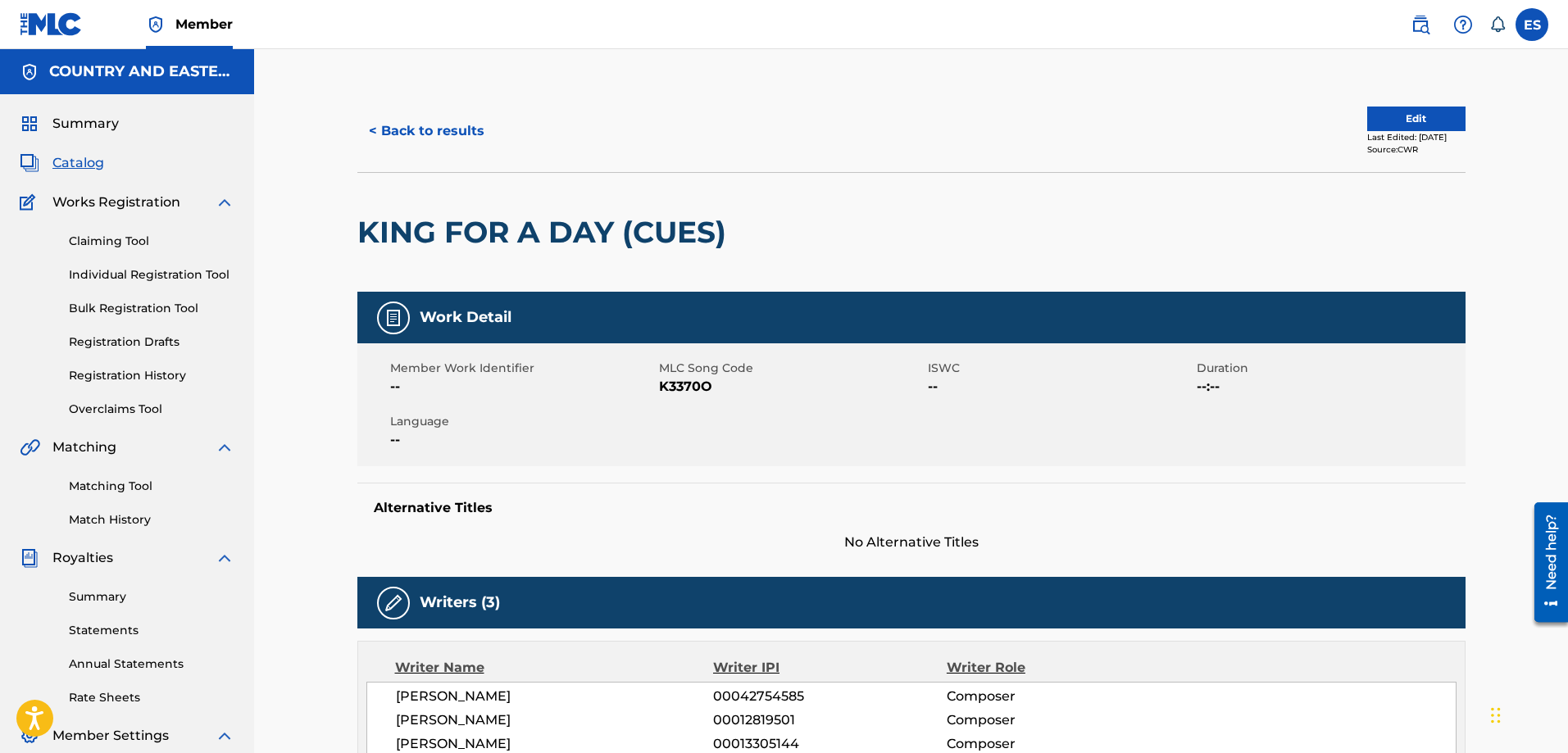
click at [442, 121] on button "< Back to results" at bounding box center [426, 131] width 139 height 41
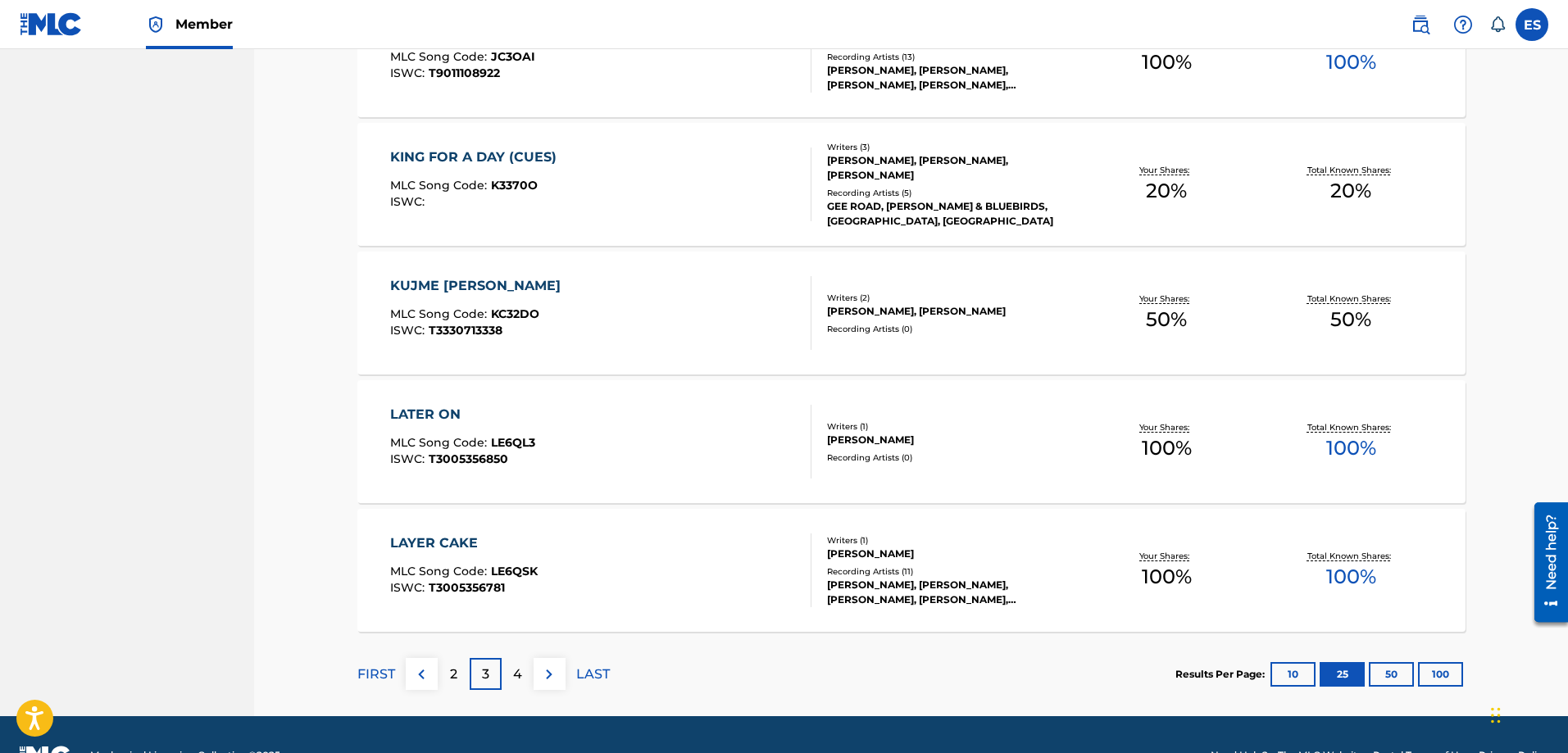
scroll to position [3031, 0]
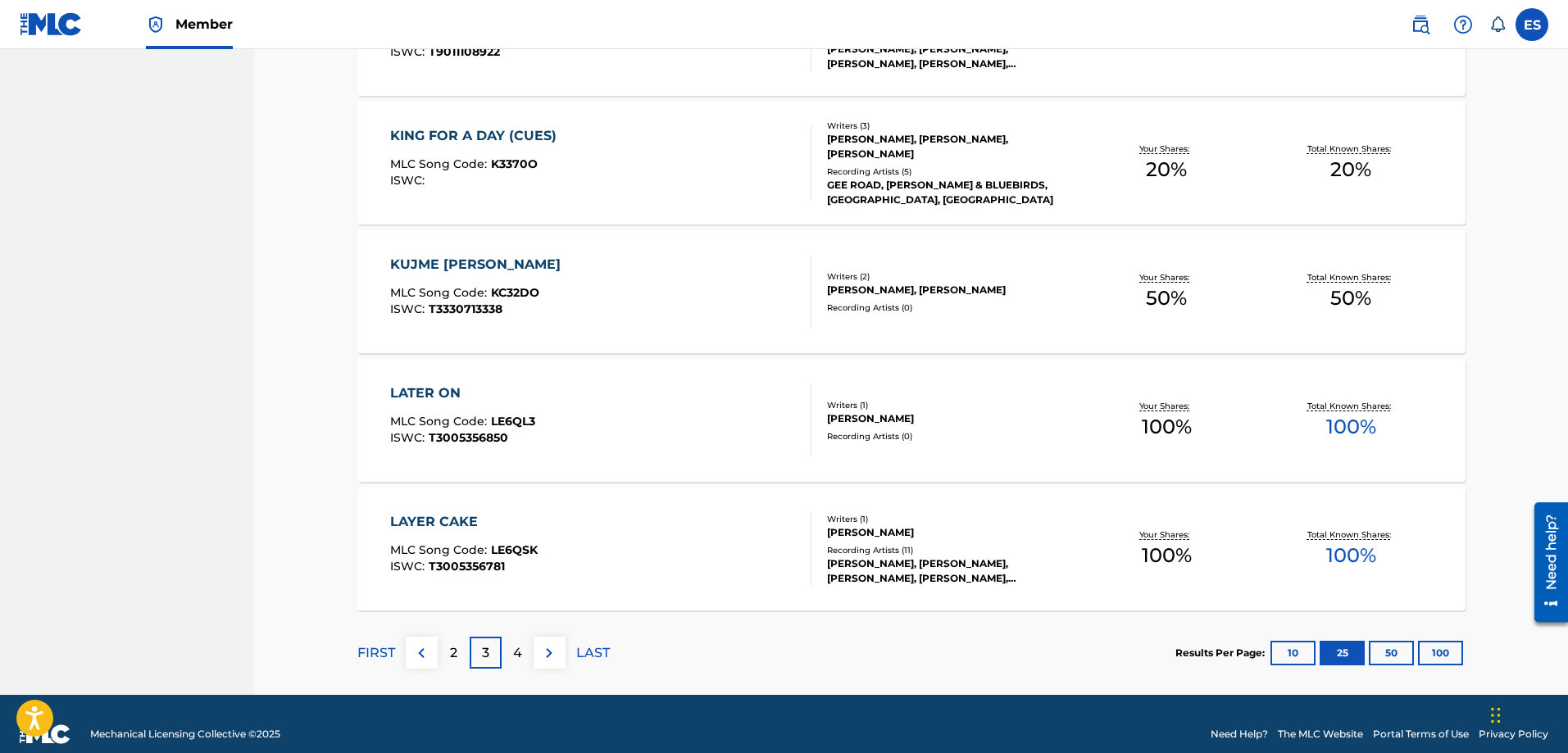
click at [514, 664] on div "4" at bounding box center [517, 652] width 32 height 32
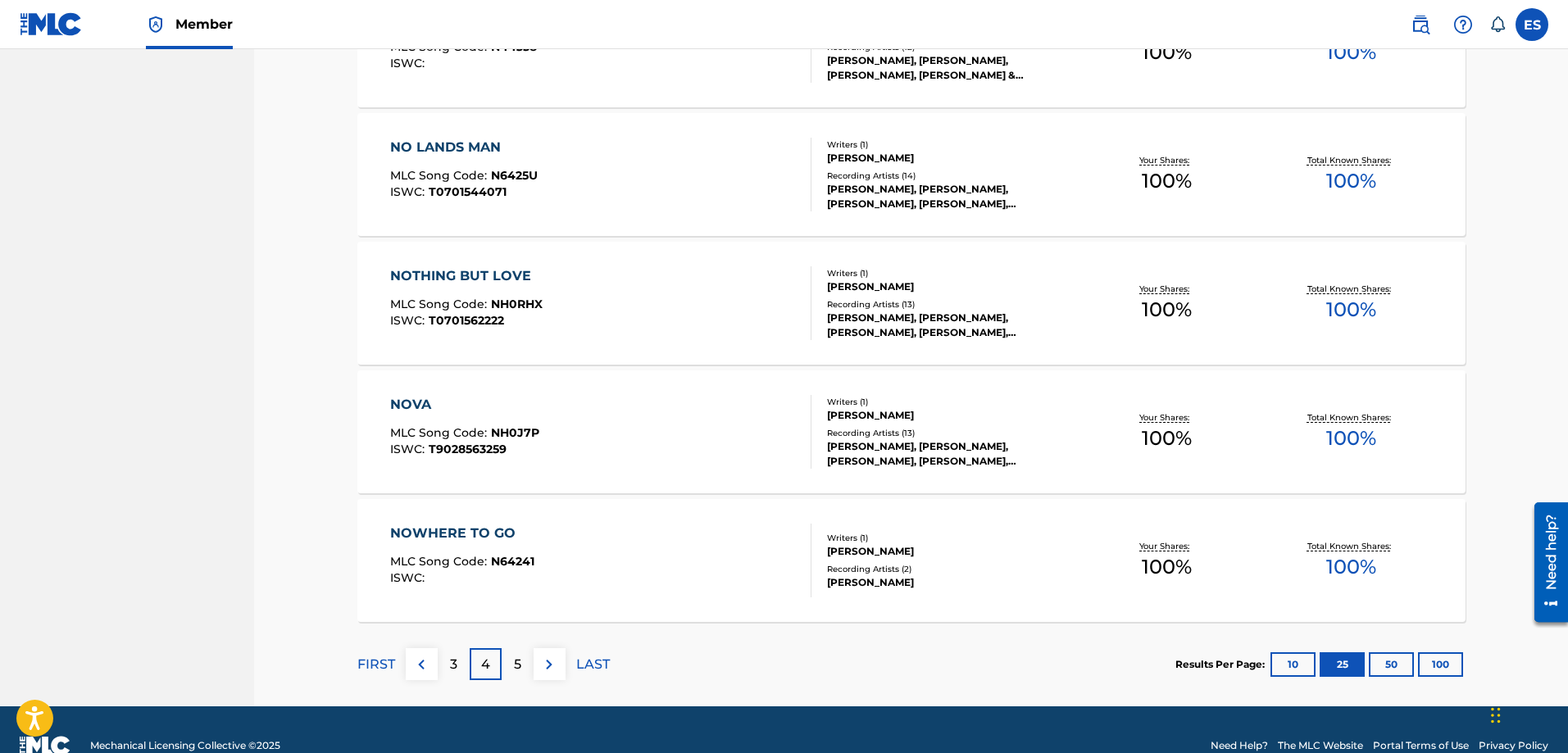
scroll to position [3052, 0]
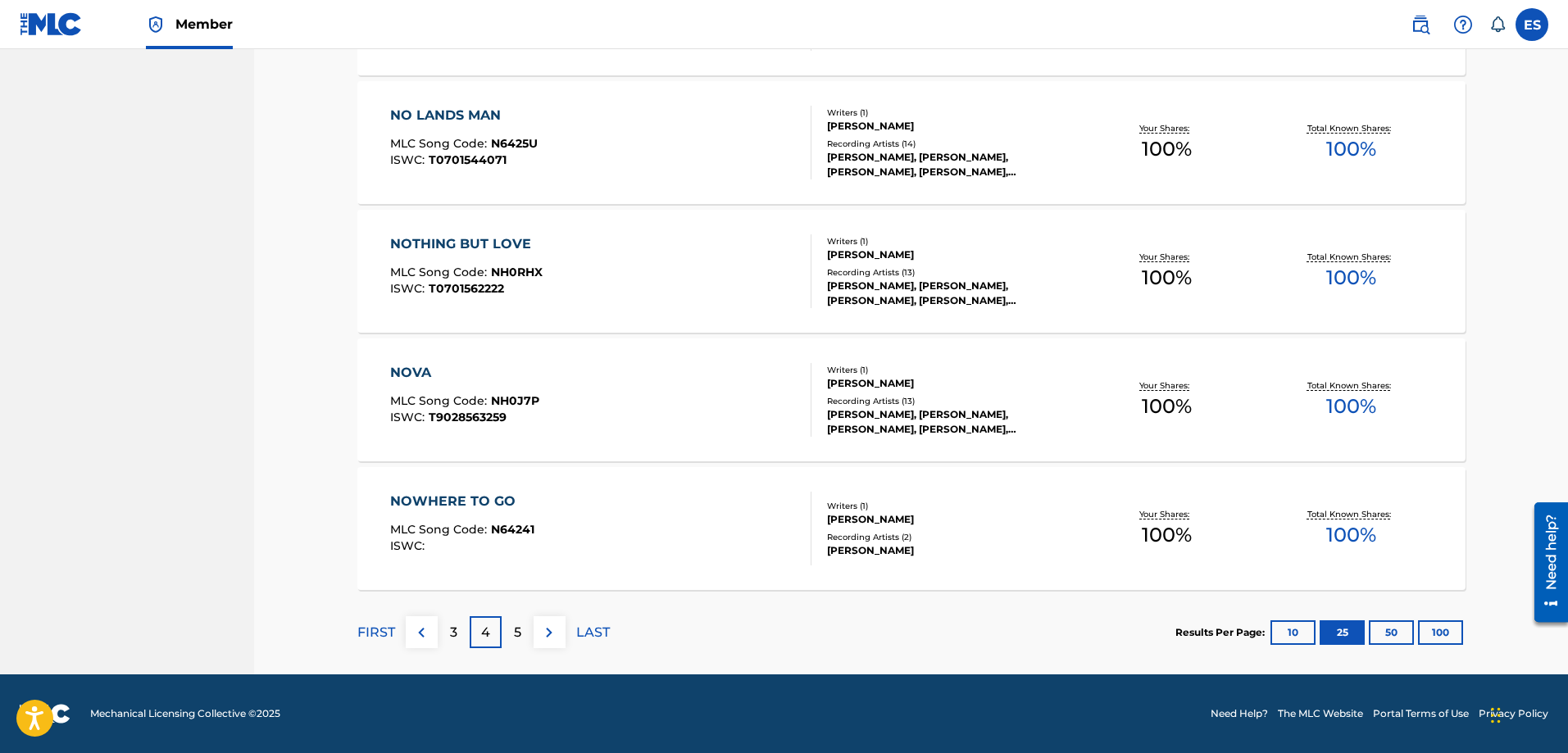
click at [513, 643] on div "5" at bounding box center [517, 632] width 32 height 32
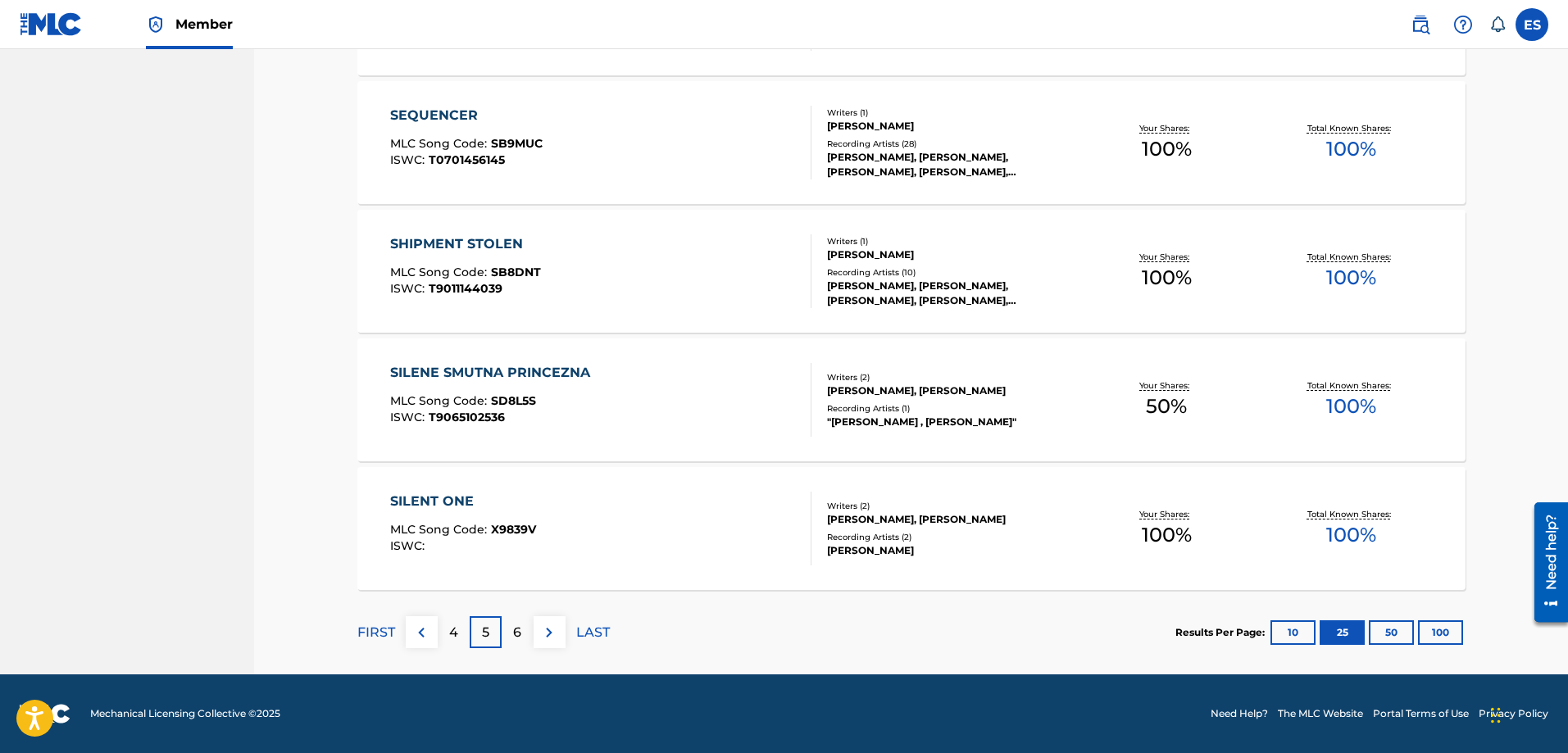
click at [509, 638] on div "6" at bounding box center [517, 632] width 32 height 32
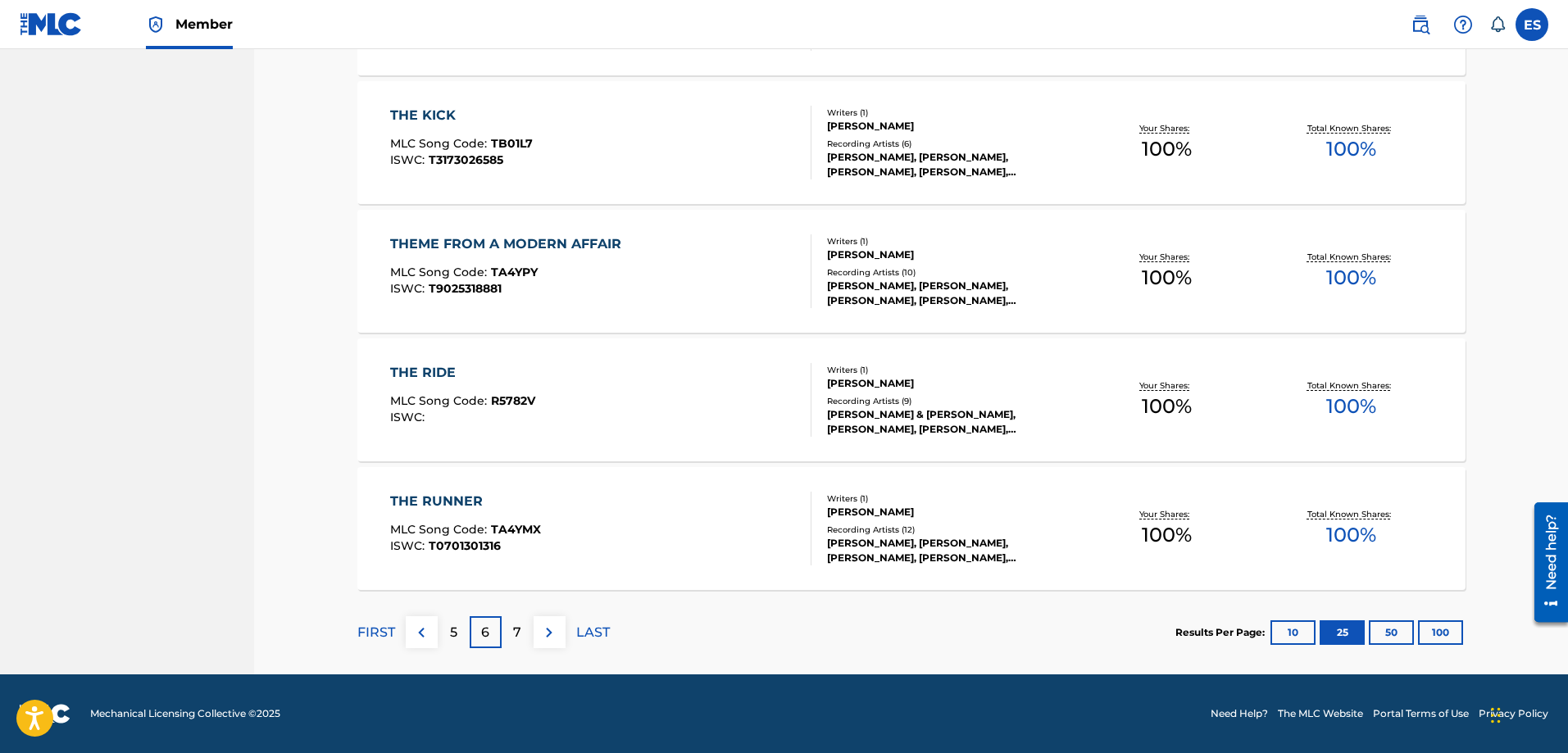
click at [531, 632] on div "7" at bounding box center [517, 632] width 32 height 32
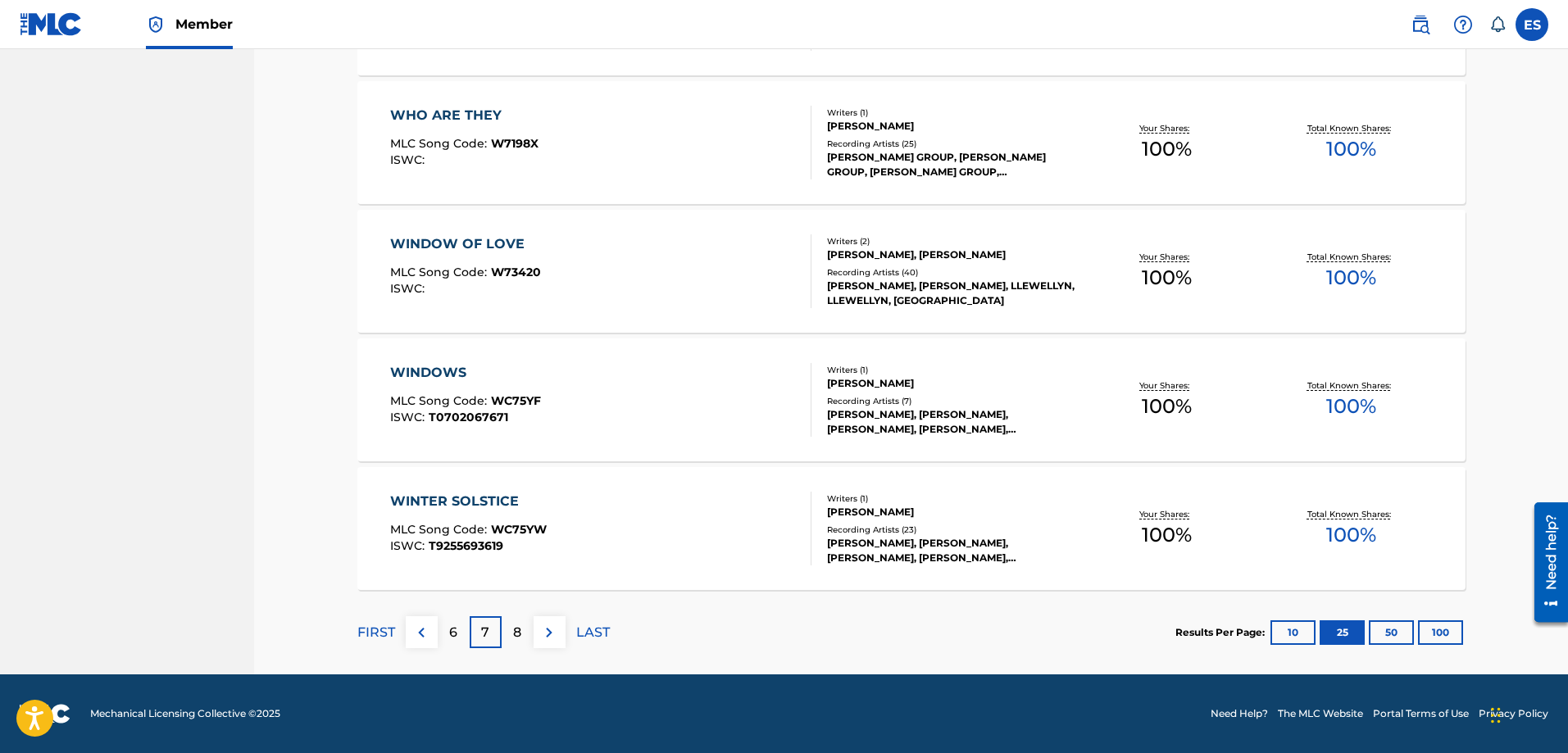
click at [518, 640] on p "8" at bounding box center [517, 633] width 8 height 19
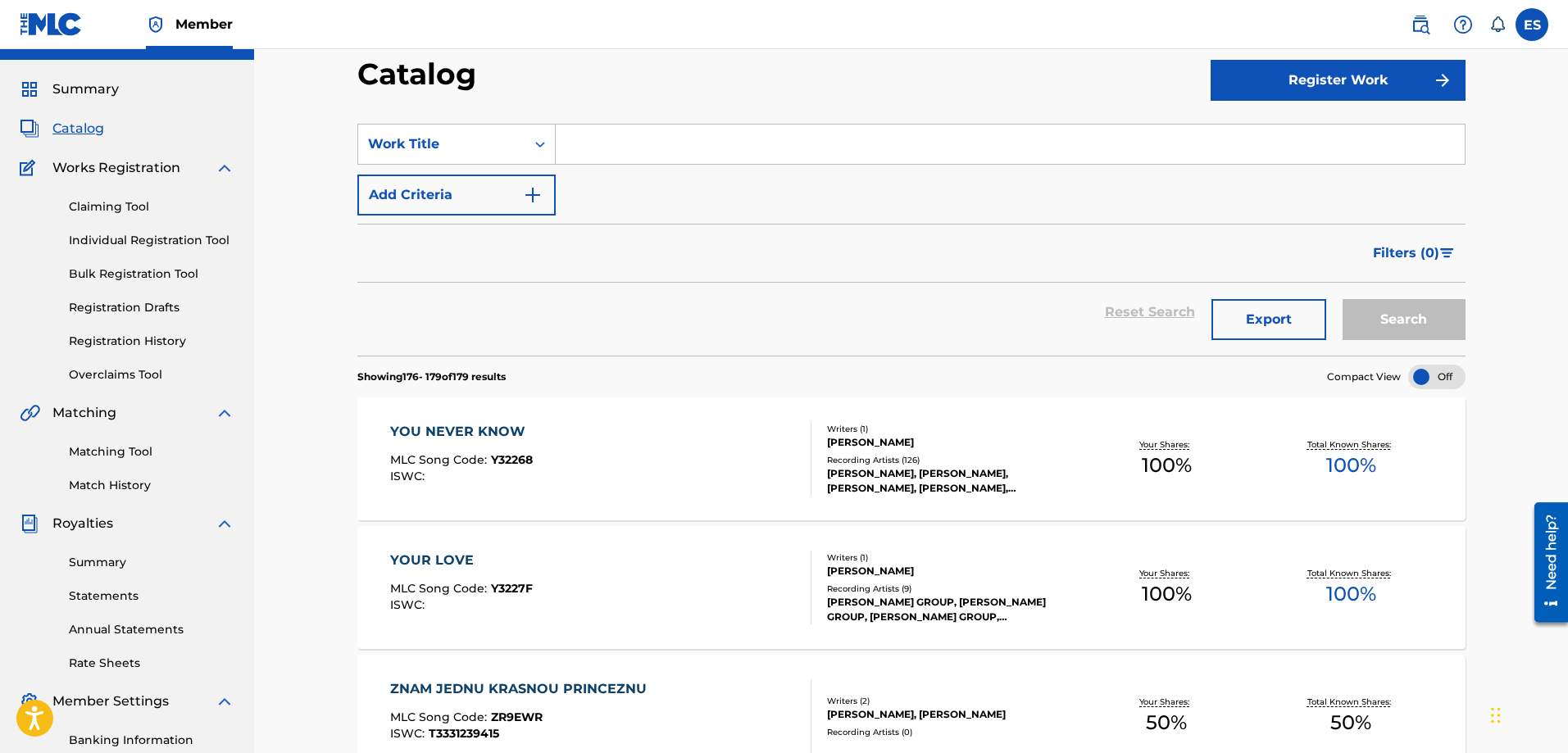
scroll to position [0, 0]
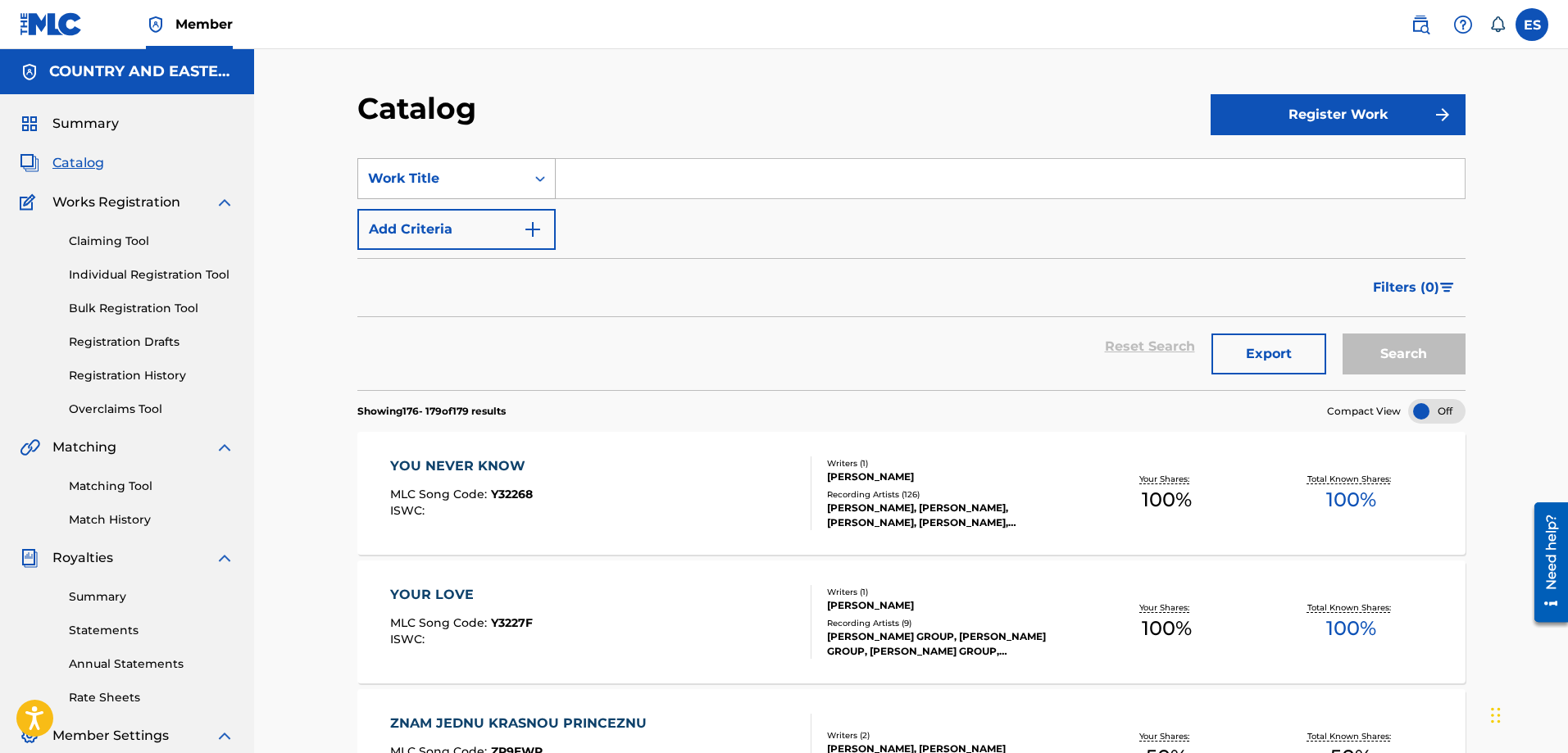
click at [545, 181] on icon "Search Form" at bounding box center [540, 179] width 17 height 16
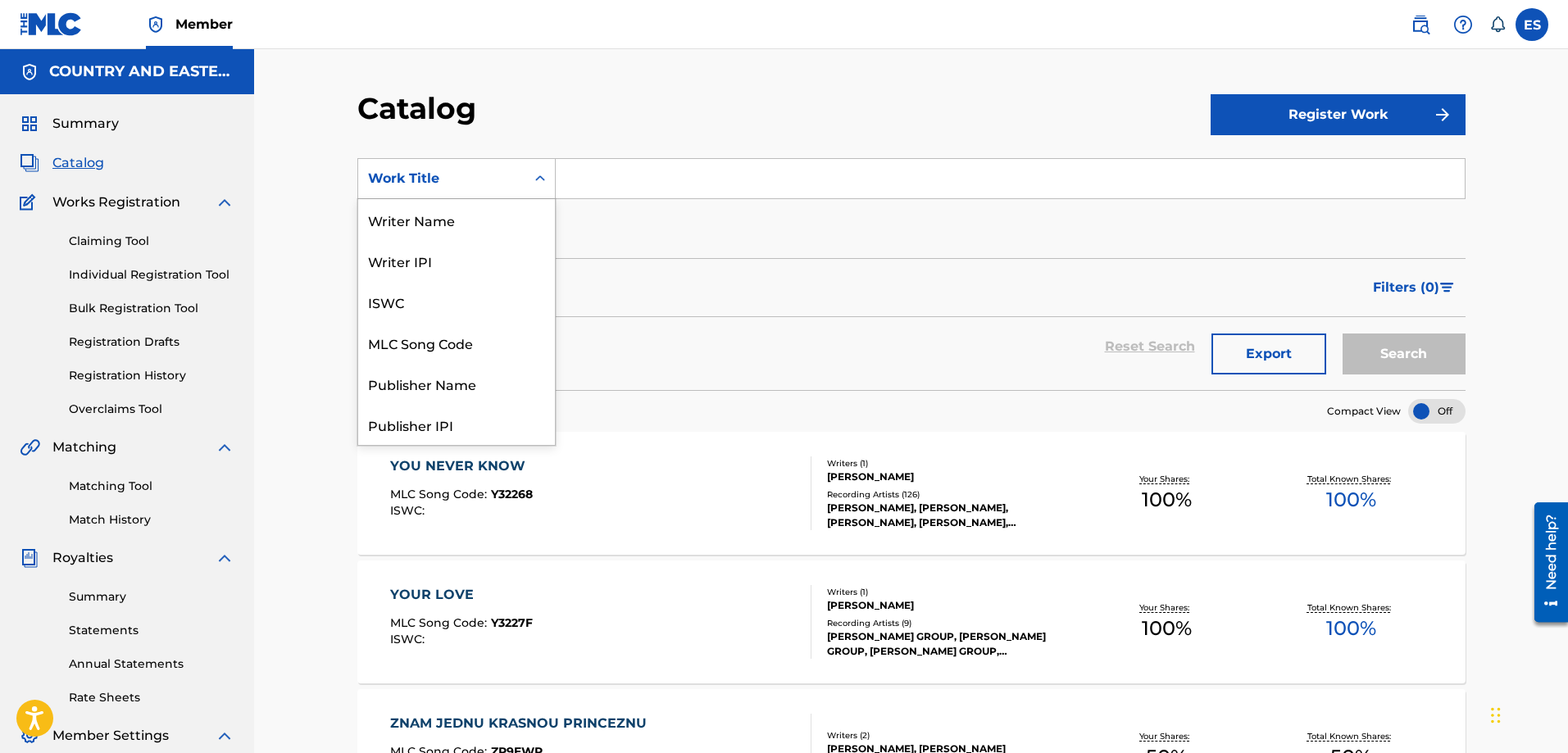
scroll to position [246, 0]
click at [545, 181] on icon "Search Form" at bounding box center [540, 179] width 17 height 16
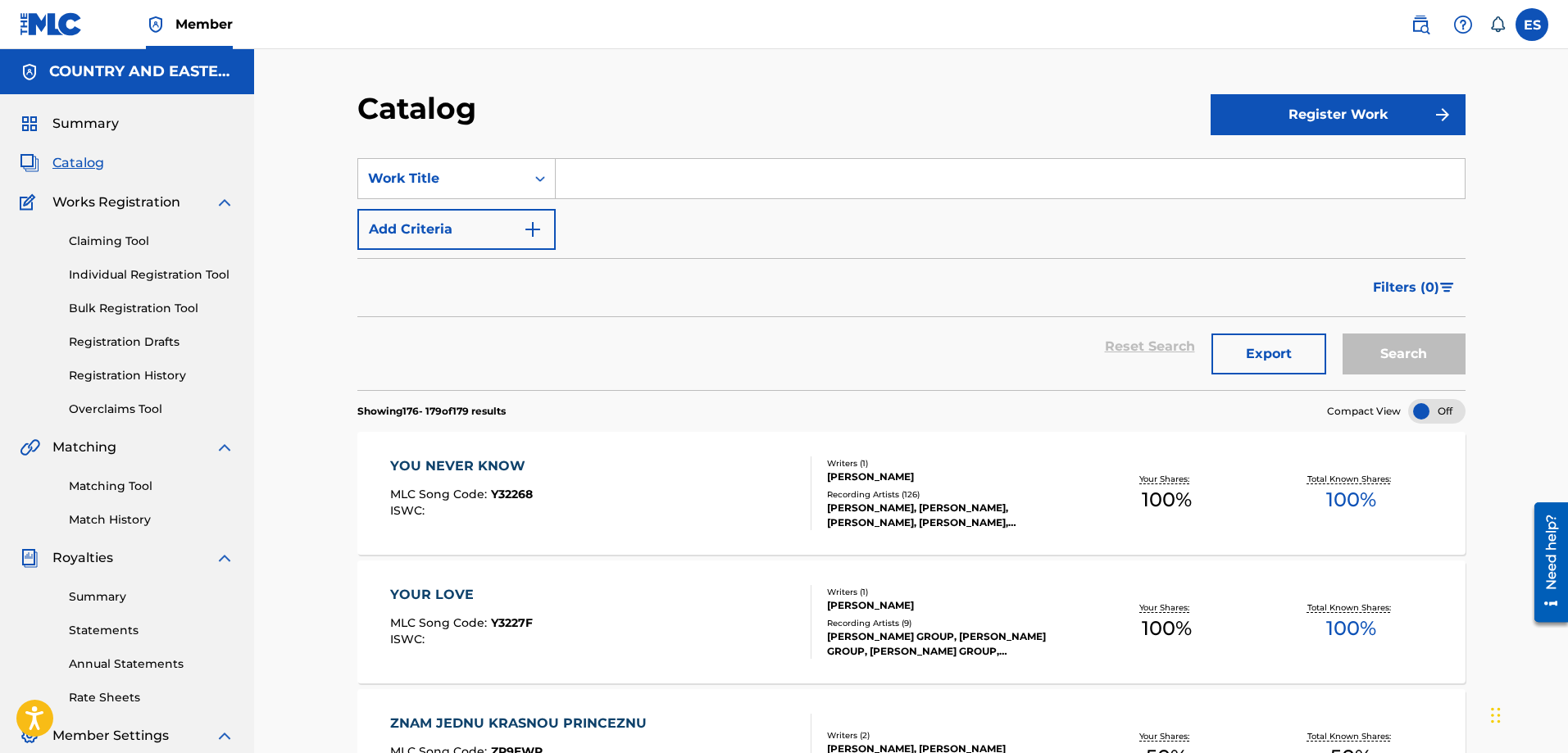
click at [661, 180] on input "Search Form" at bounding box center [1010, 179] width 909 height 40
type input "Dog Eat Dog"
click at [1343, 334] on button "Search" at bounding box center [1404, 354] width 123 height 41
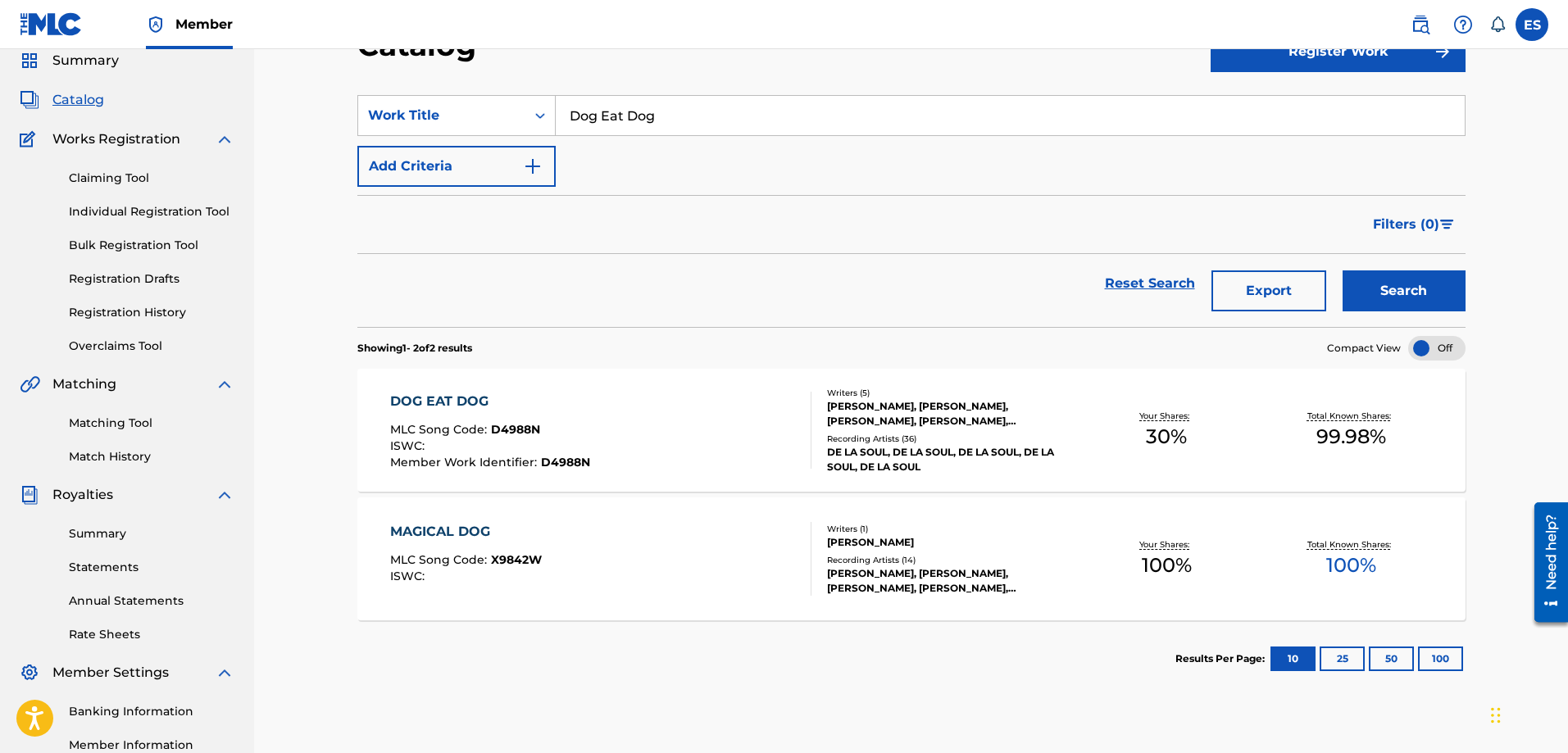
scroll to position [82, 0]
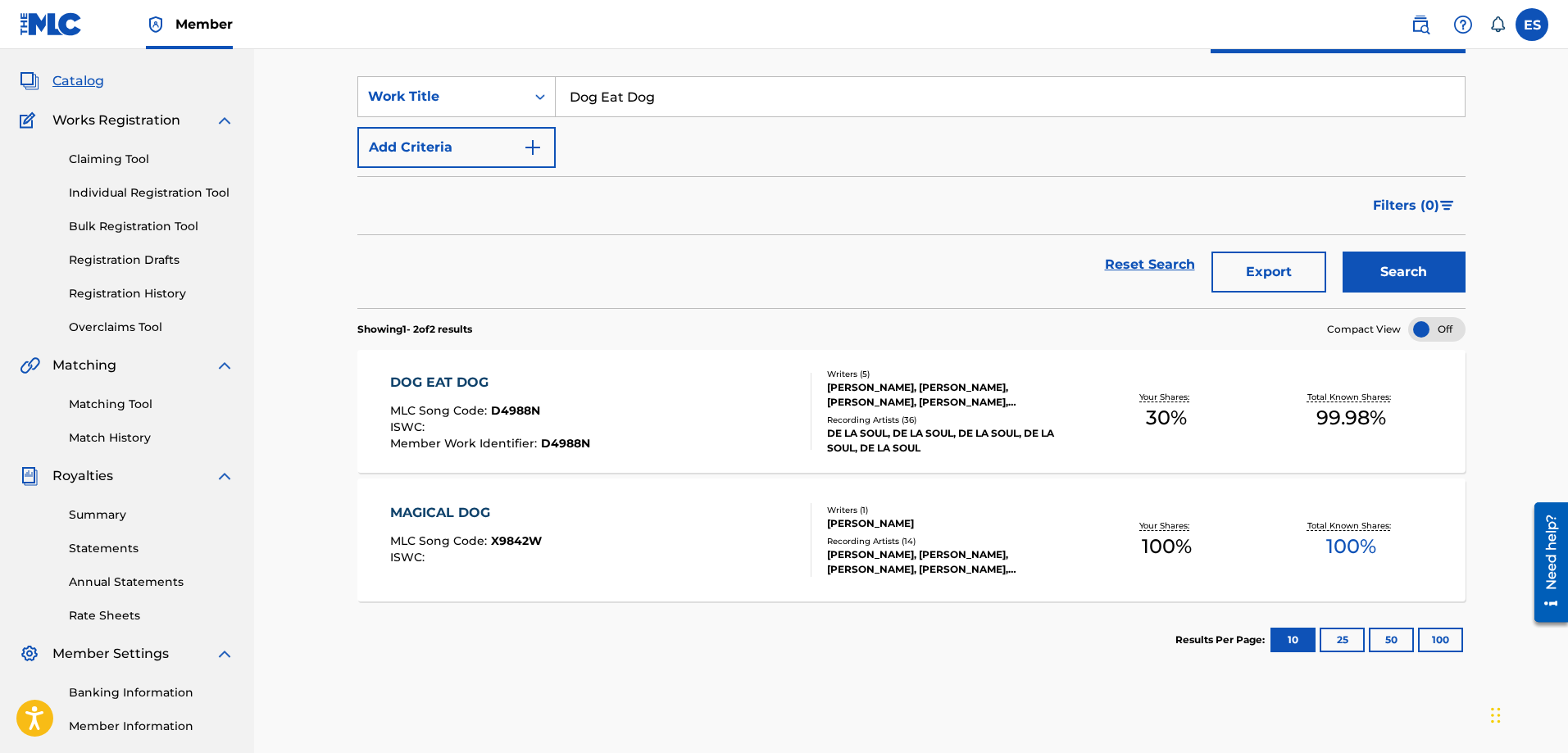
click at [496, 376] on div "DOG EAT DOG" at bounding box center [490, 382] width 200 height 19
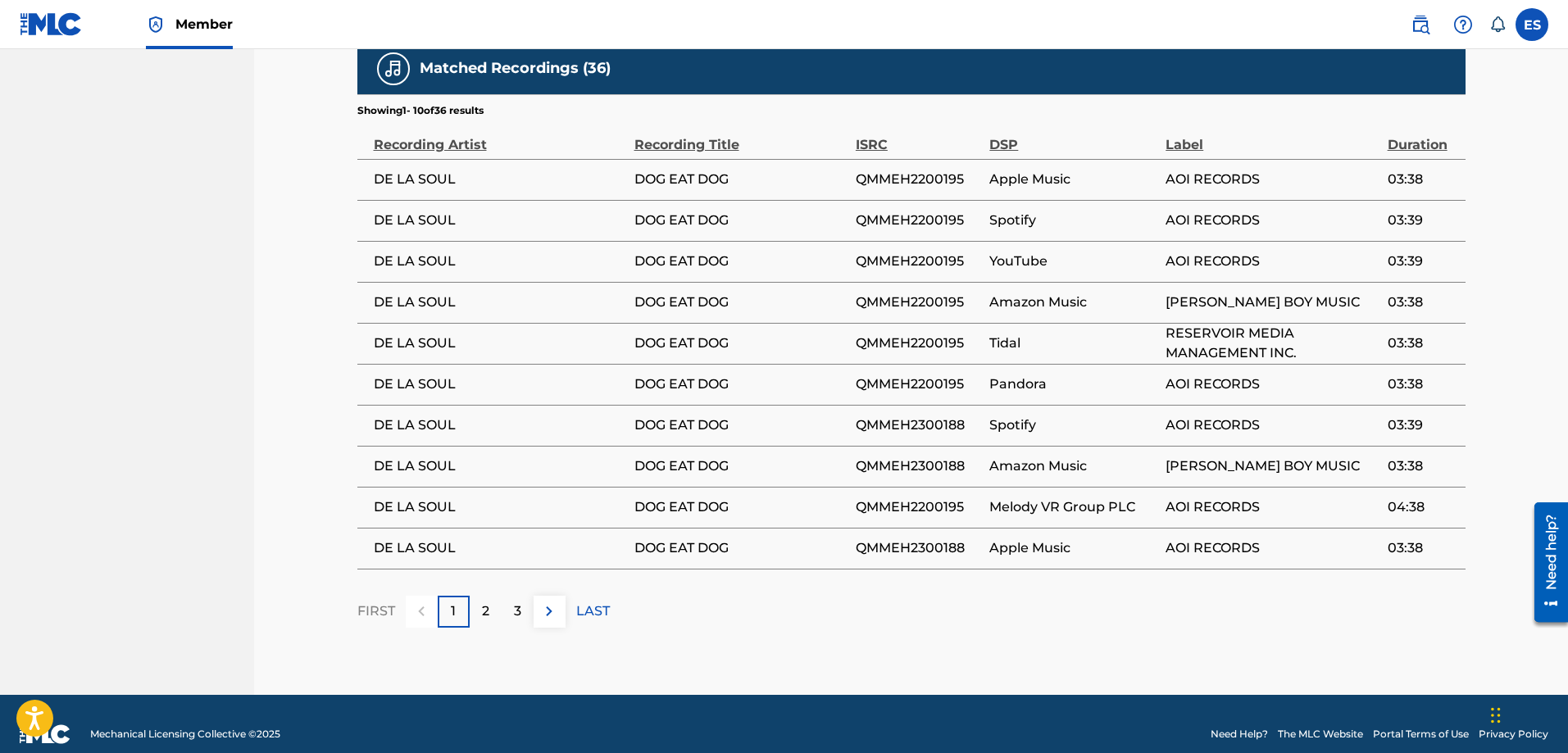
scroll to position [1470, 0]
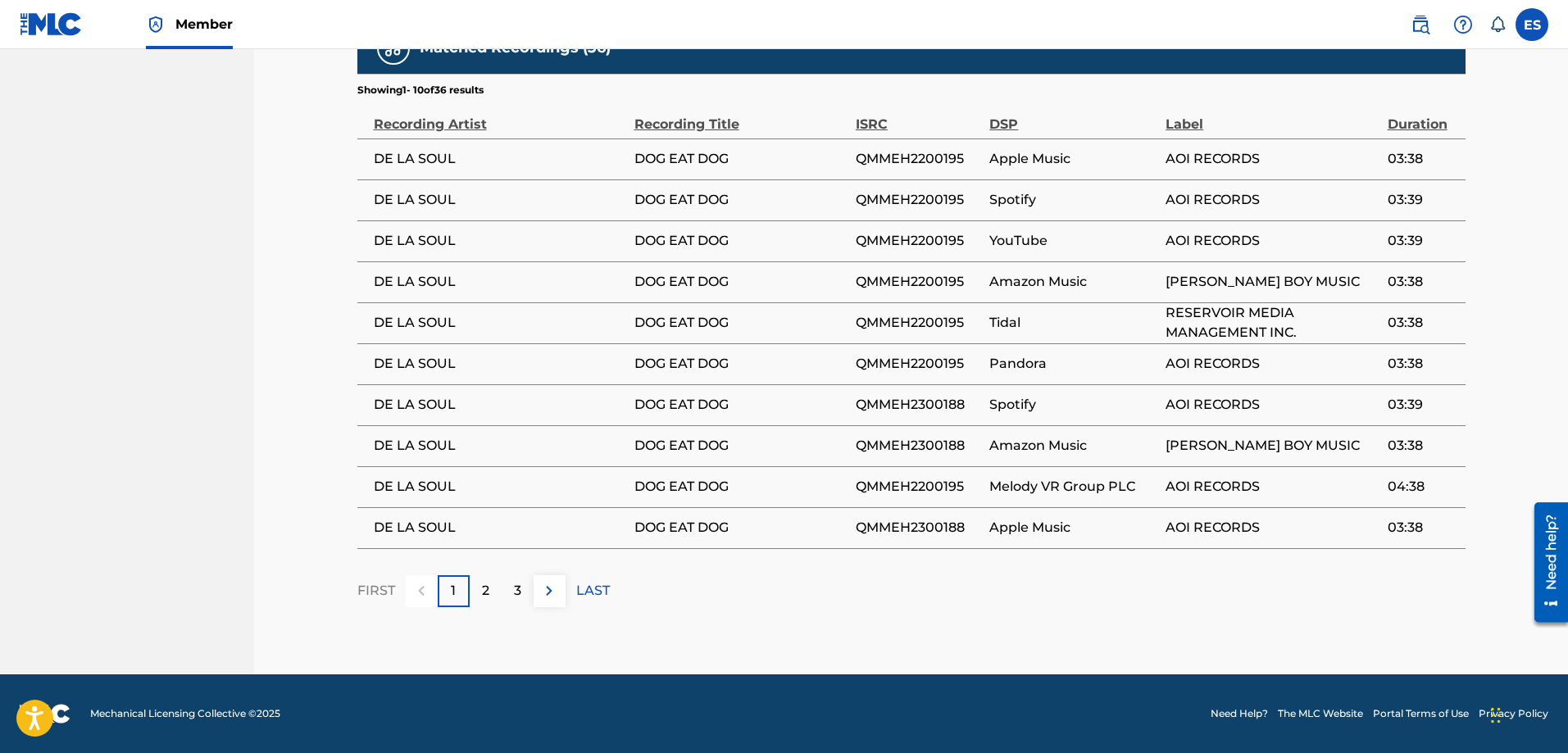
click at [492, 598] on div "2" at bounding box center [485, 591] width 32 height 32
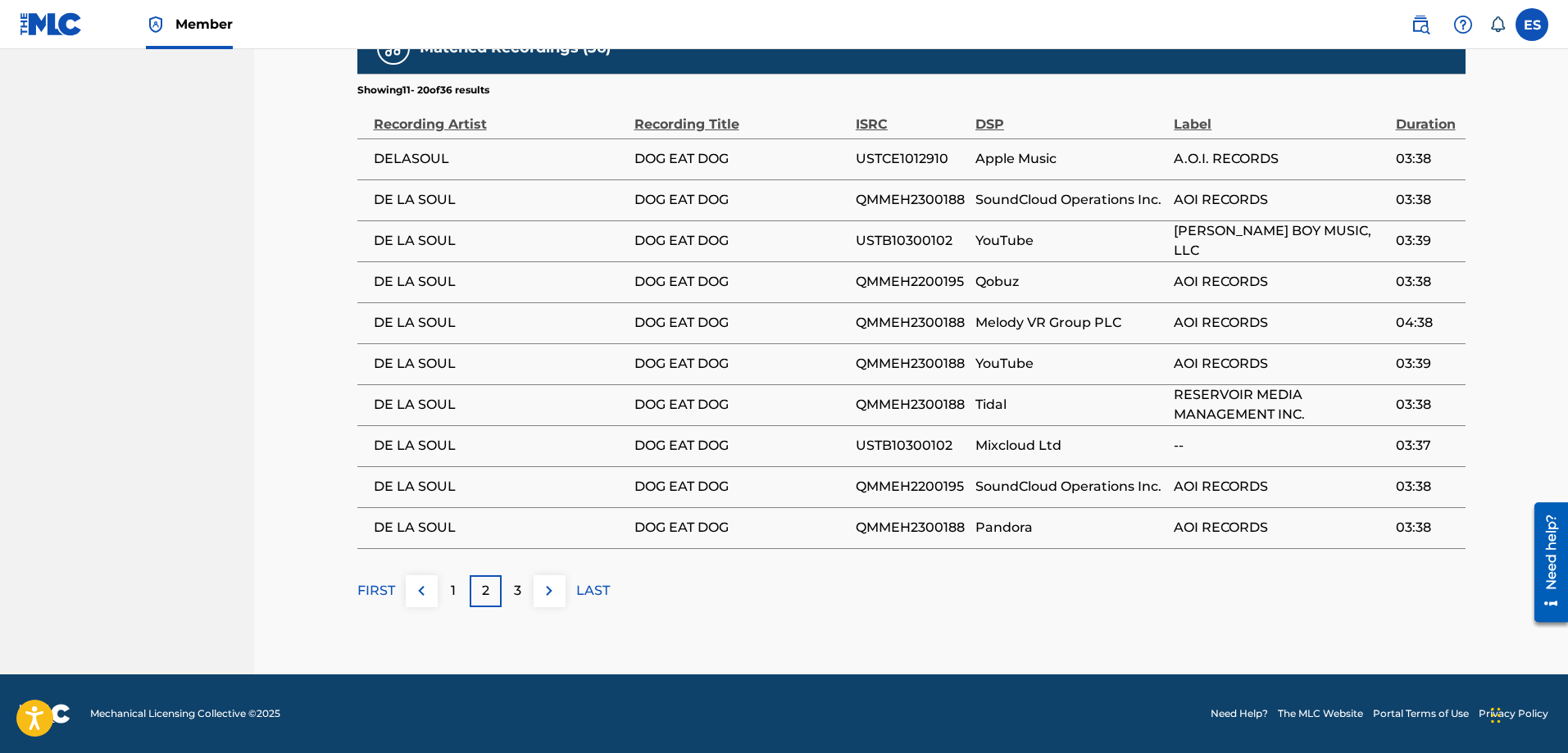
click at [536, 581] on button at bounding box center [550, 591] width 32 height 32
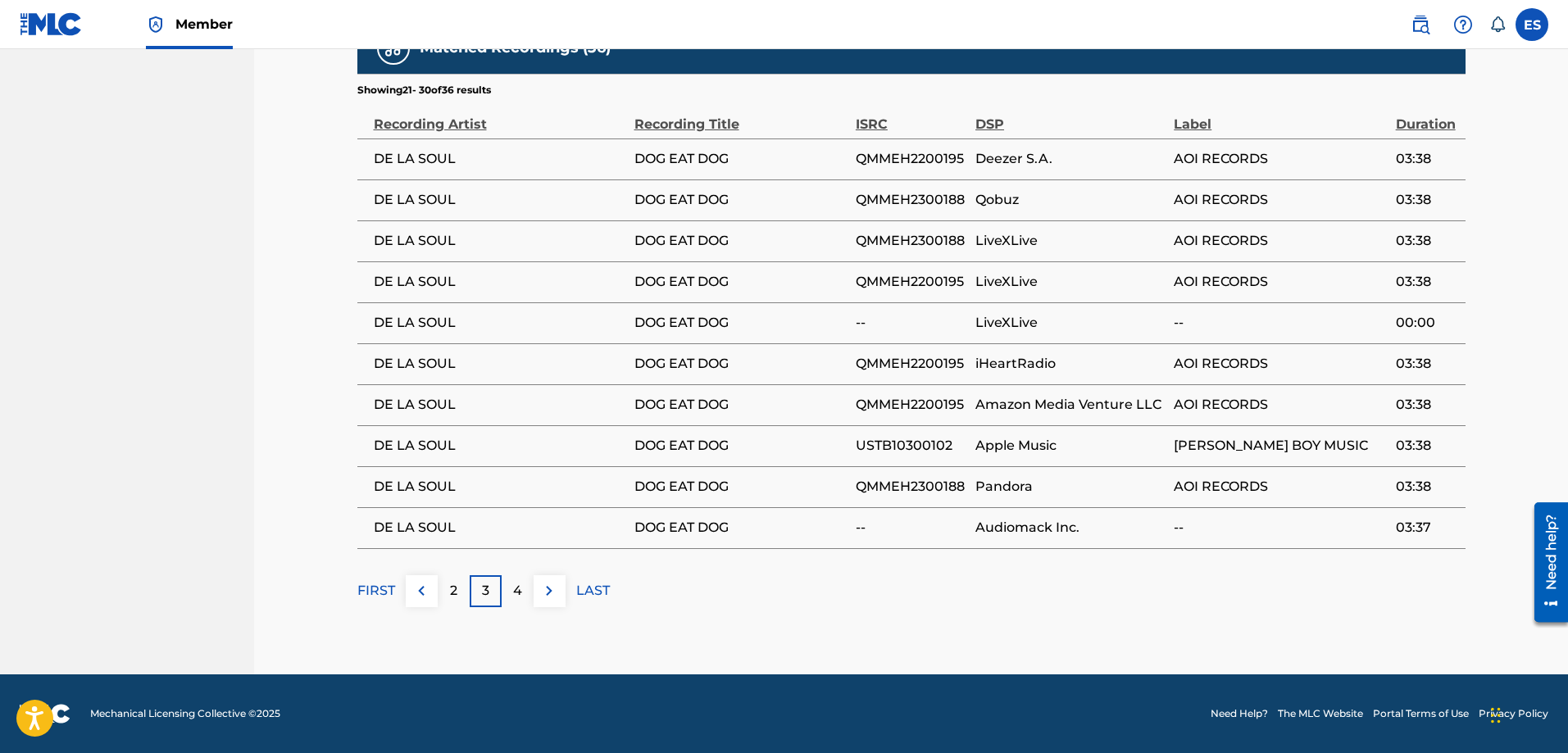
click at [527, 589] on div "4" at bounding box center [517, 591] width 32 height 32
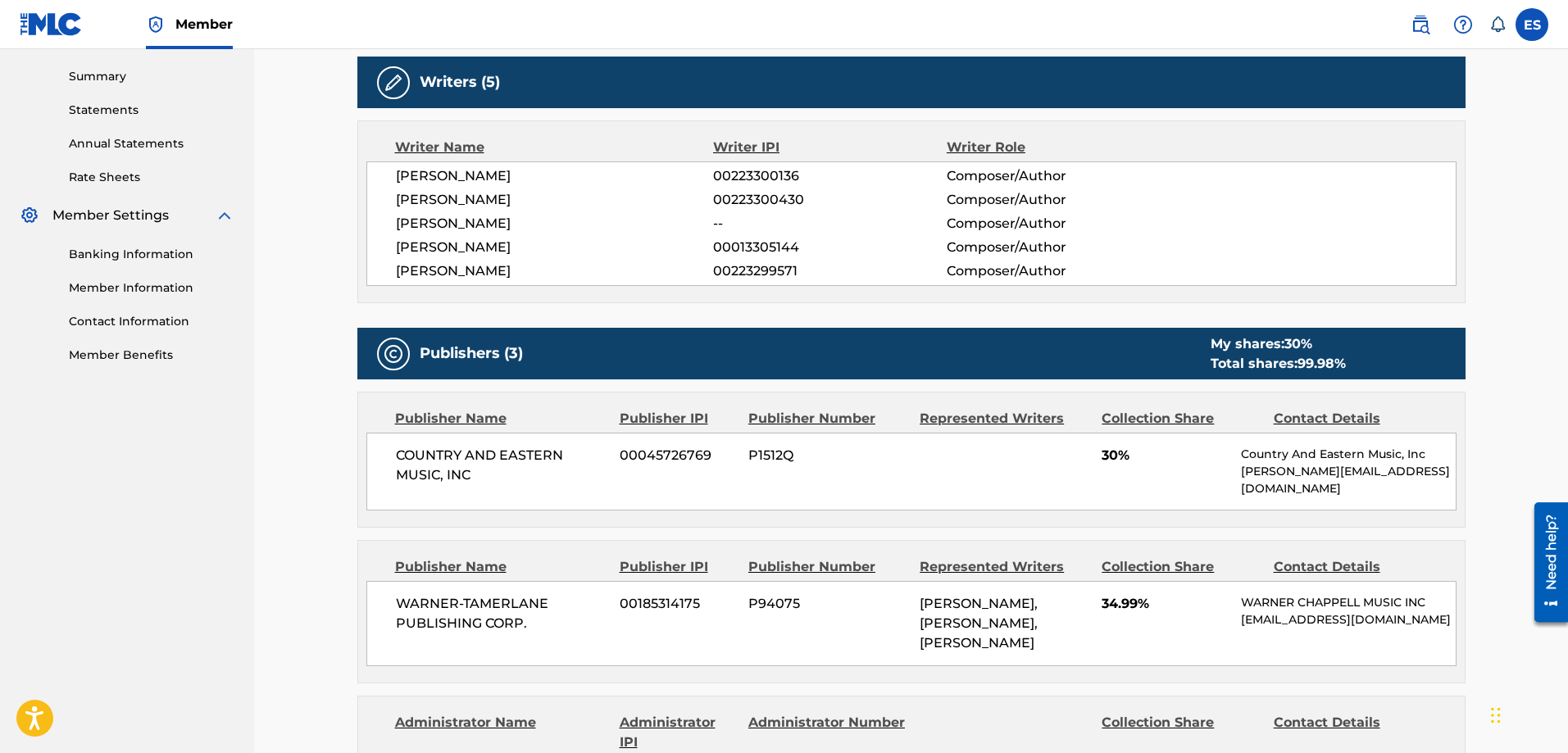
scroll to position [78, 0]
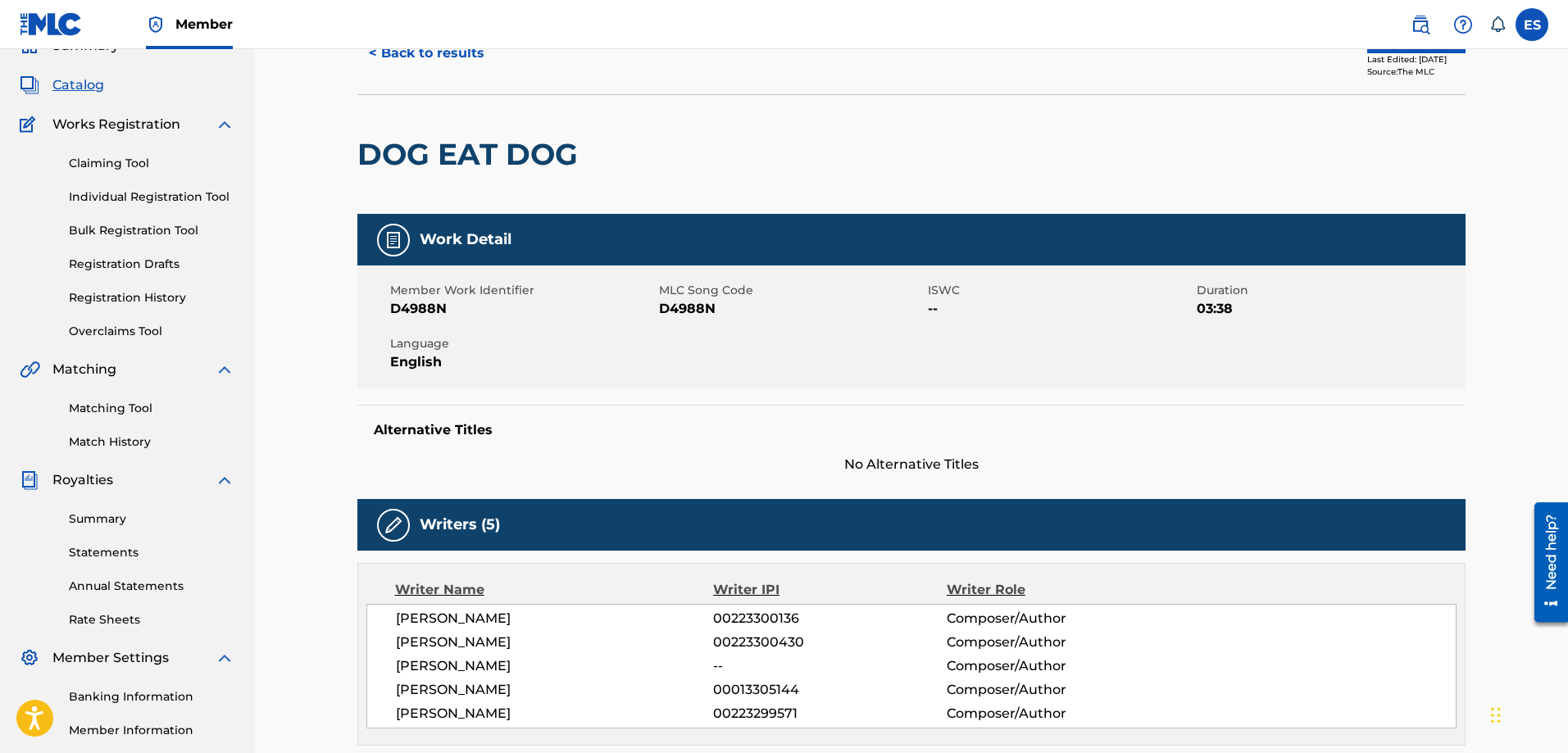
click at [114, 511] on link "Summary" at bounding box center [151, 519] width 166 height 17
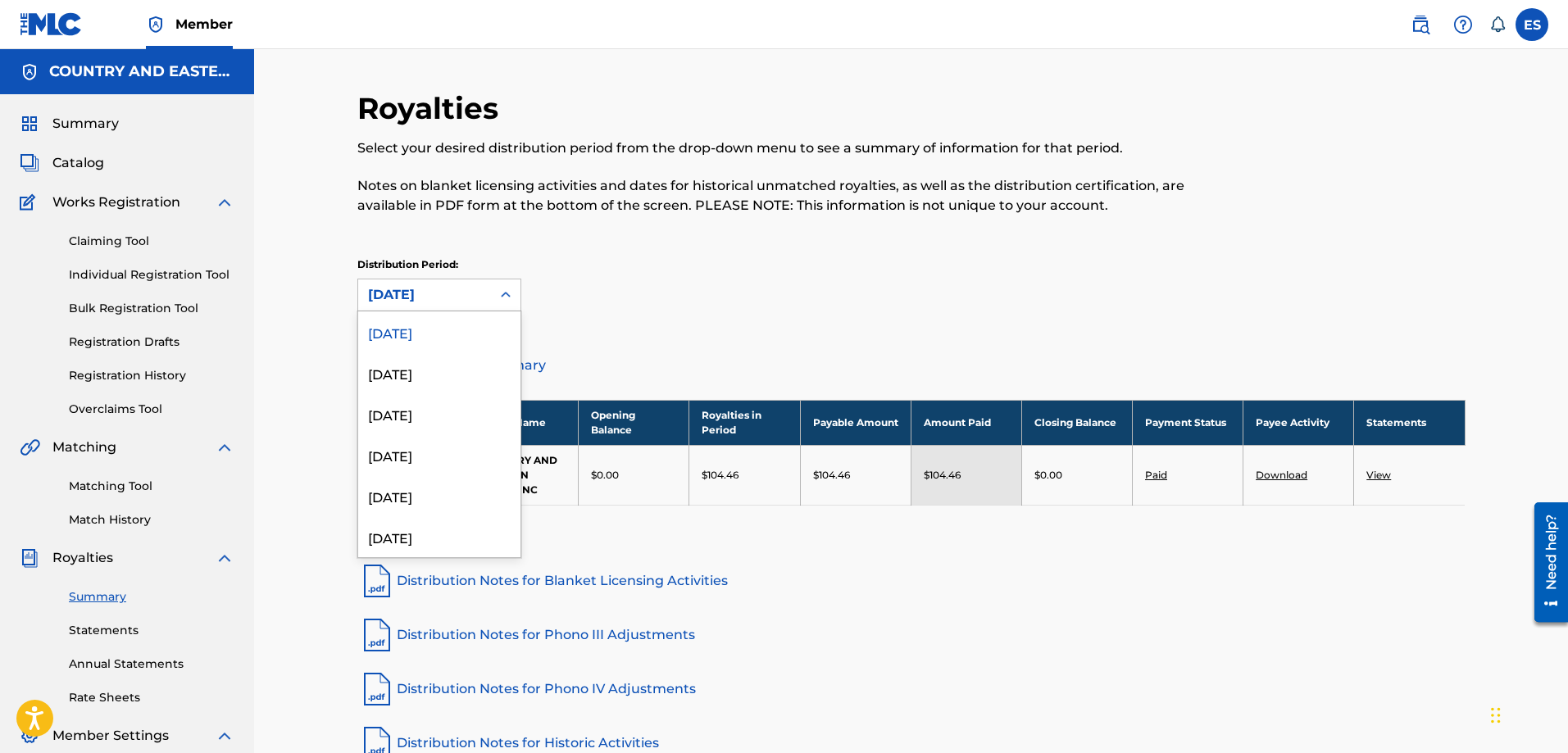
click at [503, 292] on icon at bounding box center [505, 294] width 17 height 16
click at [457, 378] on div "[DATE]" at bounding box center [439, 373] width 162 height 41
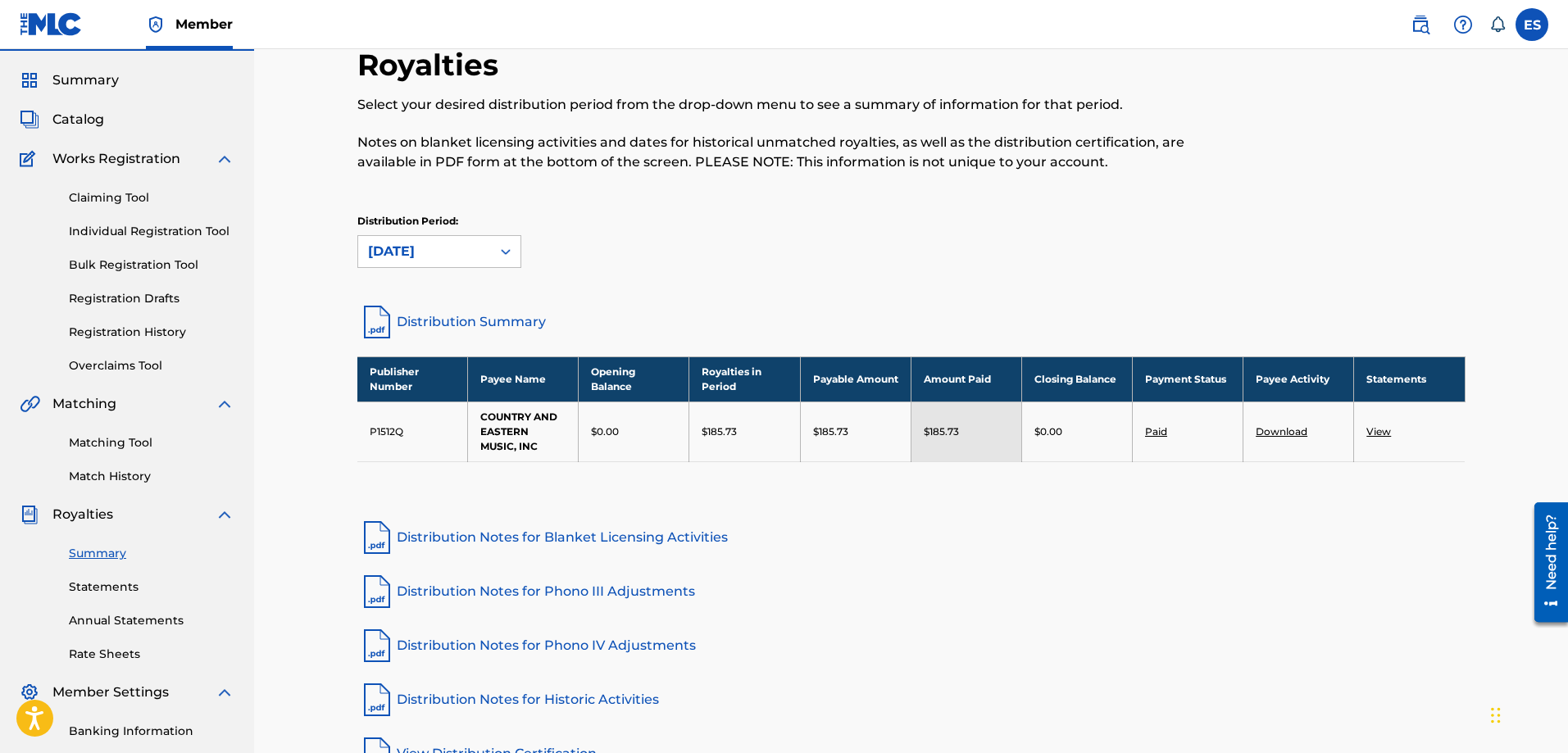
scroll to position [82, 0]
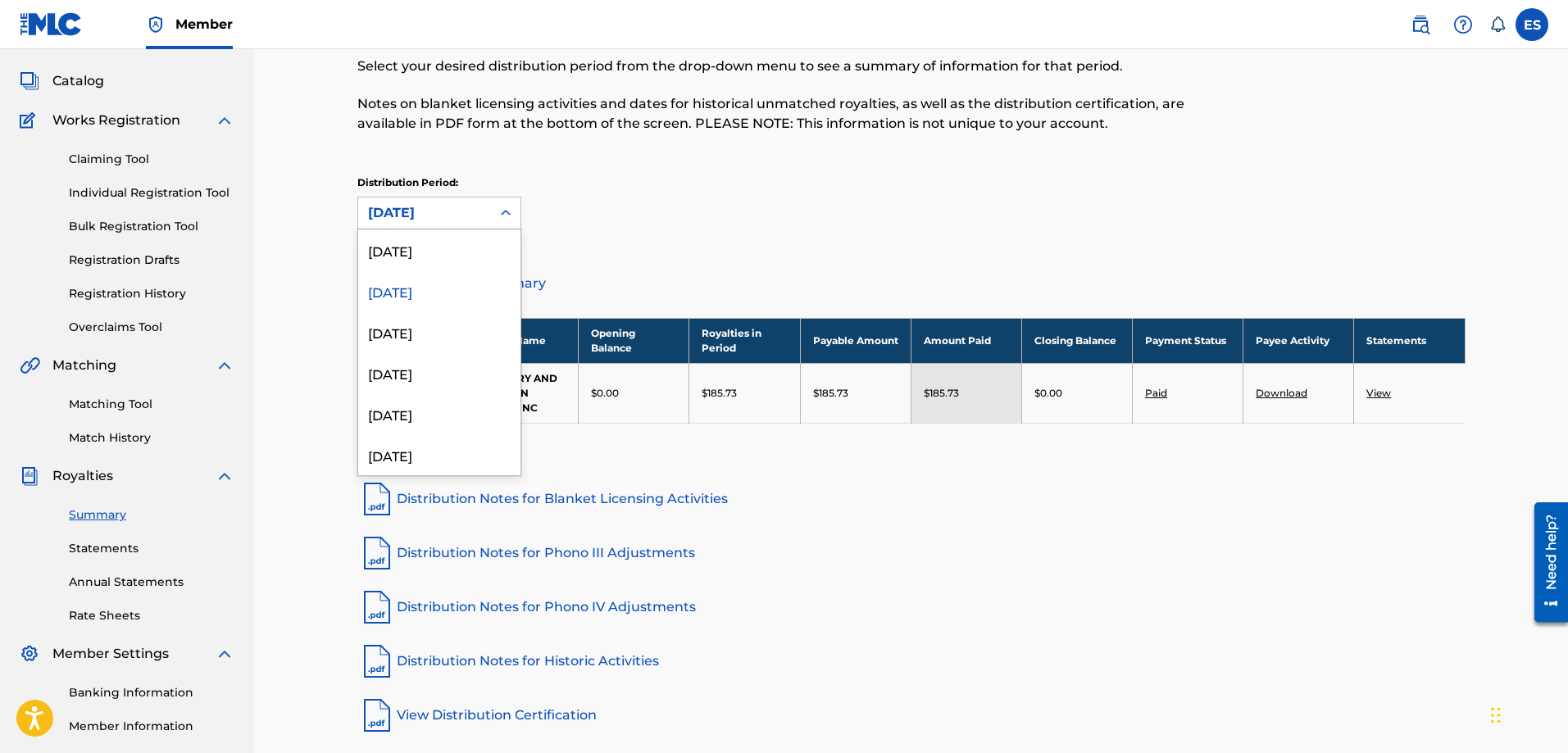
click at [509, 216] on icon at bounding box center [505, 213] width 17 height 16
click at [437, 339] on div "[DATE]" at bounding box center [439, 332] width 162 height 41
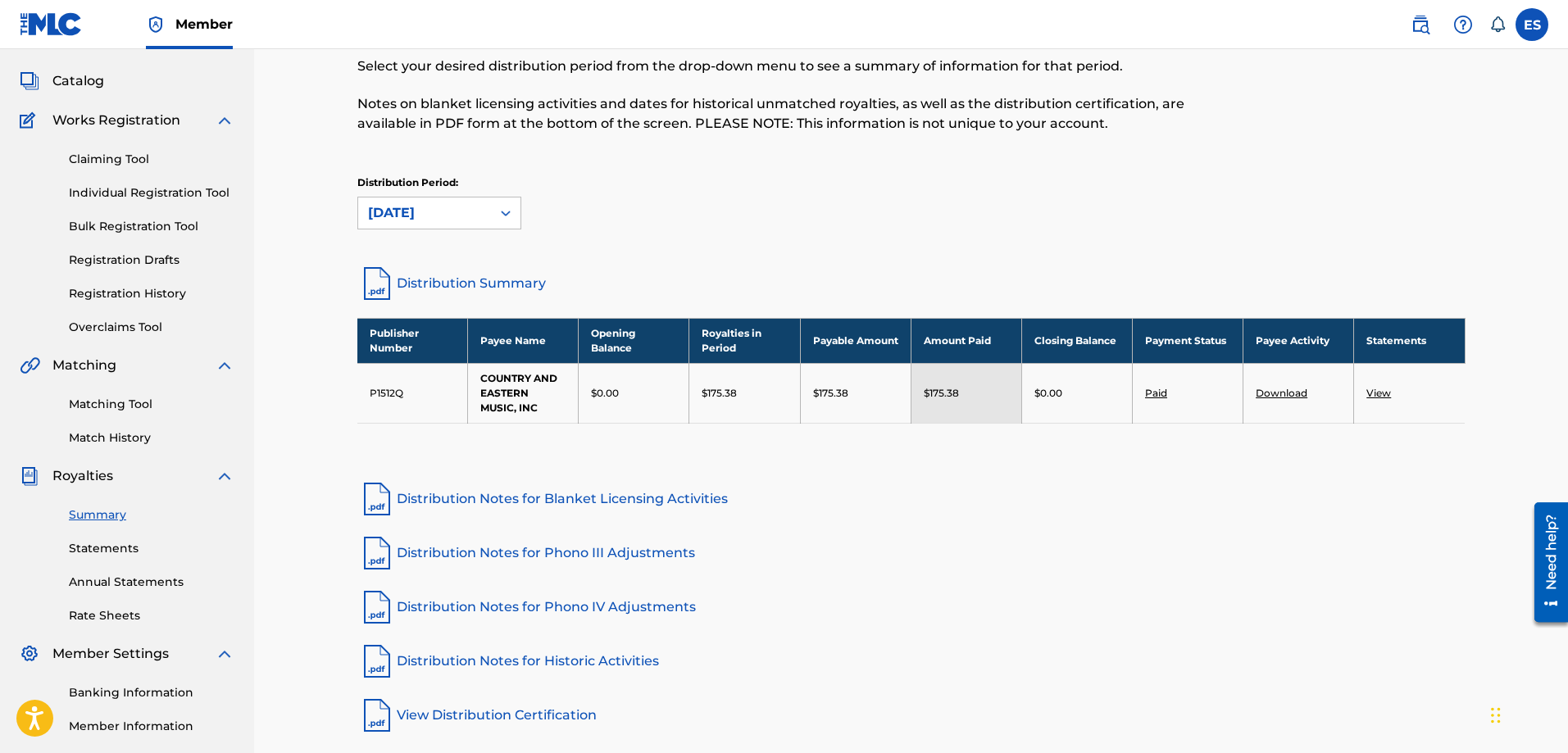
click at [506, 210] on icon at bounding box center [505, 213] width 17 height 16
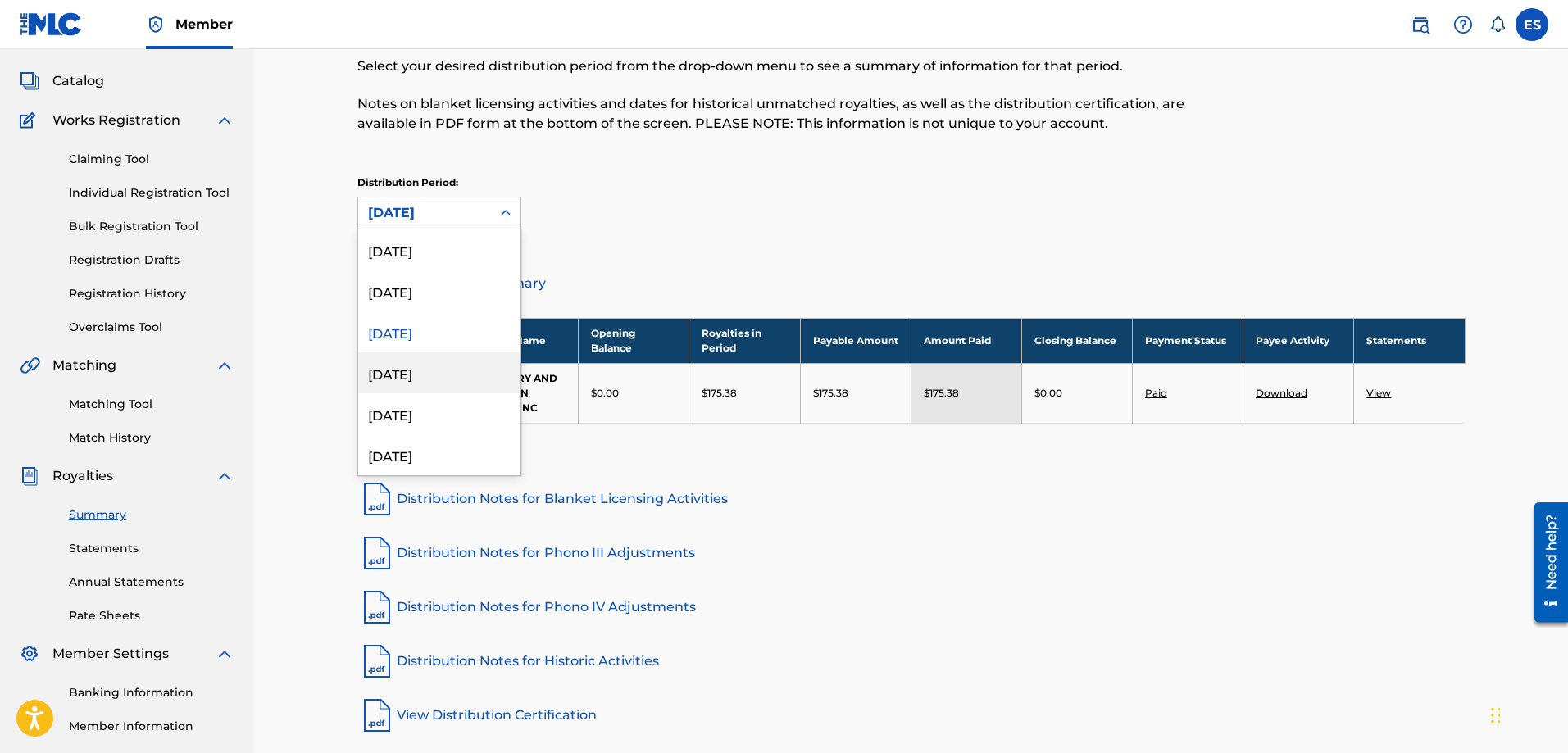
click at [407, 376] on div "[DATE]" at bounding box center [439, 373] width 162 height 41
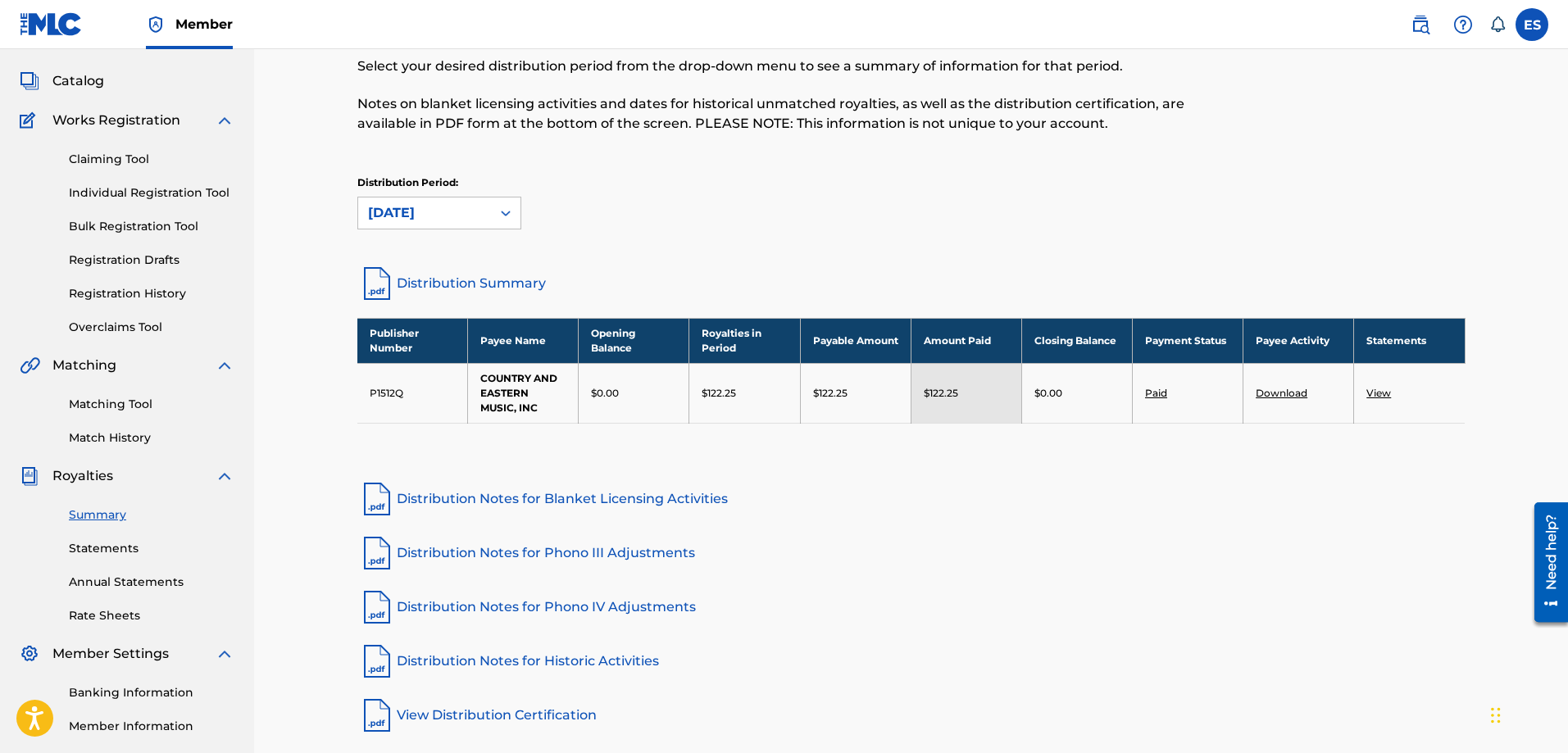
click at [497, 220] on icon at bounding box center [505, 213] width 17 height 16
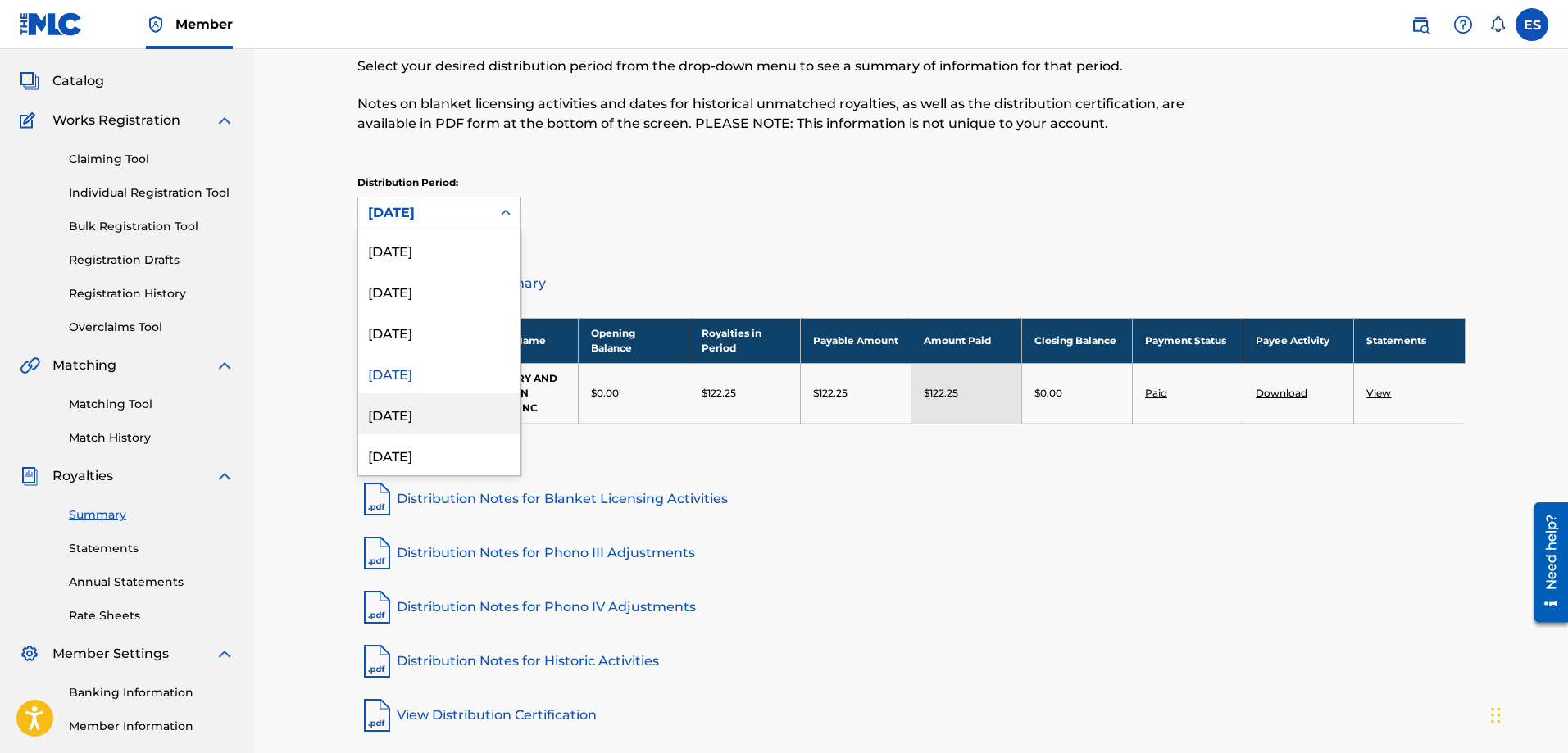
click at [410, 414] on div "[DATE]" at bounding box center [439, 413] width 162 height 41
click at [504, 218] on icon at bounding box center [505, 213] width 17 height 16
click at [422, 451] on div "[DATE]" at bounding box center [439, 454] width 162 height 41
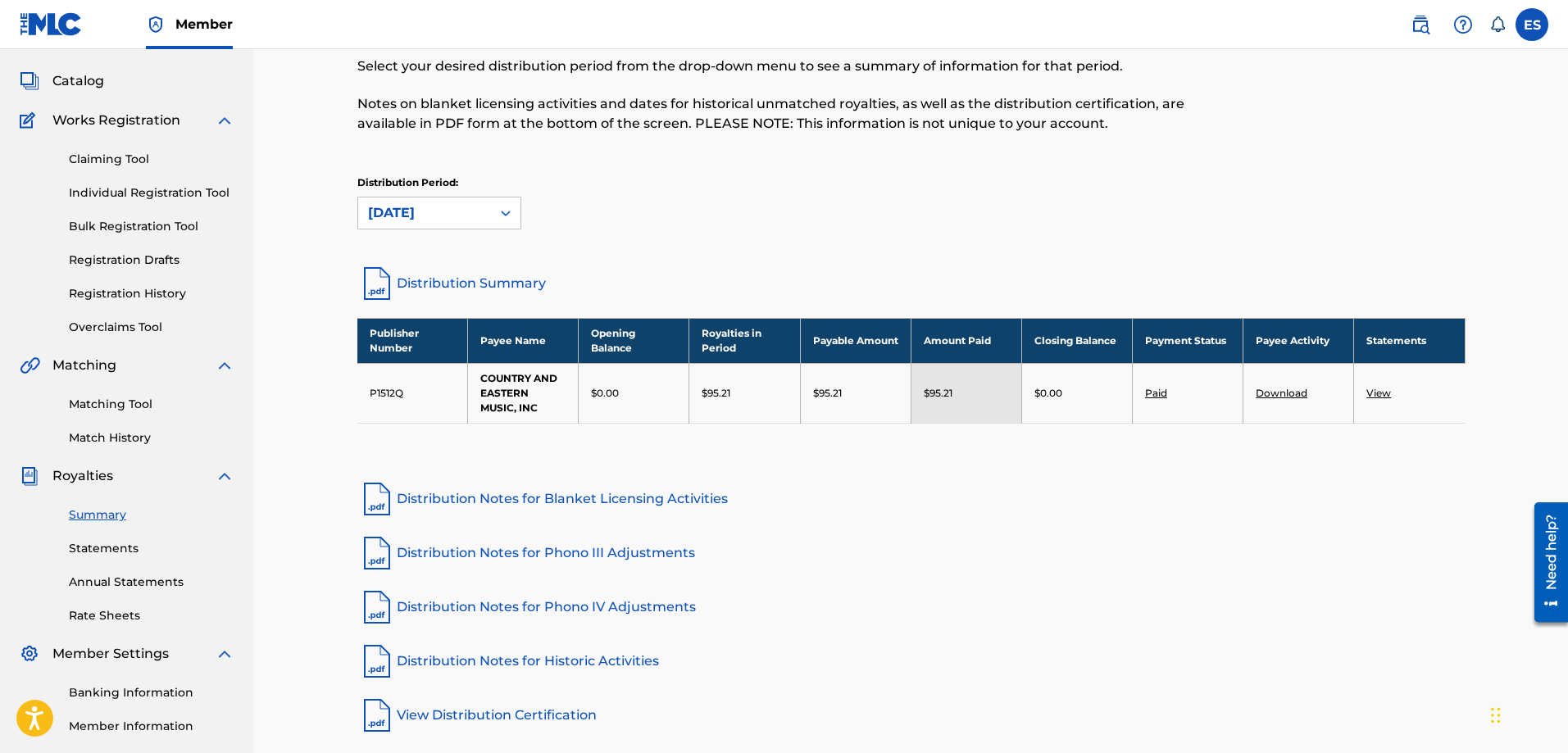
click at [506, 207] on icon at bounding box center [505, 213] width 17 height 16
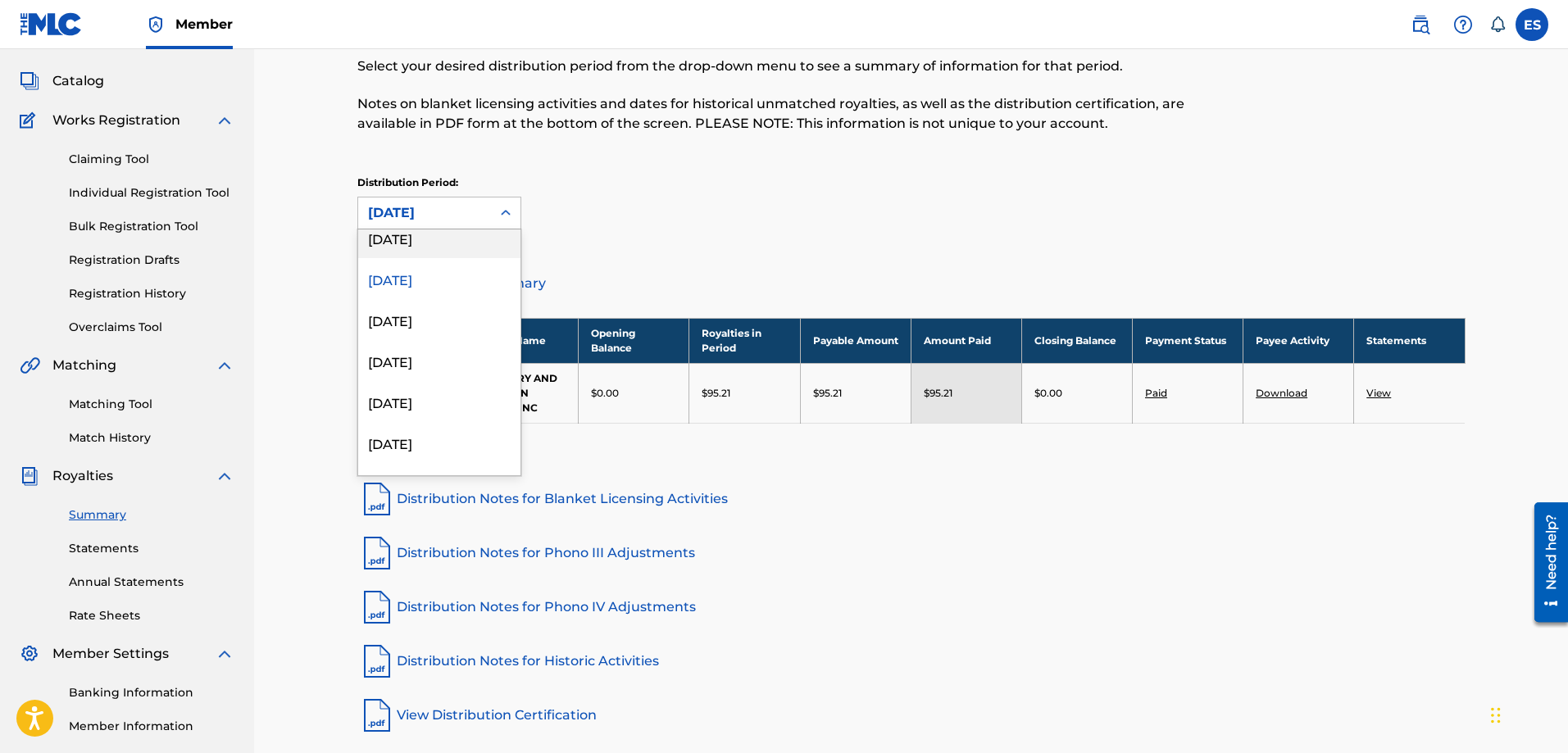
scroll to position [178, 0]
click at [456, 392] on div "[DATE]" at bounding box center [439, 400] width 162 height 41
click at [512, 211] on icon at bounding box center [505, 213] width 17 height 16
click at [433, 439] on div "[DATE]" at bounding box center [439, 441] width 162 height 41
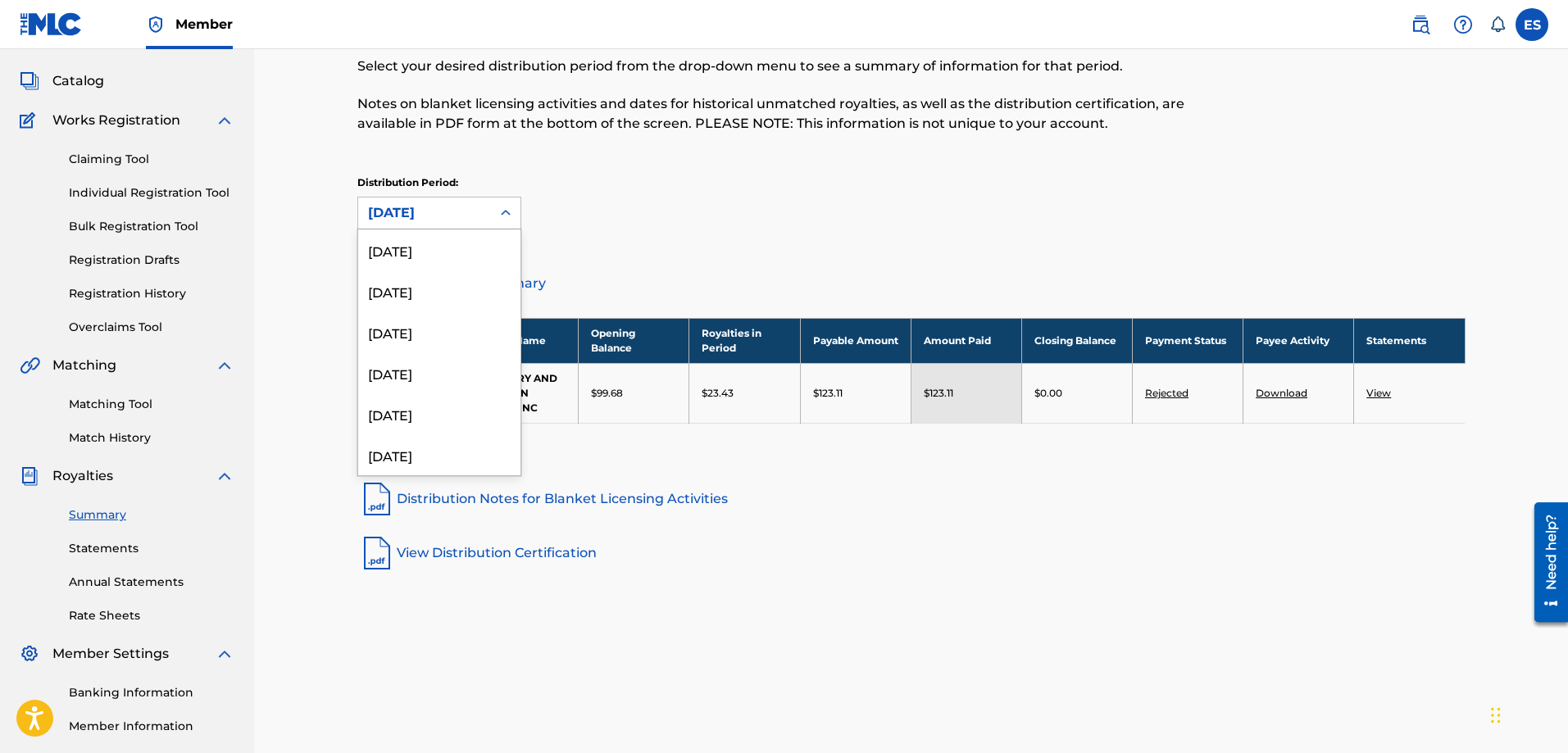
click at [513, 218] on icon at bounding box center [505, 213] width 17 height 16
click at [408, 464] on div "[DATE]" at bounding box center [439, 454] width 162 height 41
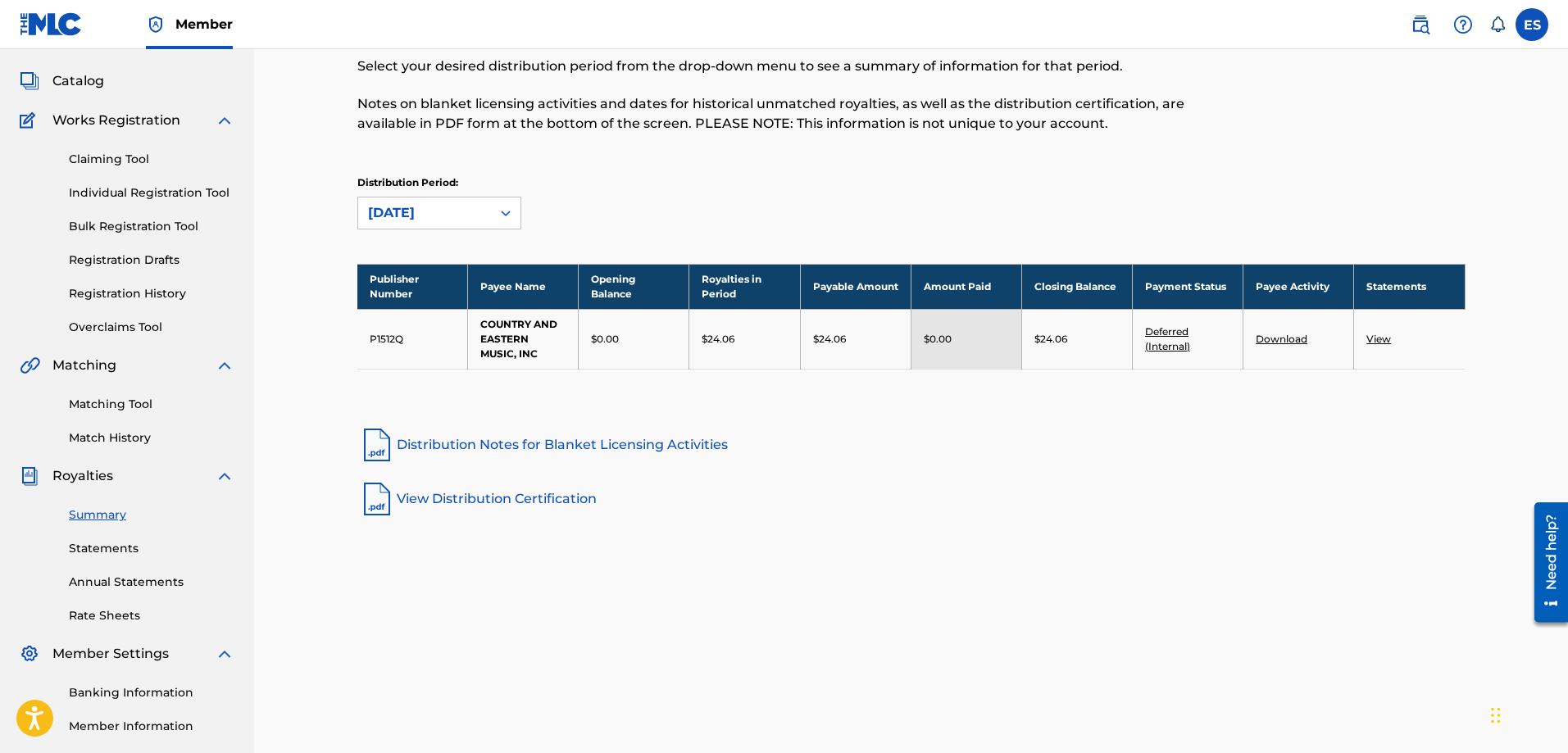
click at [513, 209] on icon at bounding box center [505, 213] width 17 height 16
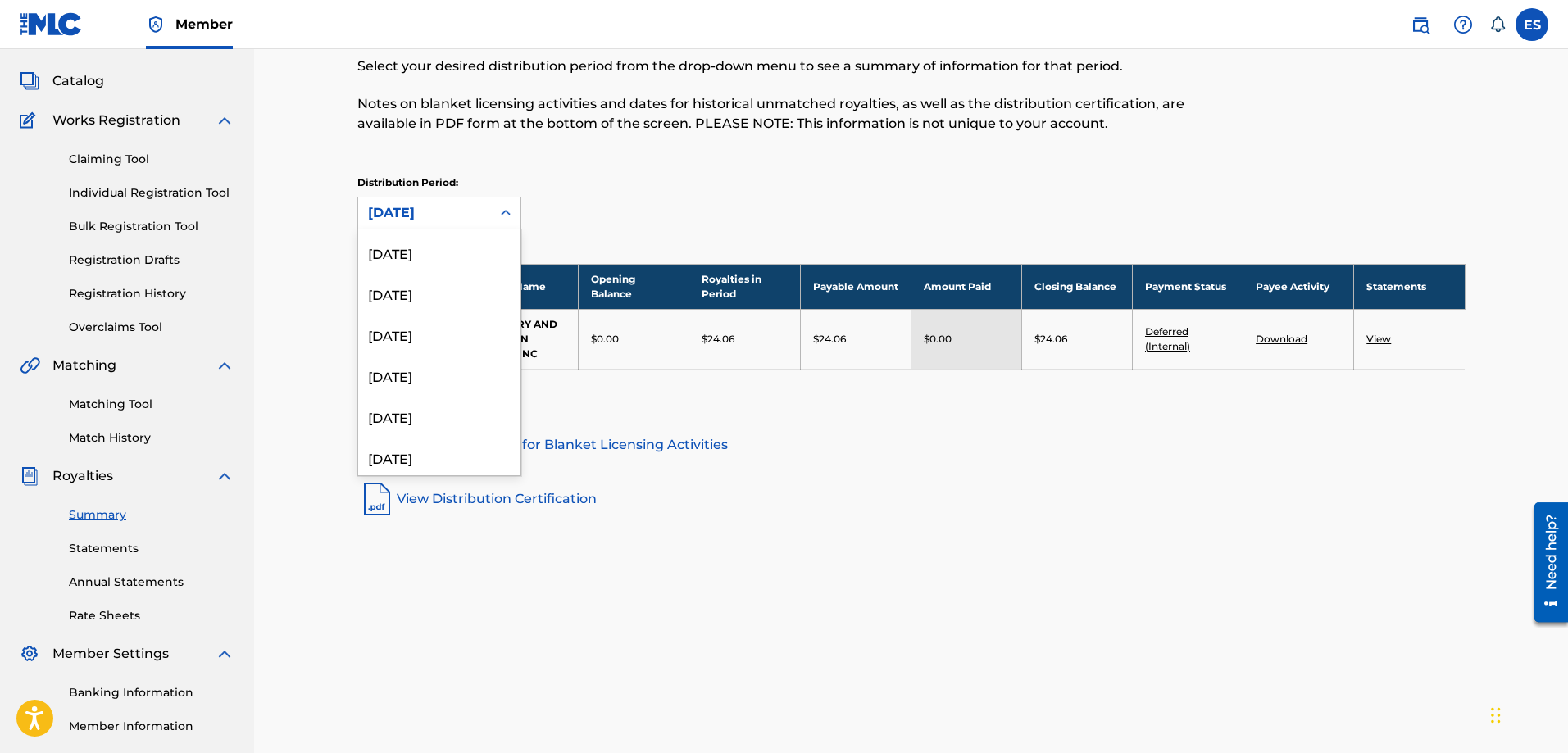
scroll to position [697, 0]
click at [454, 412] on div "[DATE]" at bounding box center [439, 413] width 162 height 41
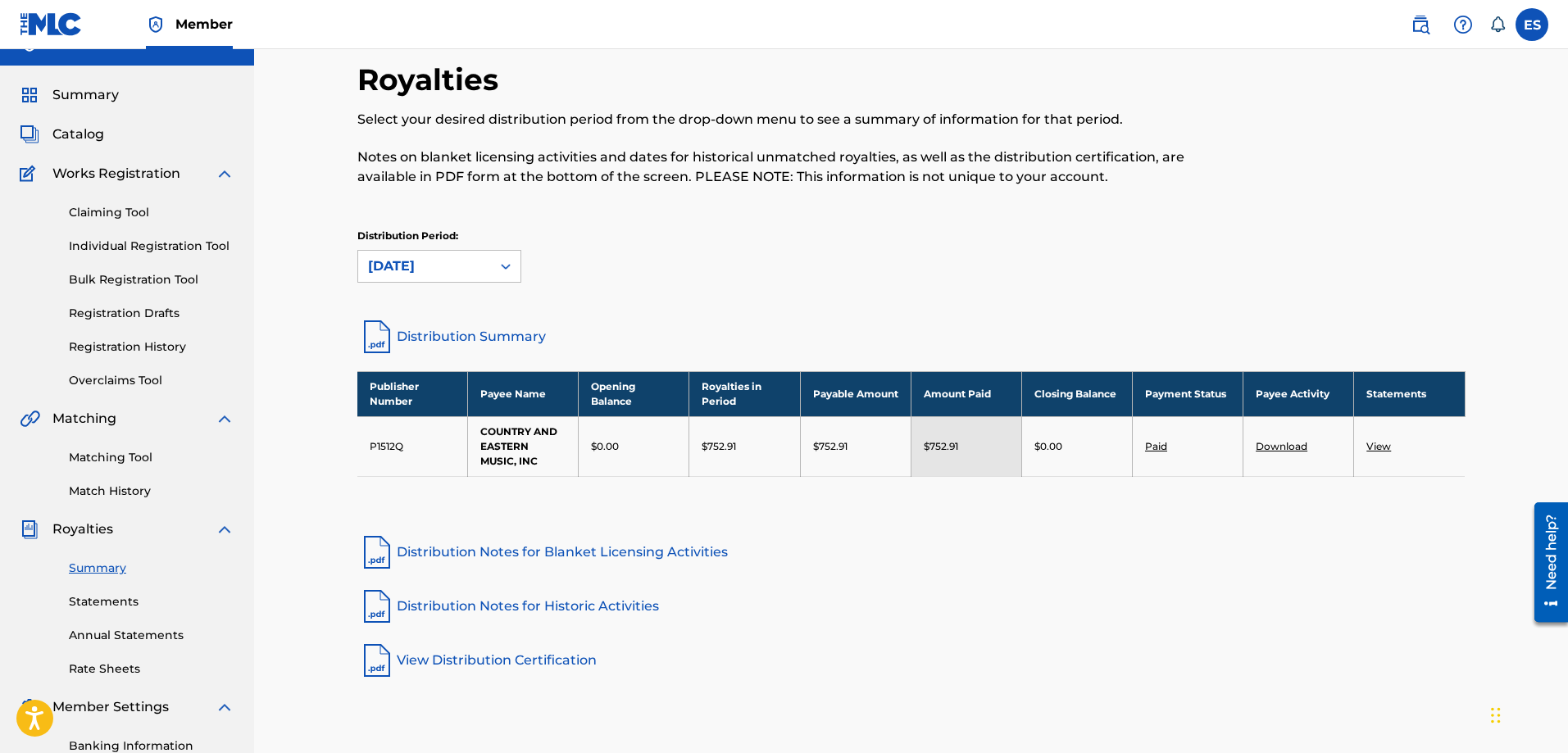
scroll to position [0, 0]
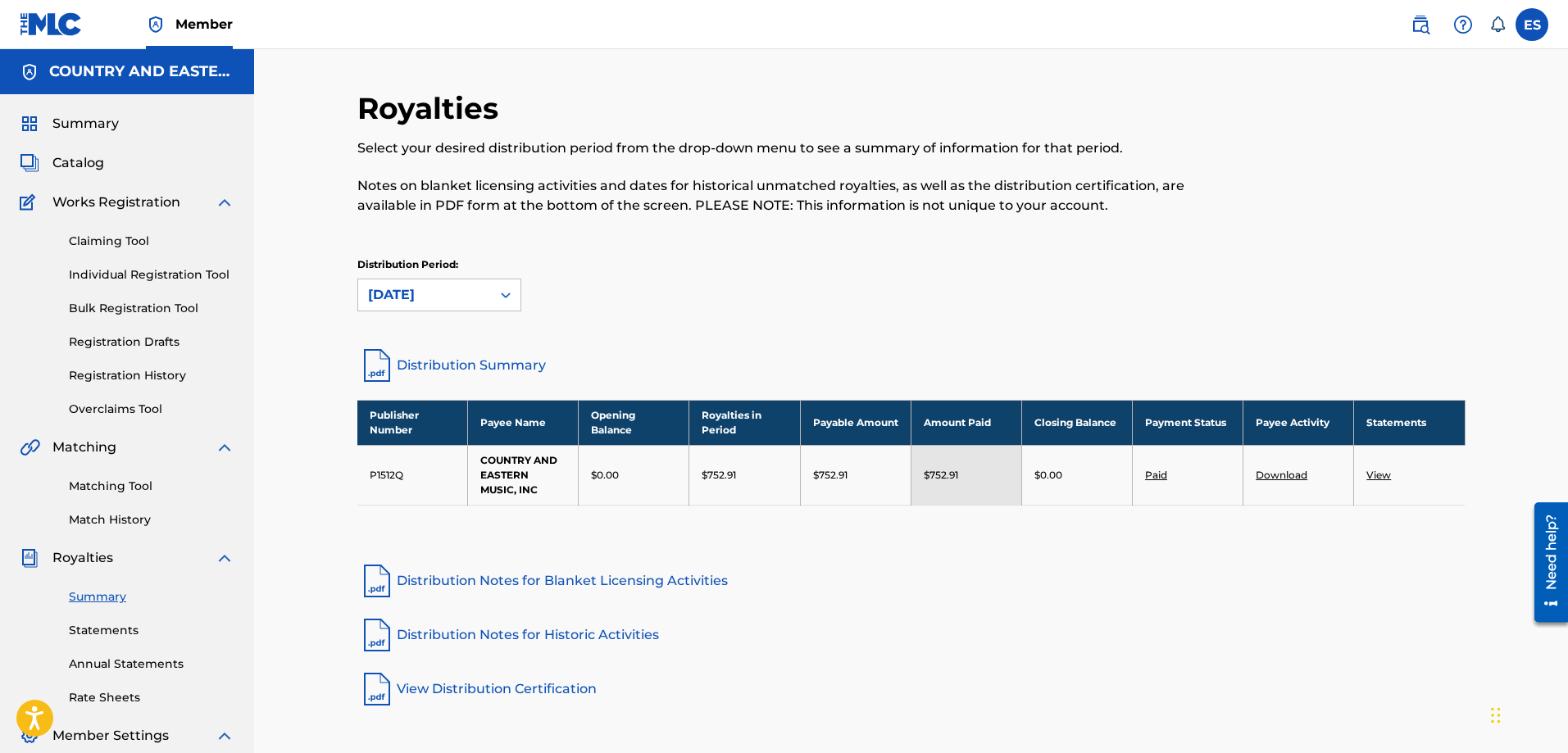
click at [494, 298] on div at bounding box center [506, 295] width 29 height 29
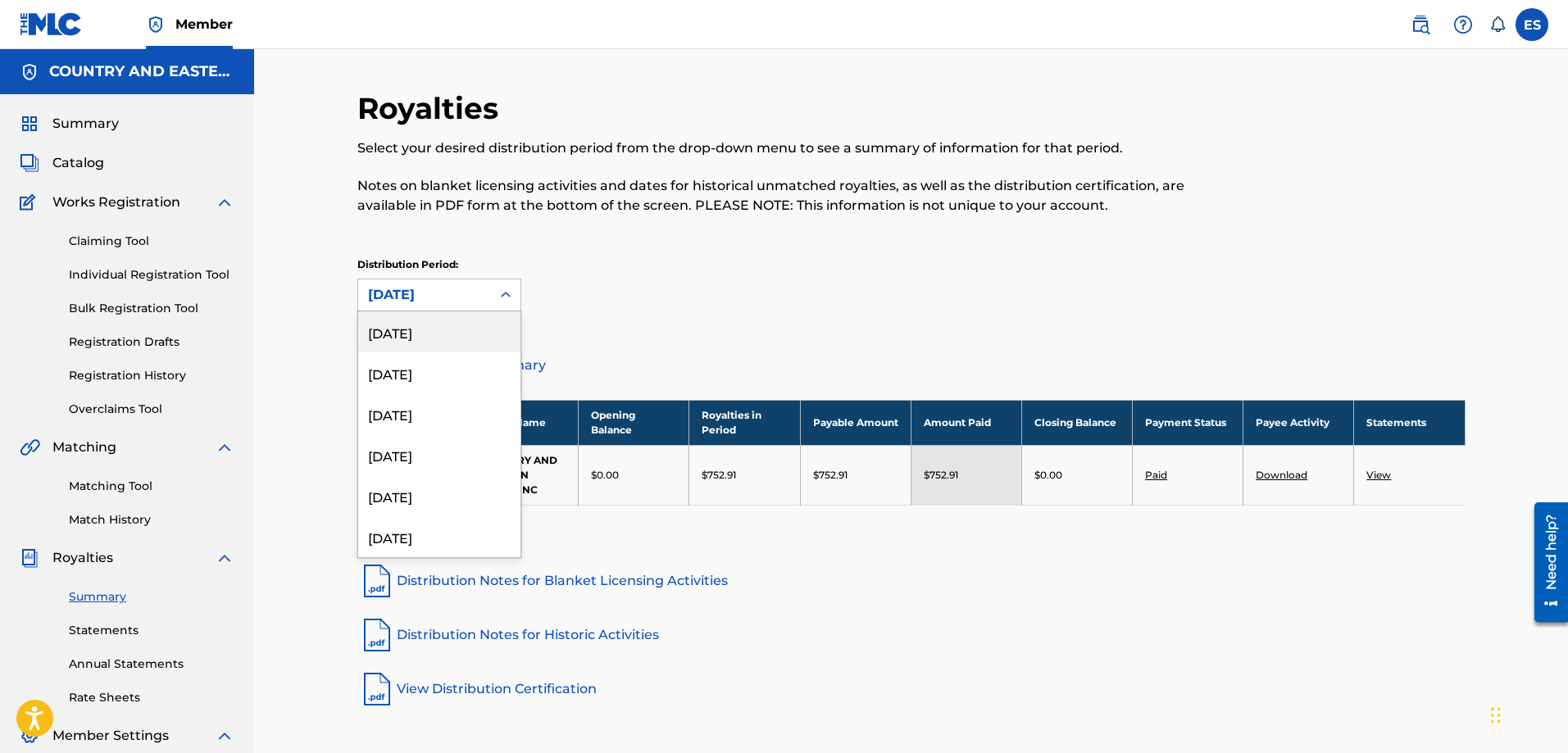
click at [465, 321] on div "[DATE]" at bounding box center [439, 332] width 162 height 41
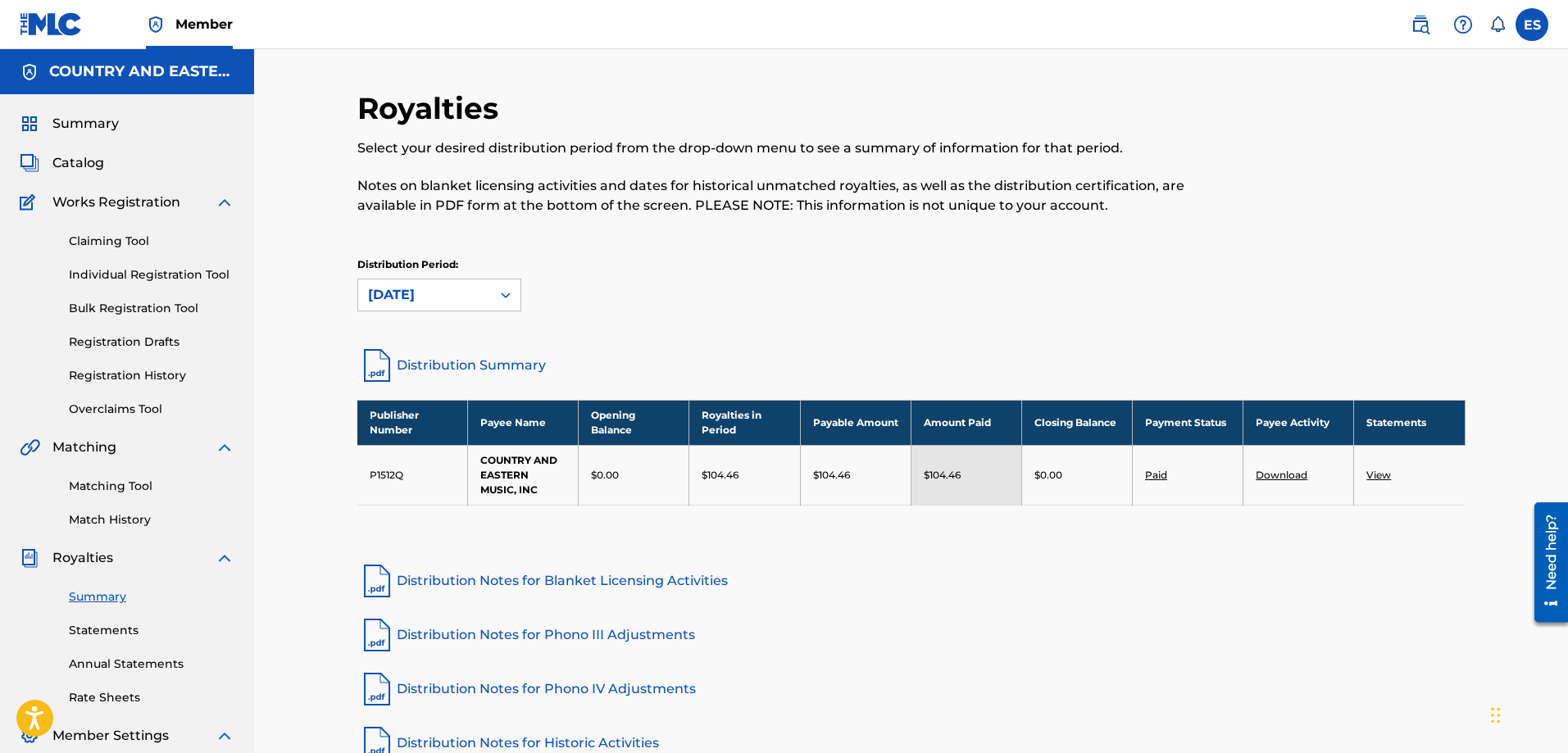
click at [1525, 15] on label at bounding box center [1532, 24] width 33 height 33
click at [1532, 24] on input "[PERSON_NAME] [PERSON_NAME][EMAIL_ADDRESS][DOMAIN_NAME] Notification Preference…" at bounding box center [1532, 24] width 0 height 0
click at [1373, 235] on p "Log out" at bounding box center [1374, 231] width 39 height 15
click at [1532, 24] on input "[PERSON_NAME] [PERSON_NAME][EMAIL_ADDRESS][DOMAIN_NAME] Notification Preference…" at bounding box center [1532, 24] width 0 height 0
